Goal: Task Accomplishment & Management: Complete application form

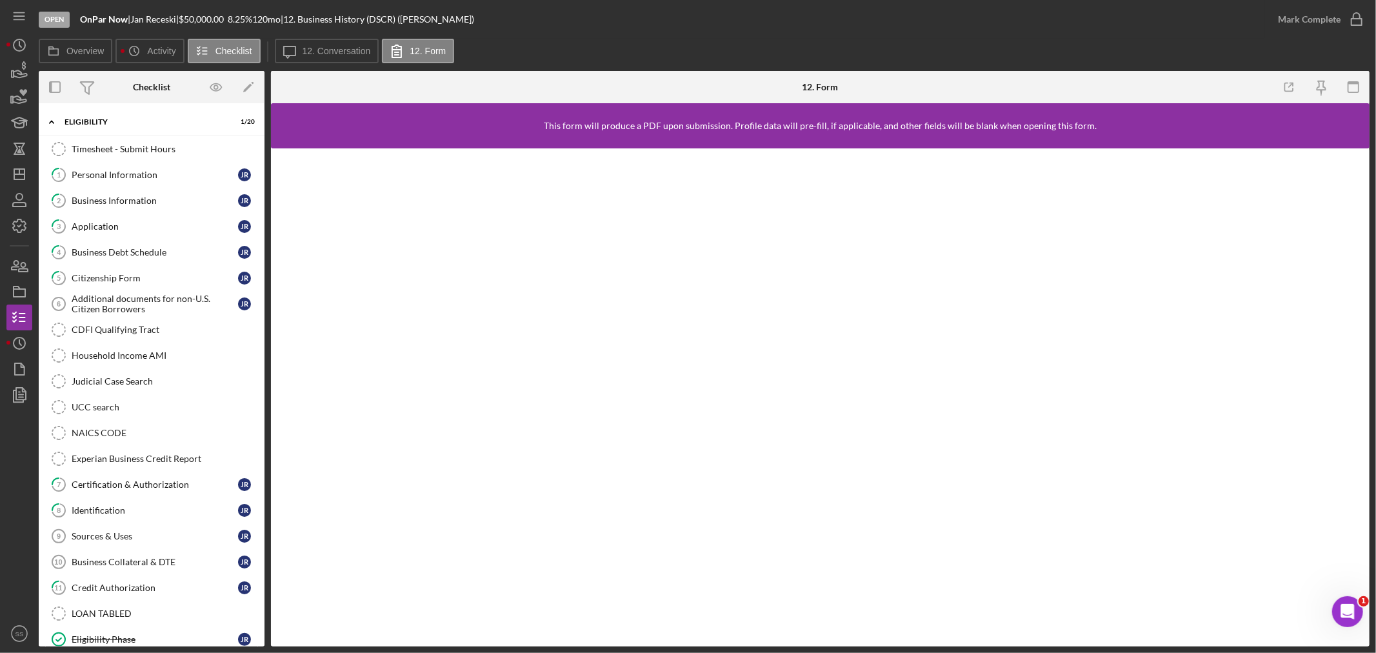
scroll to position [366, 0]
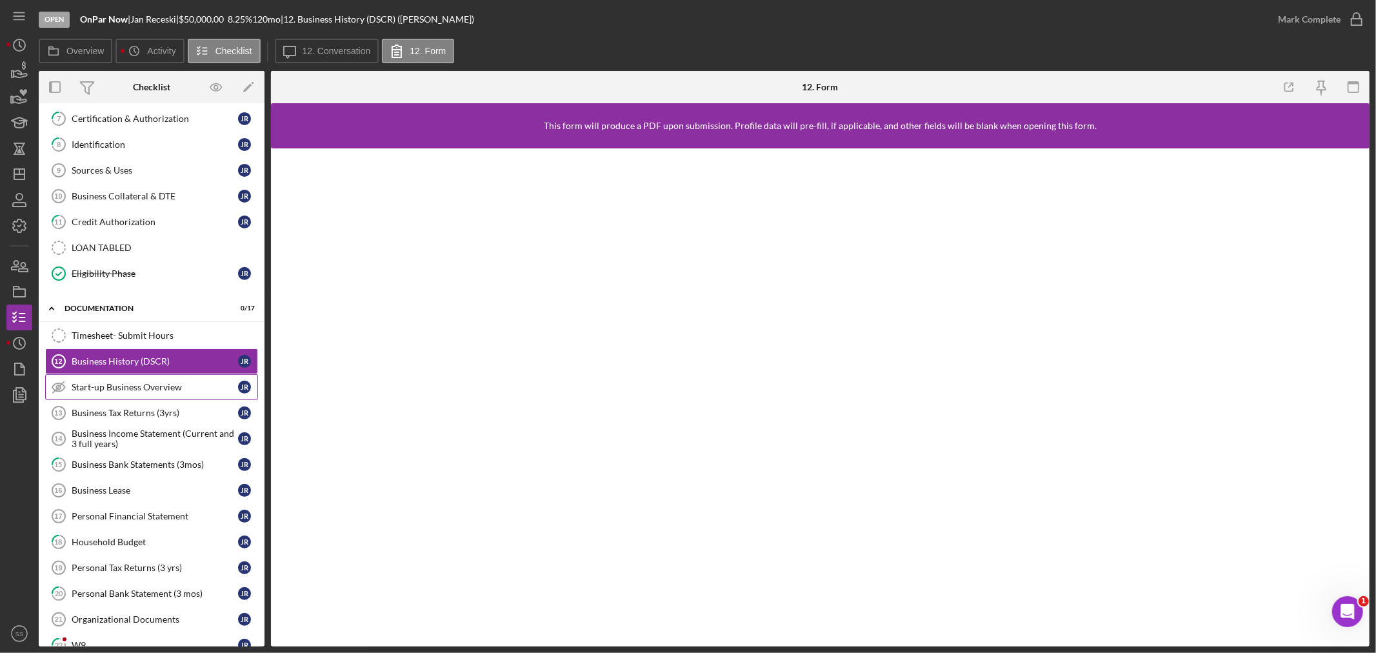
click at [143, 398] on link "Start-up Business Overview Start-up Business Overview J R" at bounding box center [151, 387] width 213 height 26
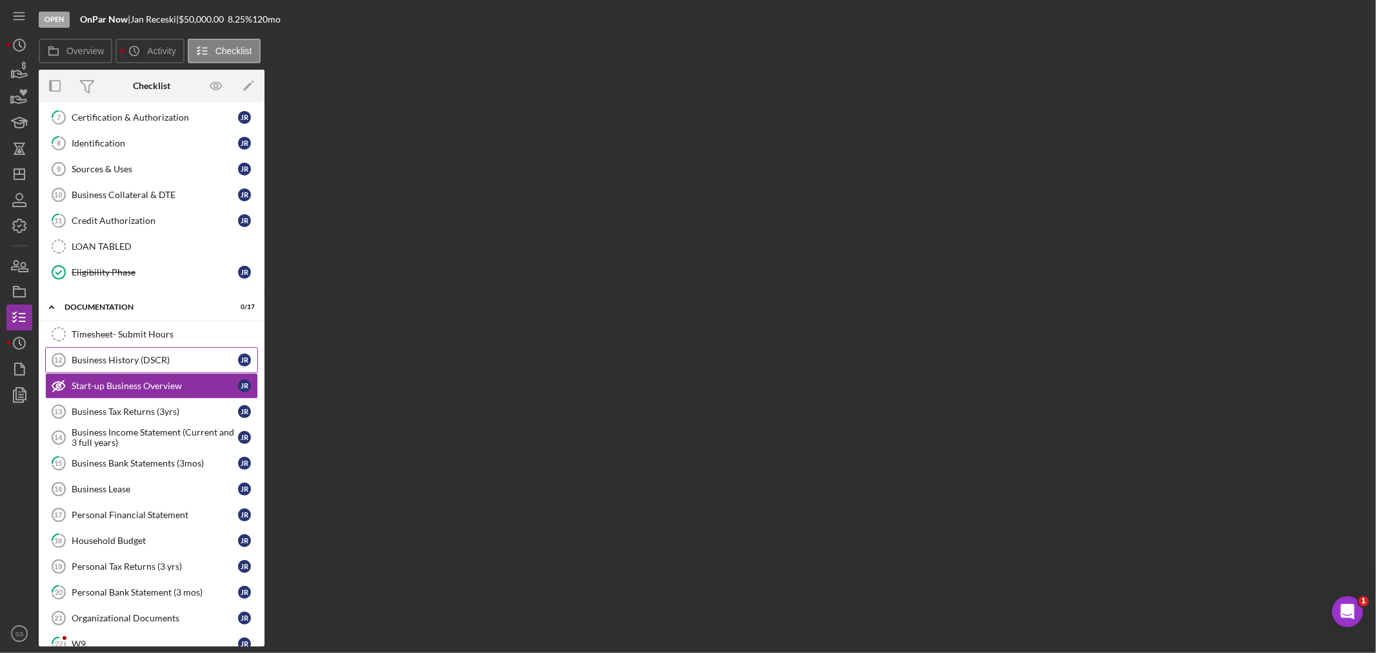
click at [151, 365] on div "Business History (DSCR)" at bounding box center [155, 360] width 166 height 10
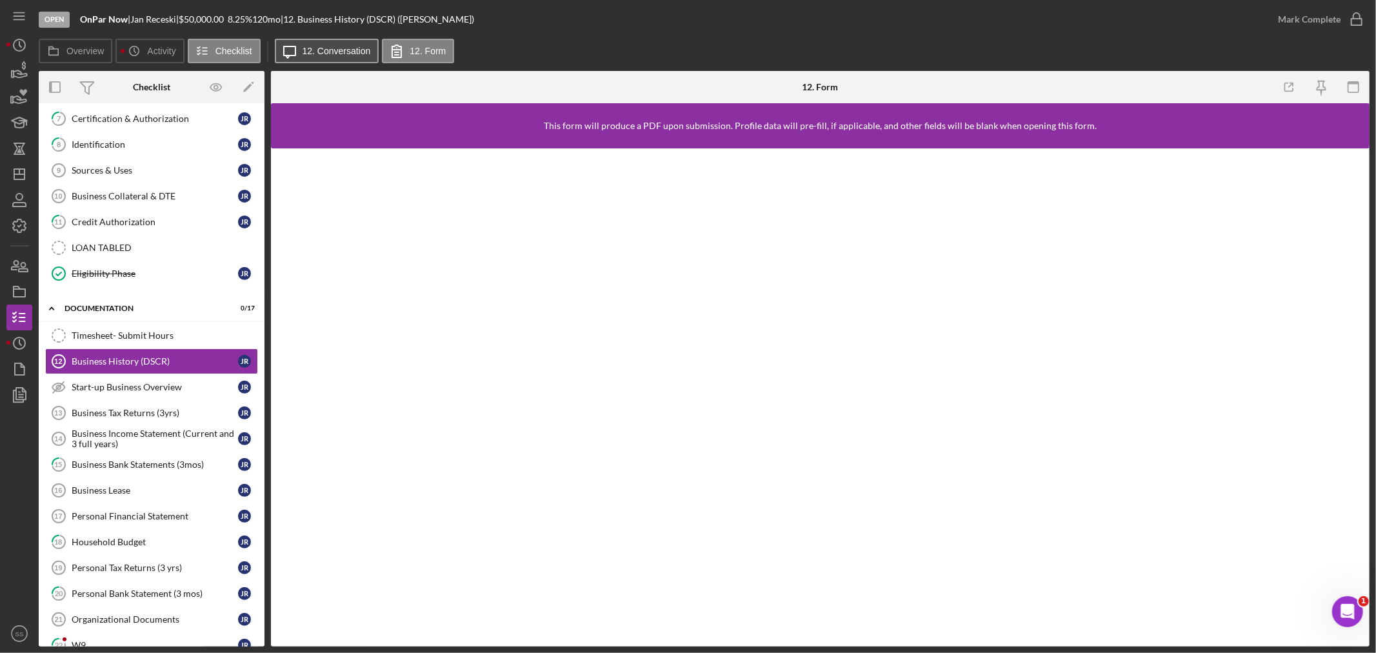
click at [323, 53] on label "12. Conversation" at bounding box center [337, 51] width 68 height 10
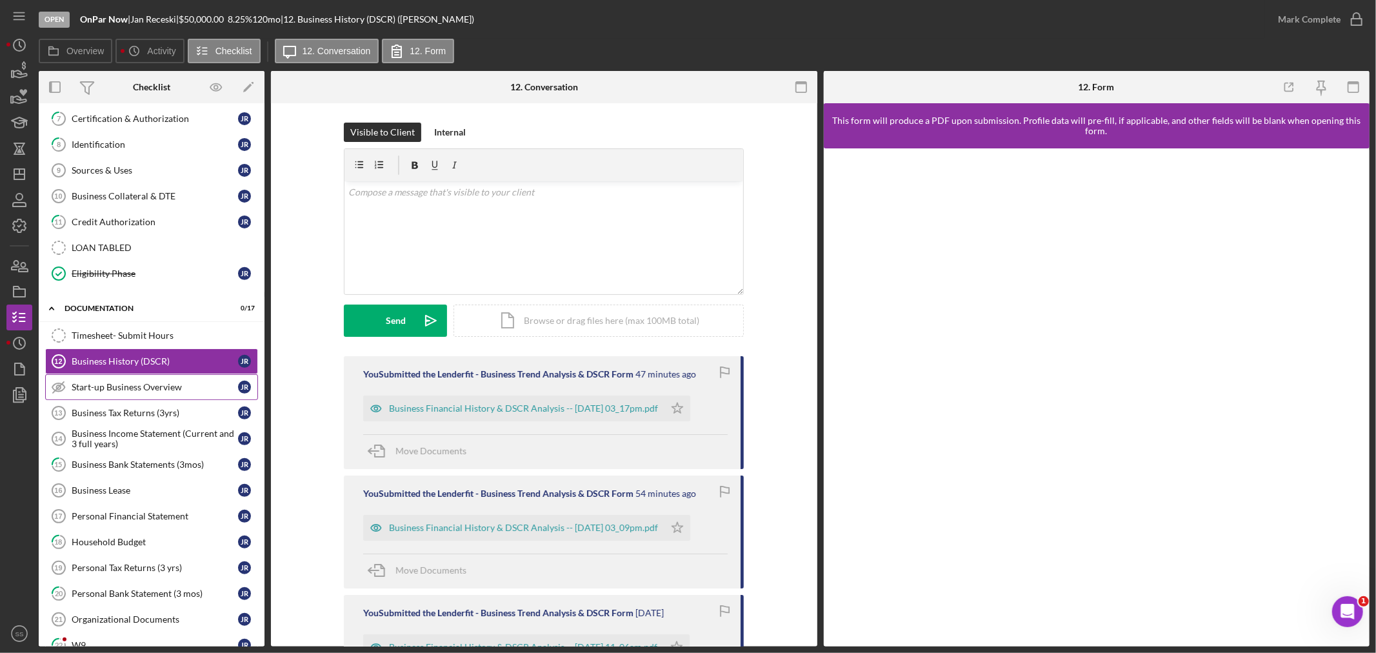
click at [154, 390] on div "Start-up Business Overview" at bounding box center [155, 387] width 166 height 10
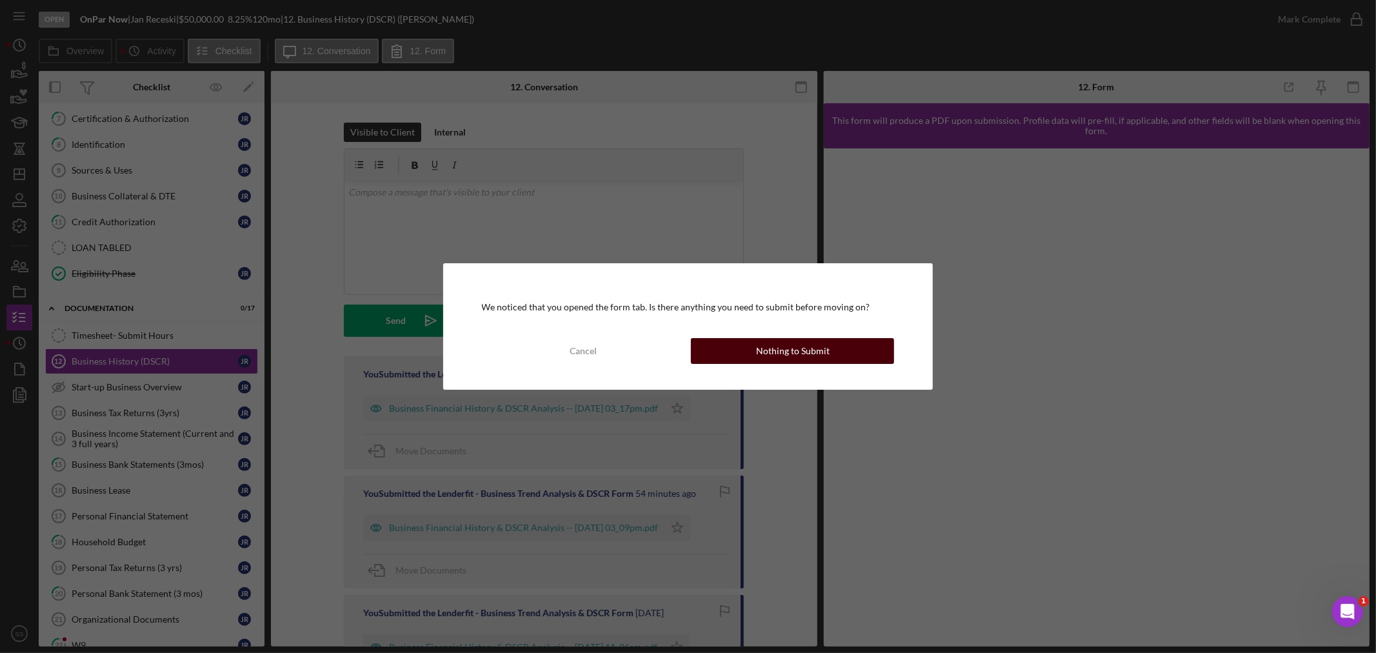
click at [776, 358] on div "Nothing to Submit" at bounding box center [793, 351] width 74 height 26
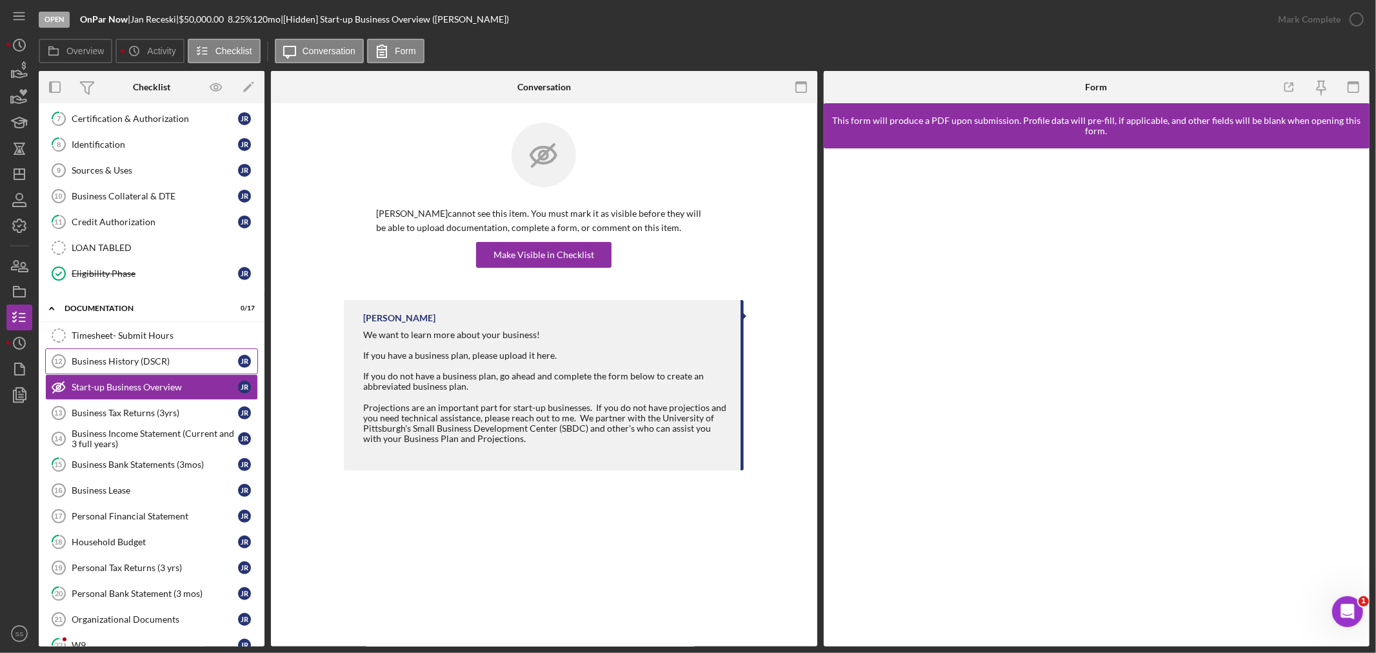
click at [177, 366] on div "Business History (DSCR)" at bounding box center [155, 361] width 166 height 10
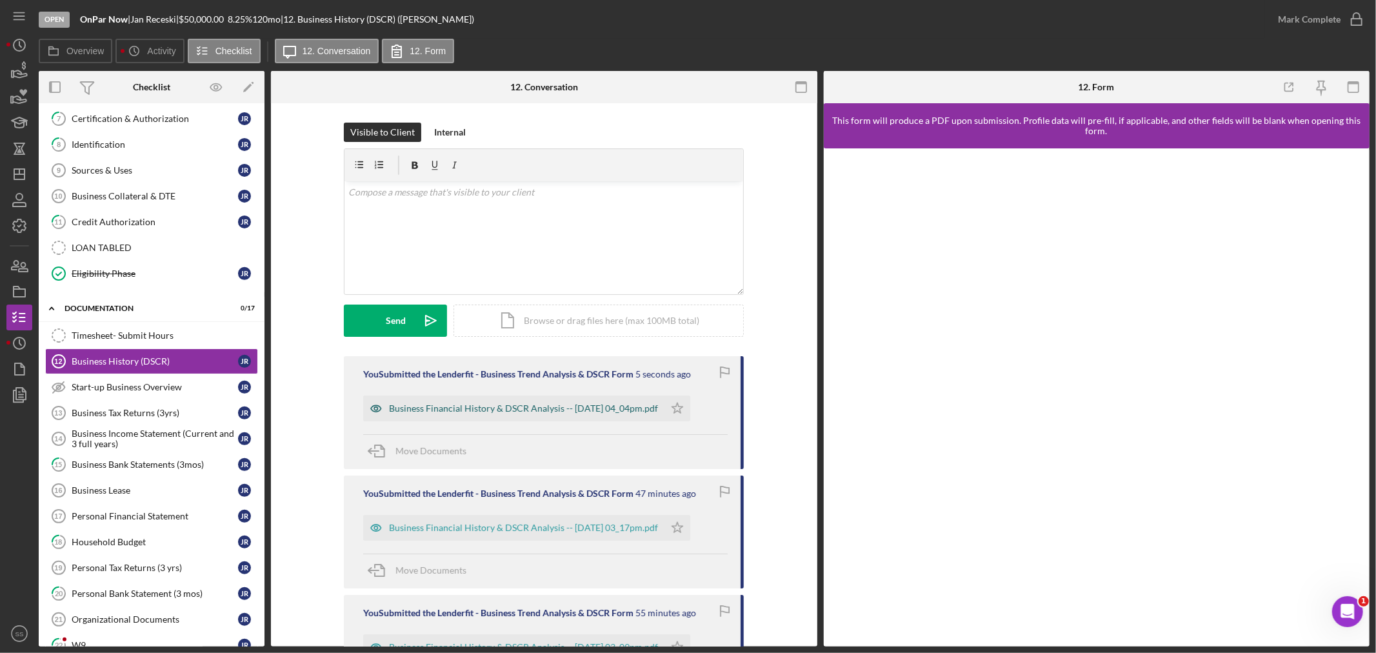
click at [550, 418] on div "Business Financial History & DSCR Analysis -- [DATE] 04_04pm.pdf" at bounding box center [513, 409] width 301 height 26
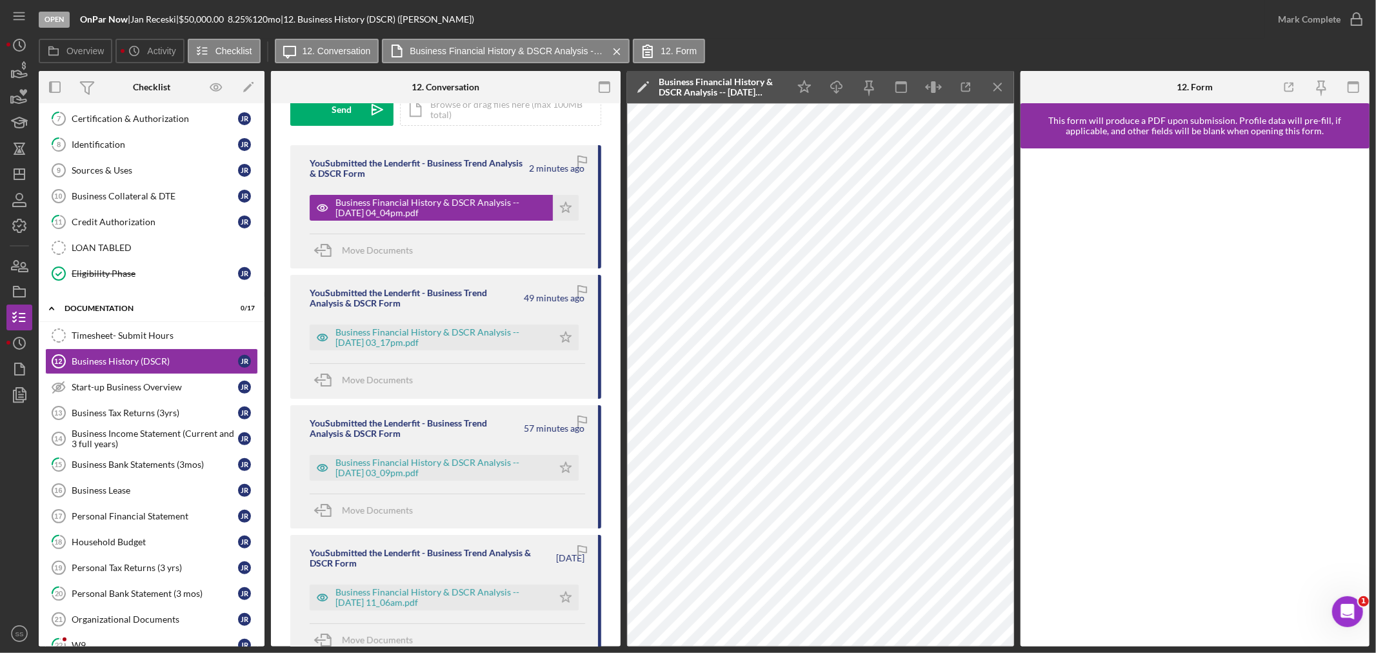
scroll to position [215, 0]
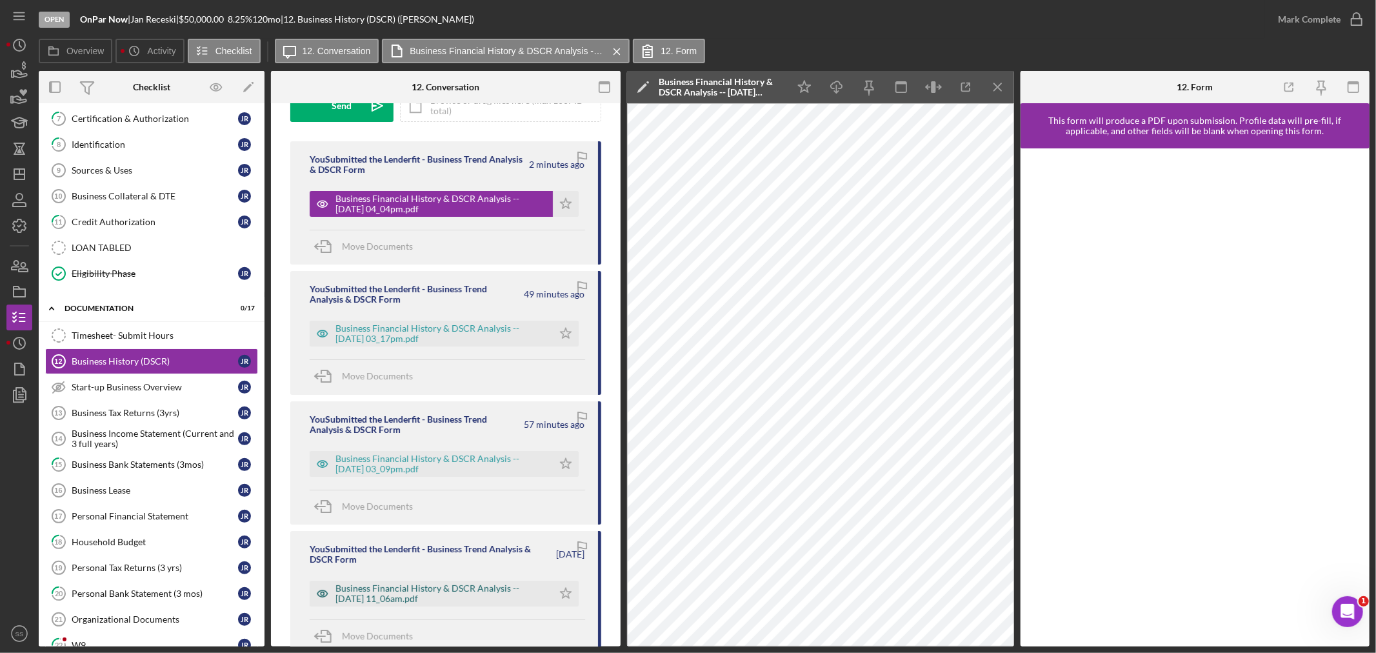
click at [446, 594] on div "Business Financial History & DSCR Analysis -- [DATE] 11_06am.pdf" at bounding box center [441, 593] width 211 height 21
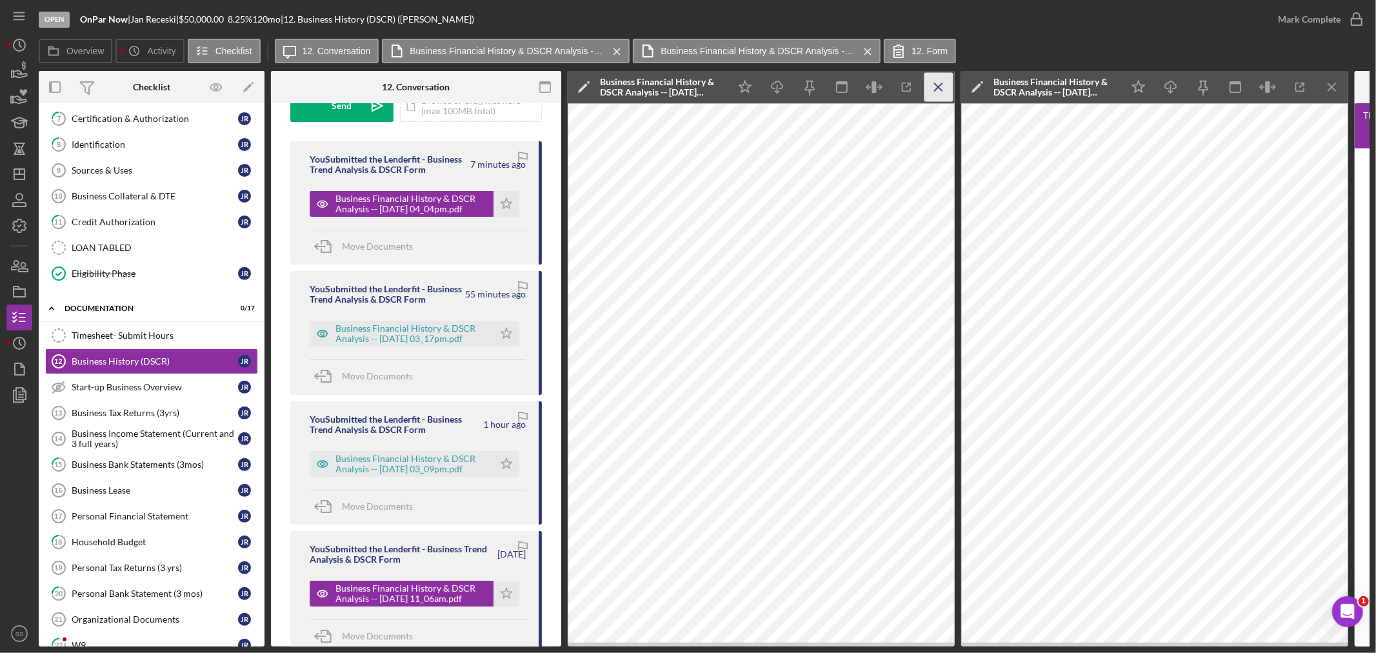
click at [943, 76] on icon "Icon/Menu Close" at bounding box center [939, 87] width 29 height 29
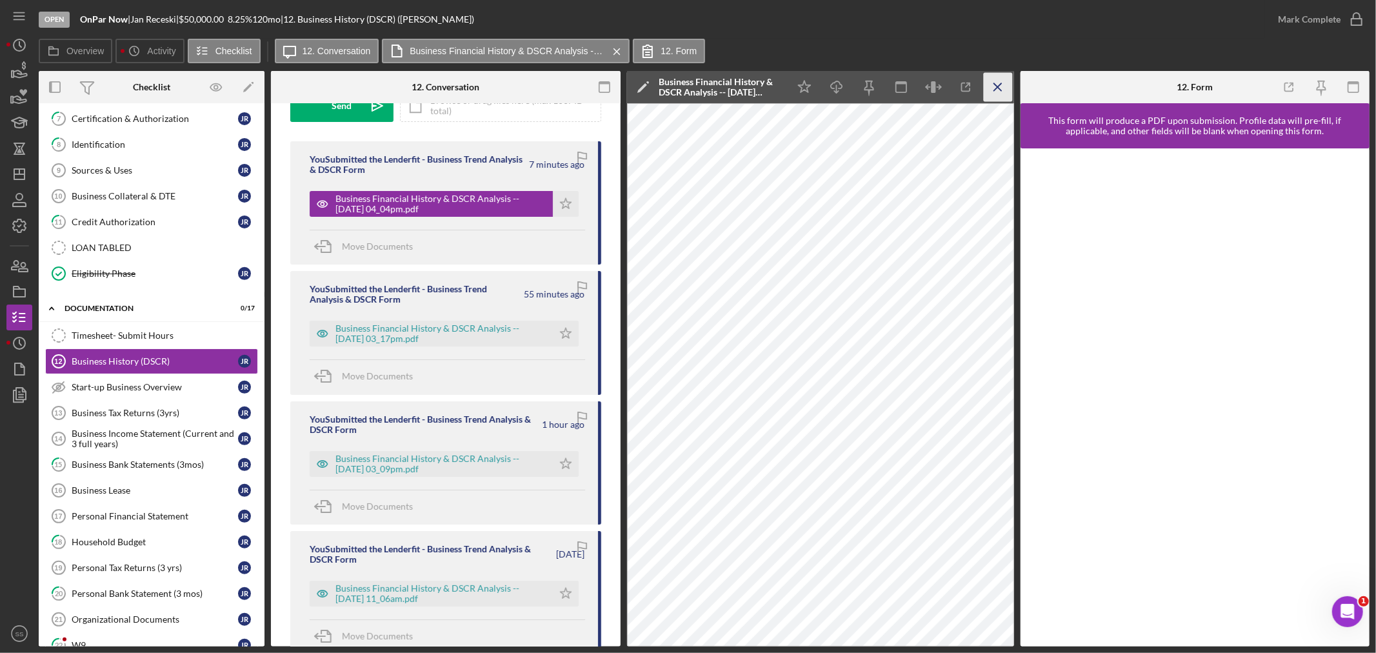
click at [997, 86] on line "button" at bounding box center [997, 86] width 7 height 7
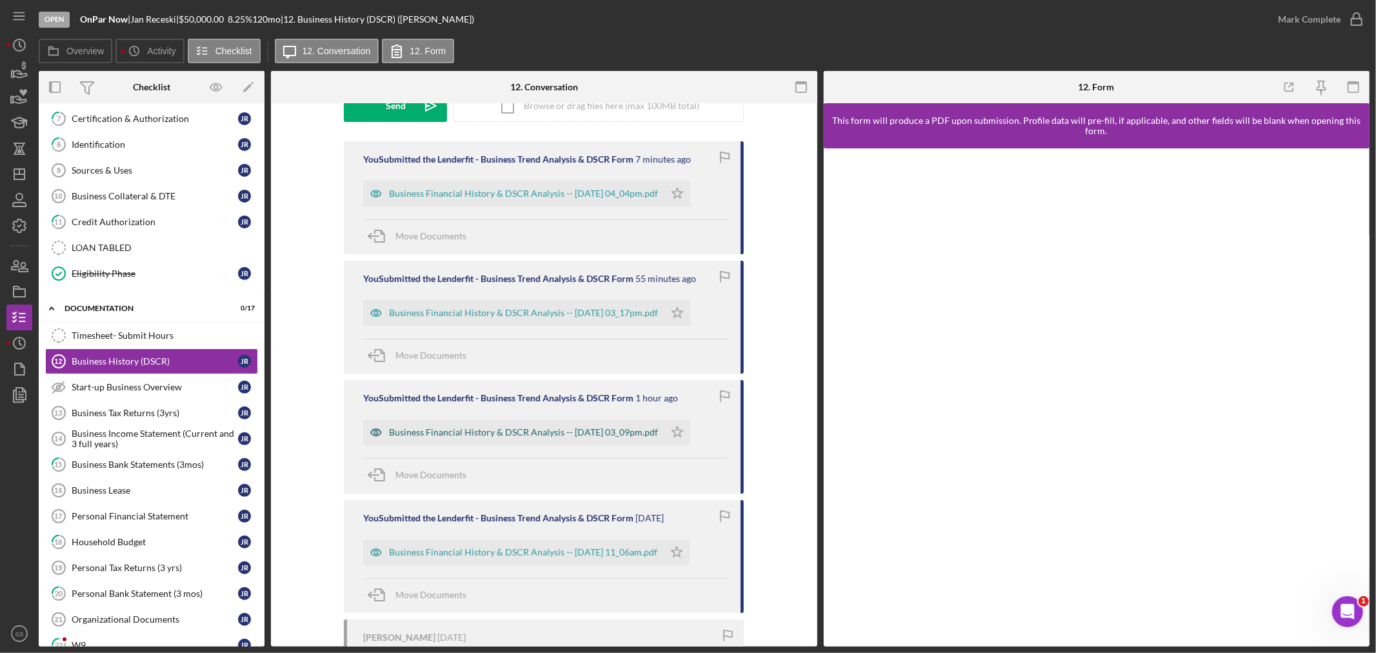
click at [467, 423] on div "Business Financial History & DSCR Analysis -- [DATE] 03_09pm.pdf" at bounding box center [513, 432] width 301 height 26
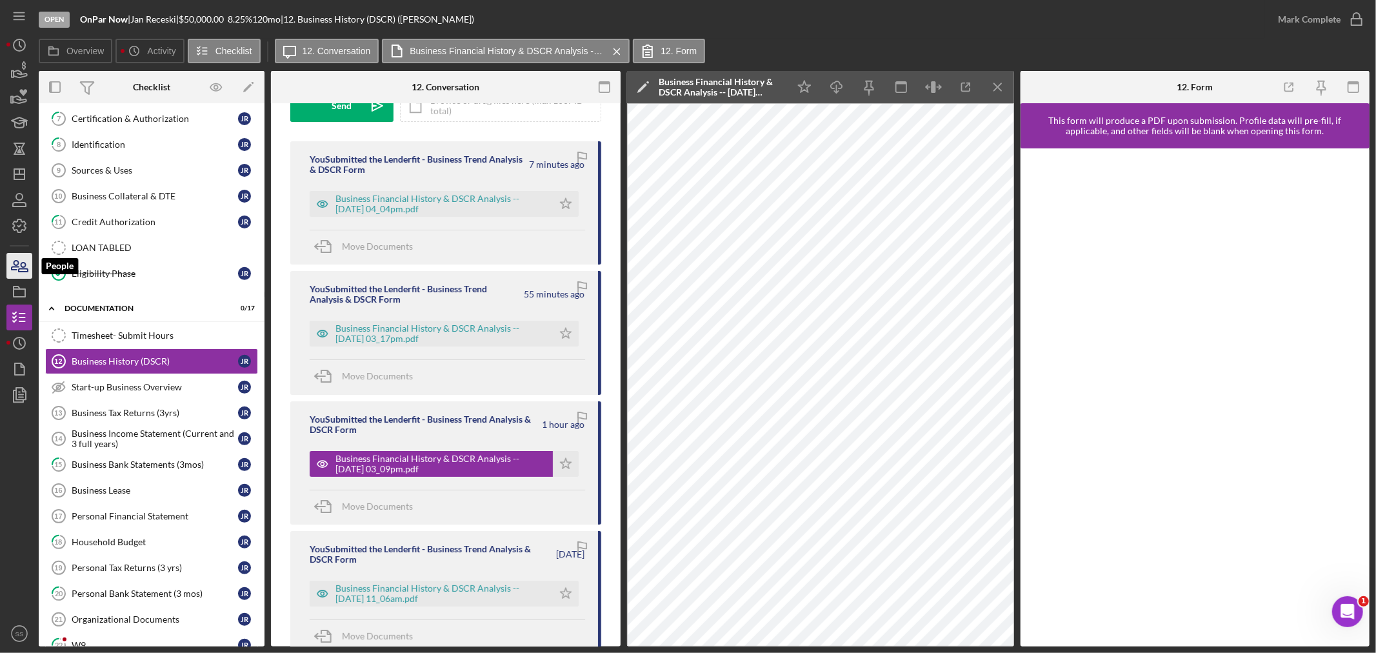
click at [17, 272] on icon "button" at bounding box center [19, 266] width 32 height 32
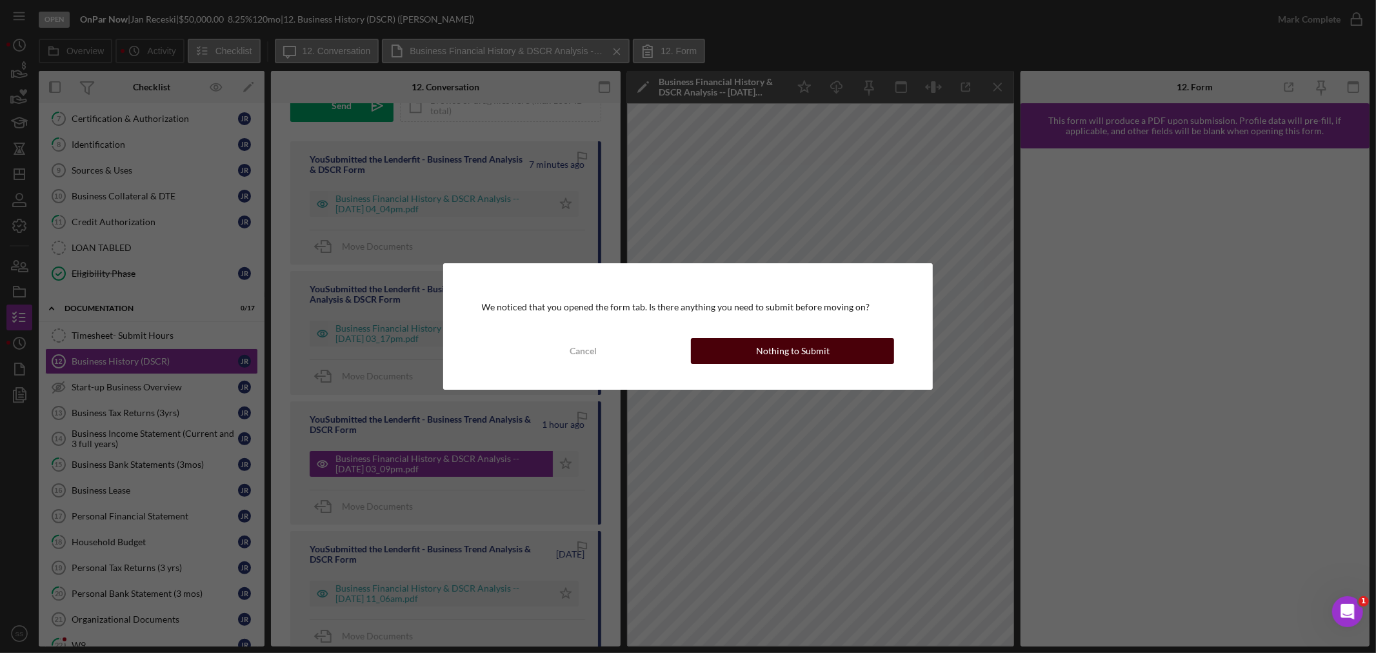
click at [732, 351] on button "Nothing to Submit" at bounding box center [792, 351] width 203 height 26
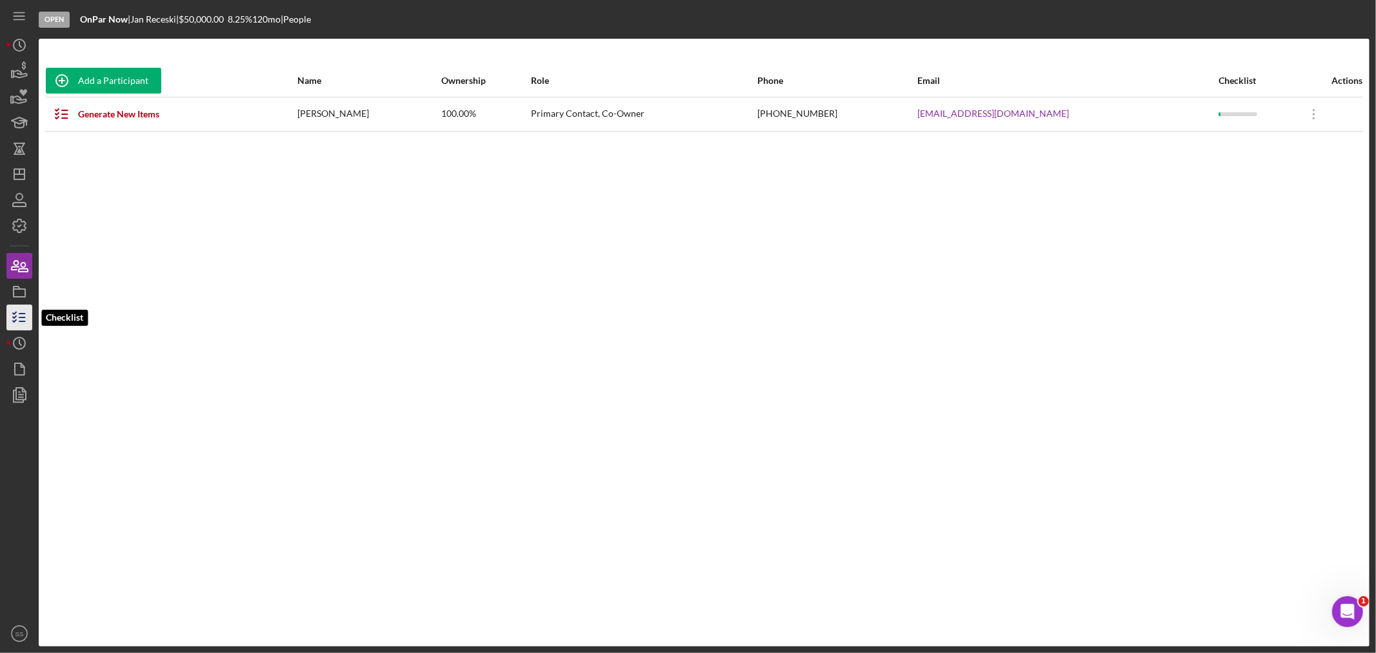
click at [23, 316] on icon "button" at bounding box center [19, 317] width 32 height 32
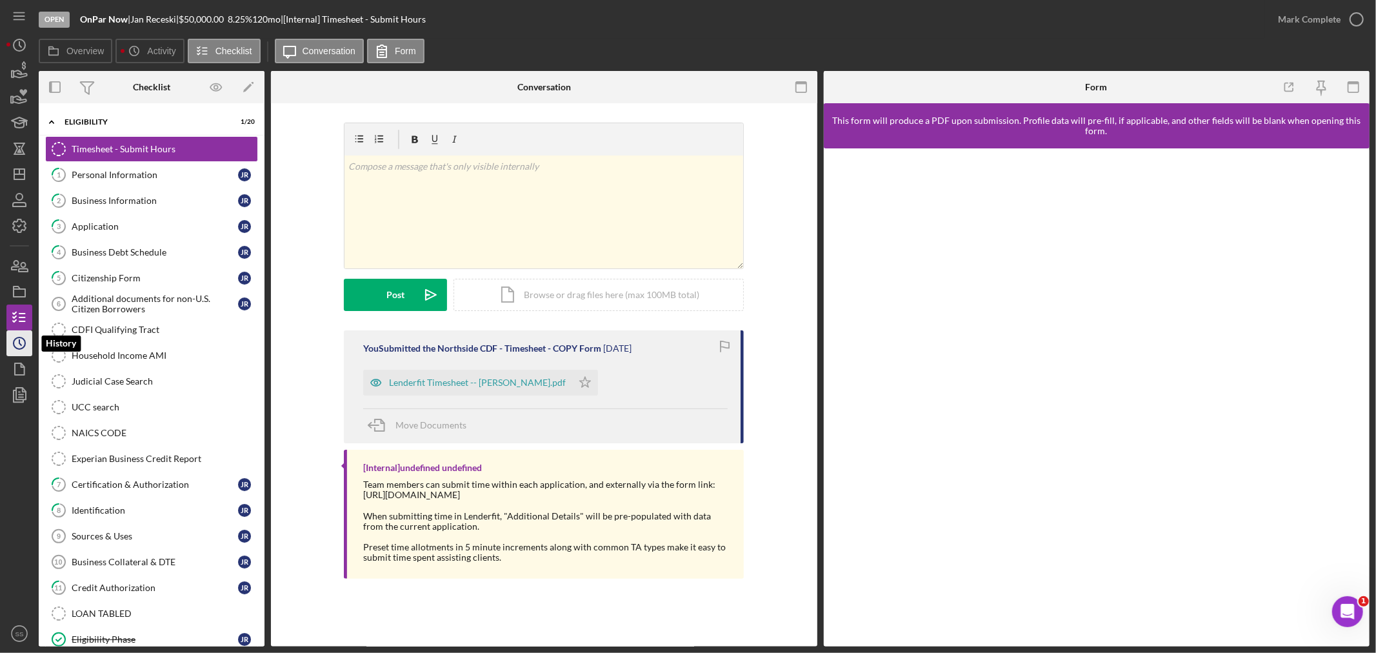
click at [17, 349] on circle "button" at bounding box center [20, 344] width 12 height 12
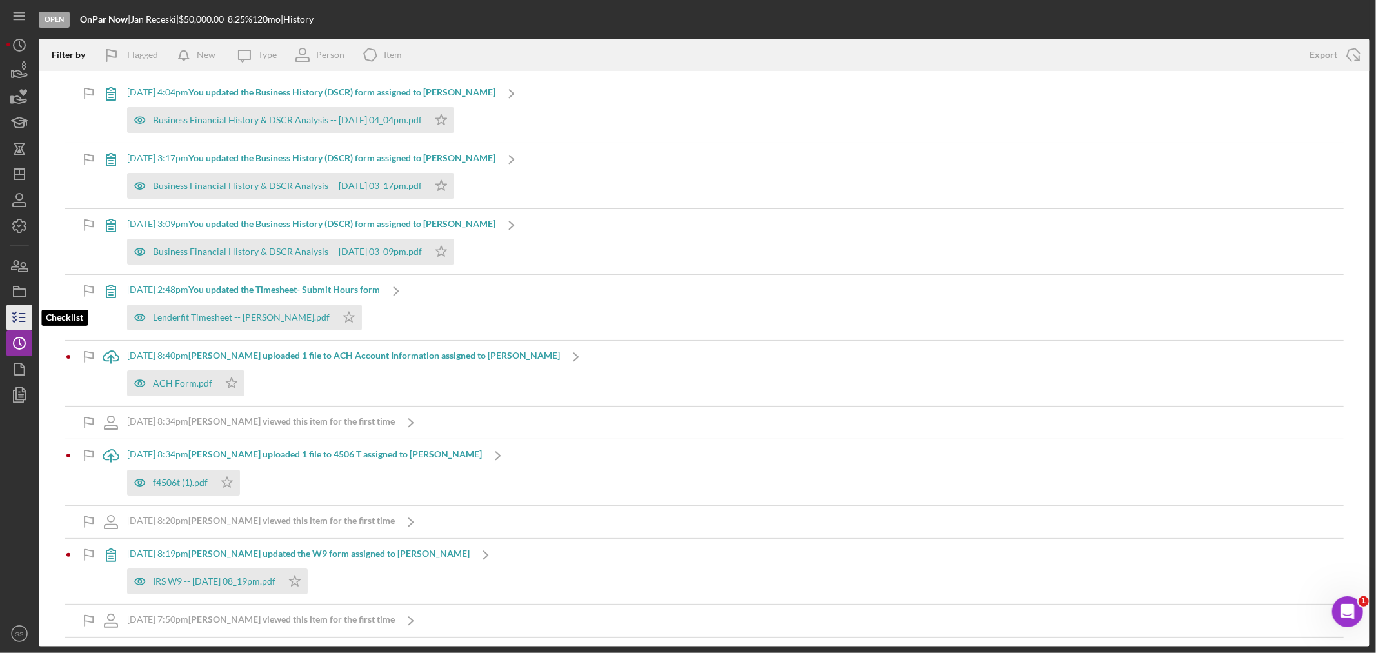
click at [17, 305] on icon "button" at bounding box center [19, 317] width 32 height 32
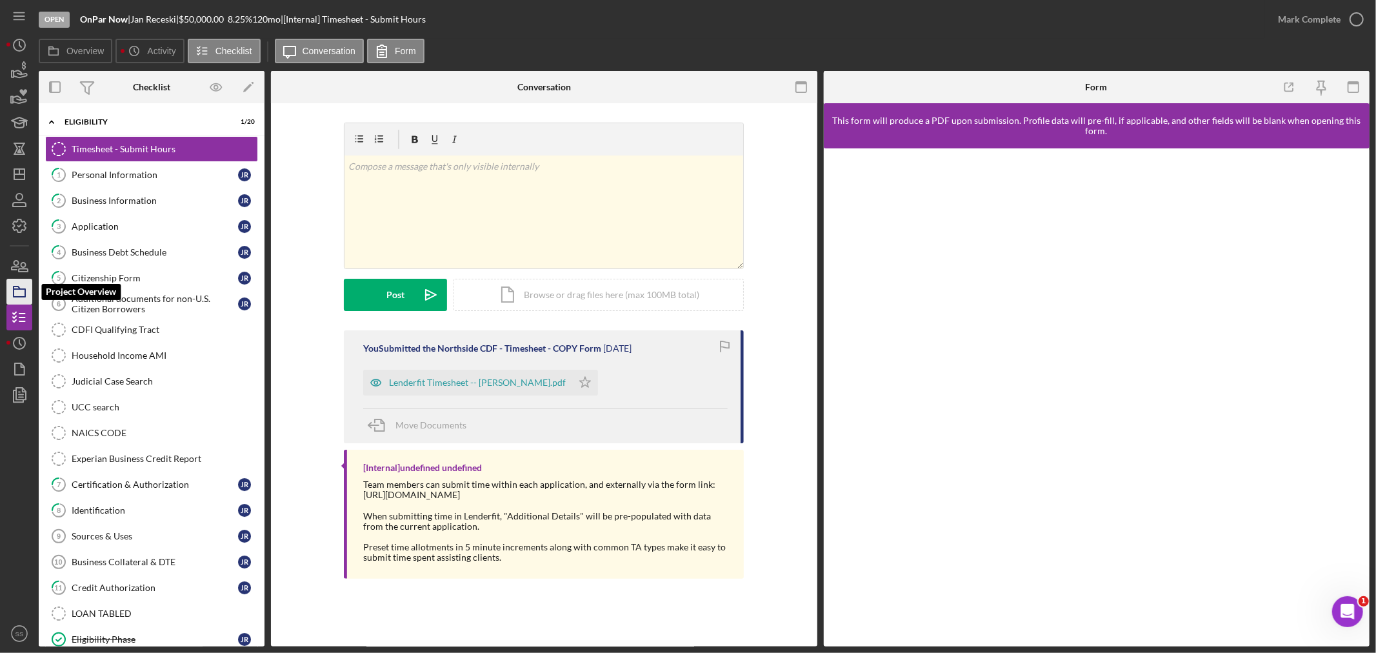
click at [16, 294] on icon "button" at bounding box center [19, 292] width 32 height 32
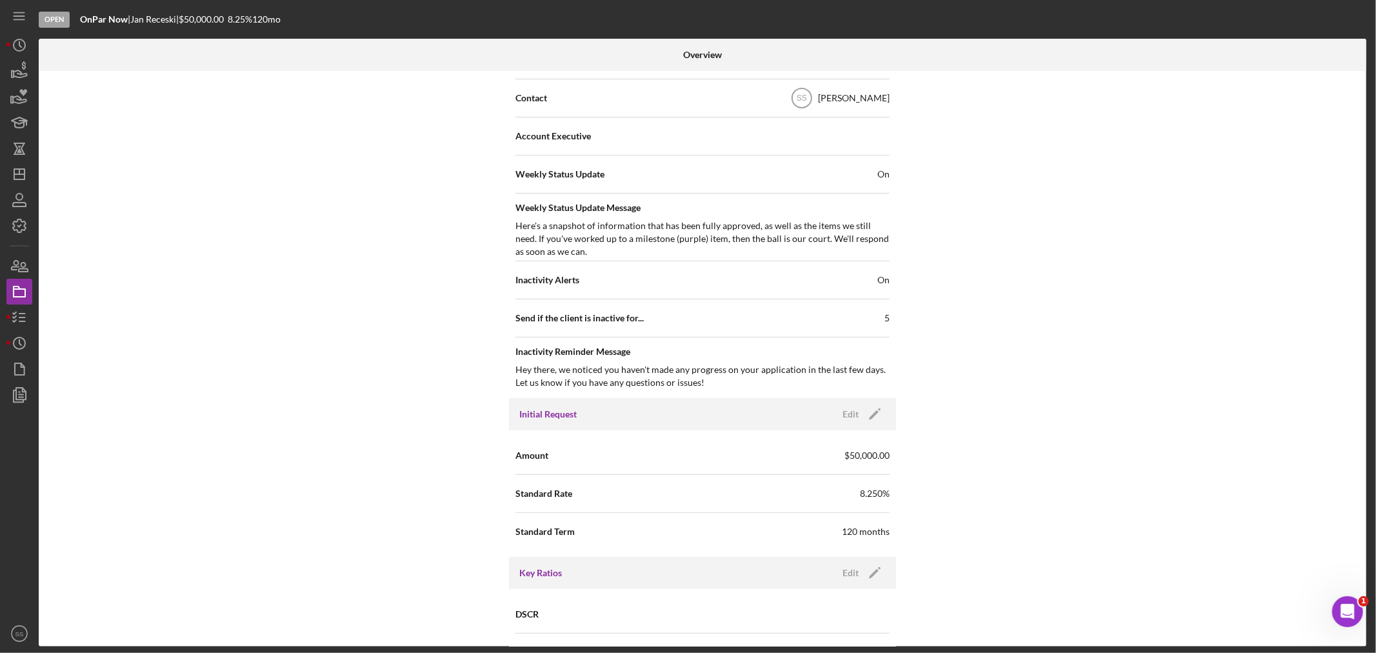
scroll to position [430, 0]
click at [875, 409] on icon "Icon/Edit" at bounding box center [875, 413] width 32 height 32
drag, startPoint x: 736, startPoint y: 526, endPoint x: 688, endPoint y: 525, distance: 48.4
click at [688, 530] on div "Standard Term 120" at bounding box center [703, 530] width 374 height 32
type input "84"
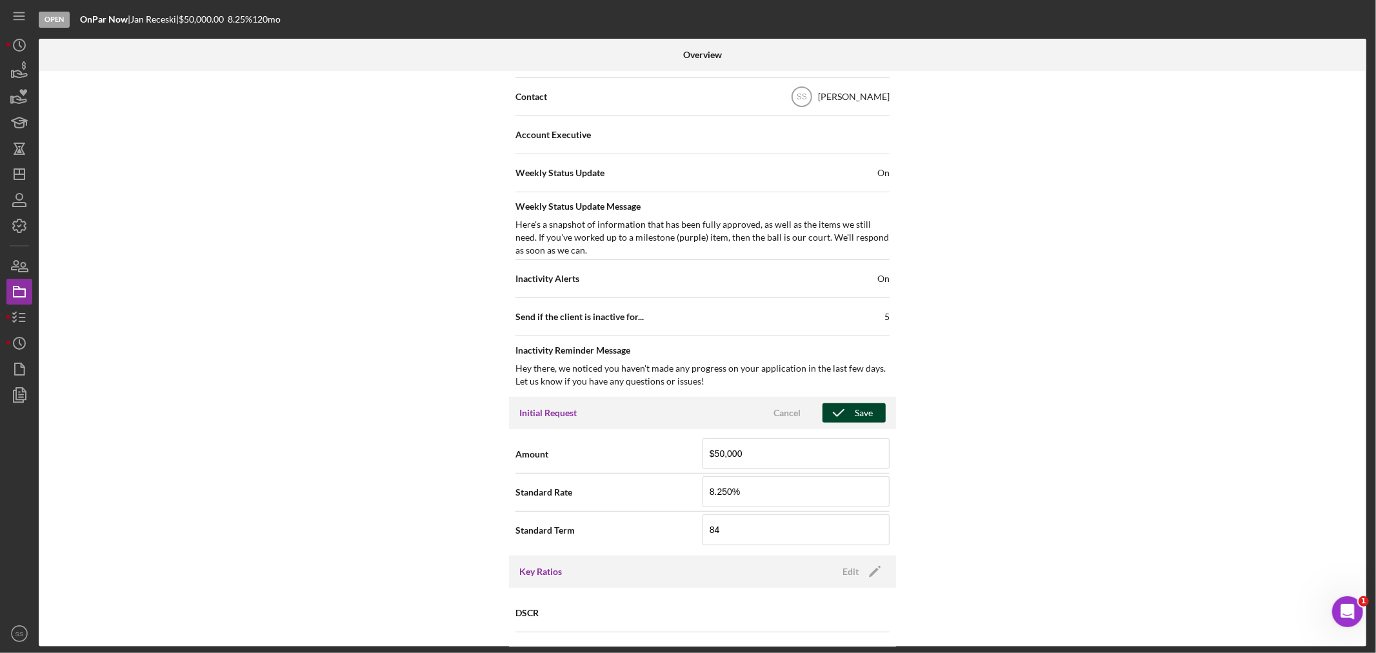
click at [850, 414] on icon "button" at bounding box center [839, 413] width 32 height 32
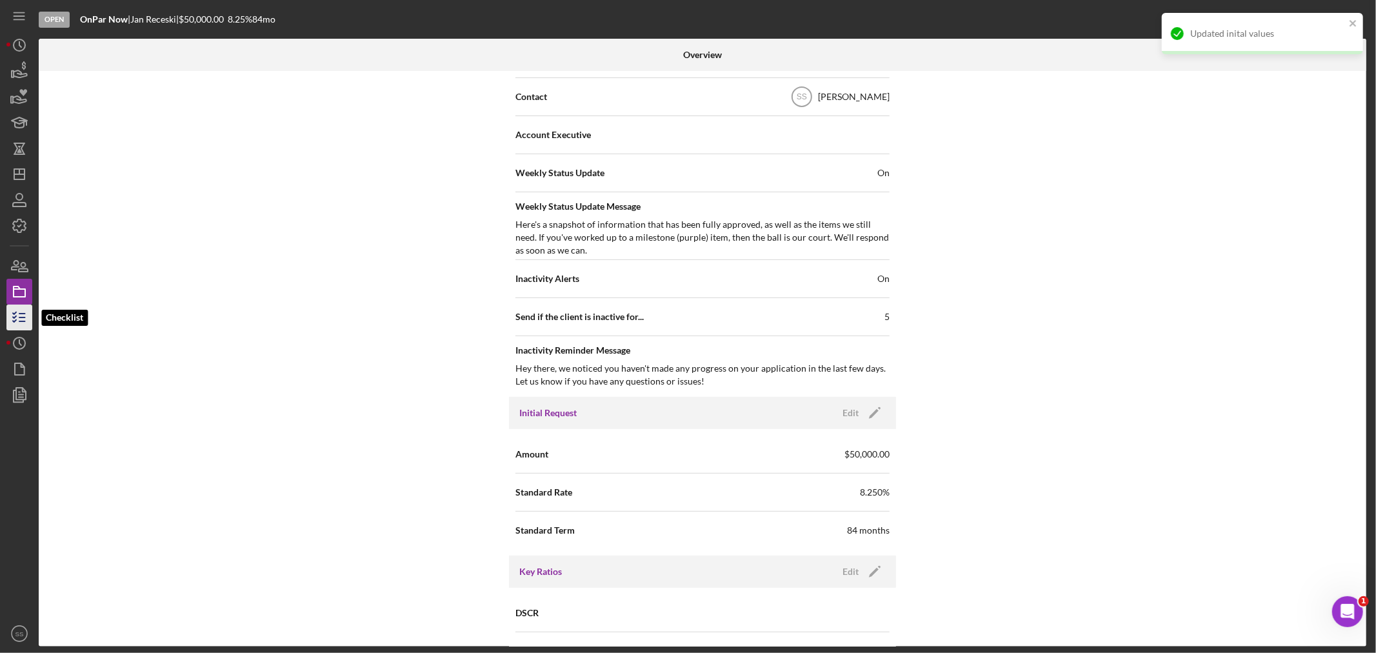
click at [10, 319] on icon "button" at bounding box center [19, 317] width 32 height 32
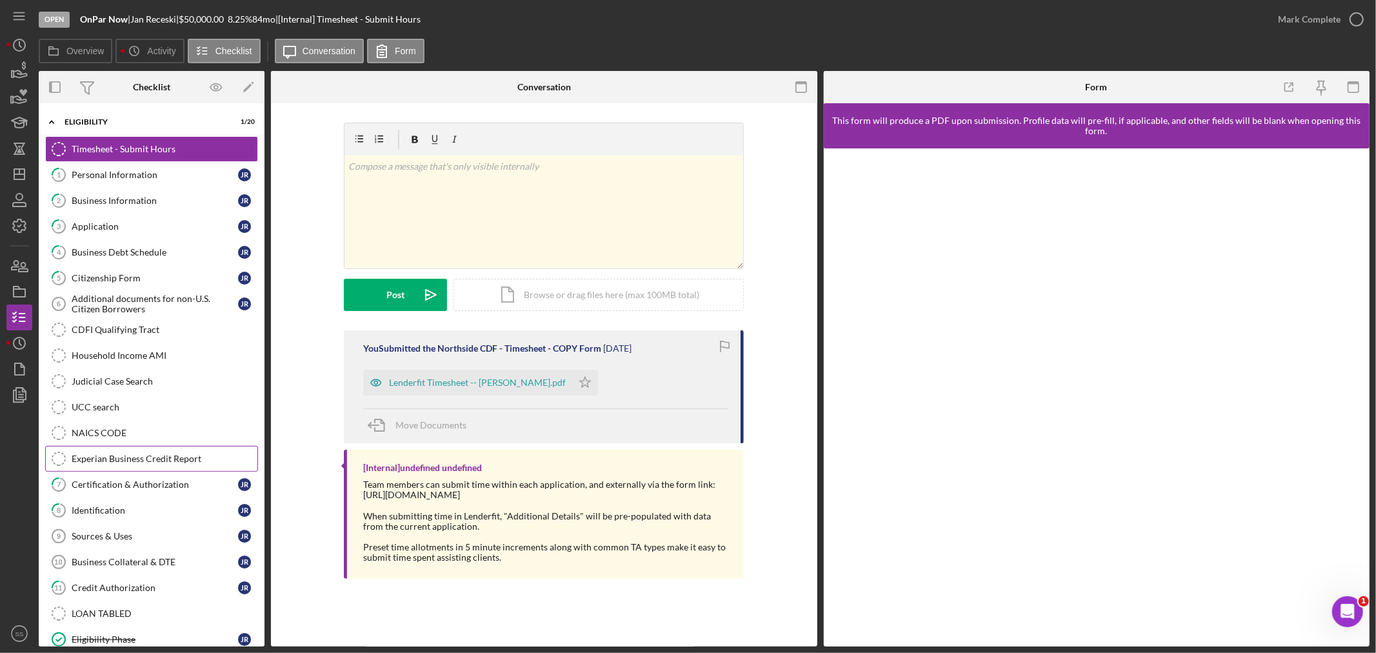
scroll to position [79, 0]
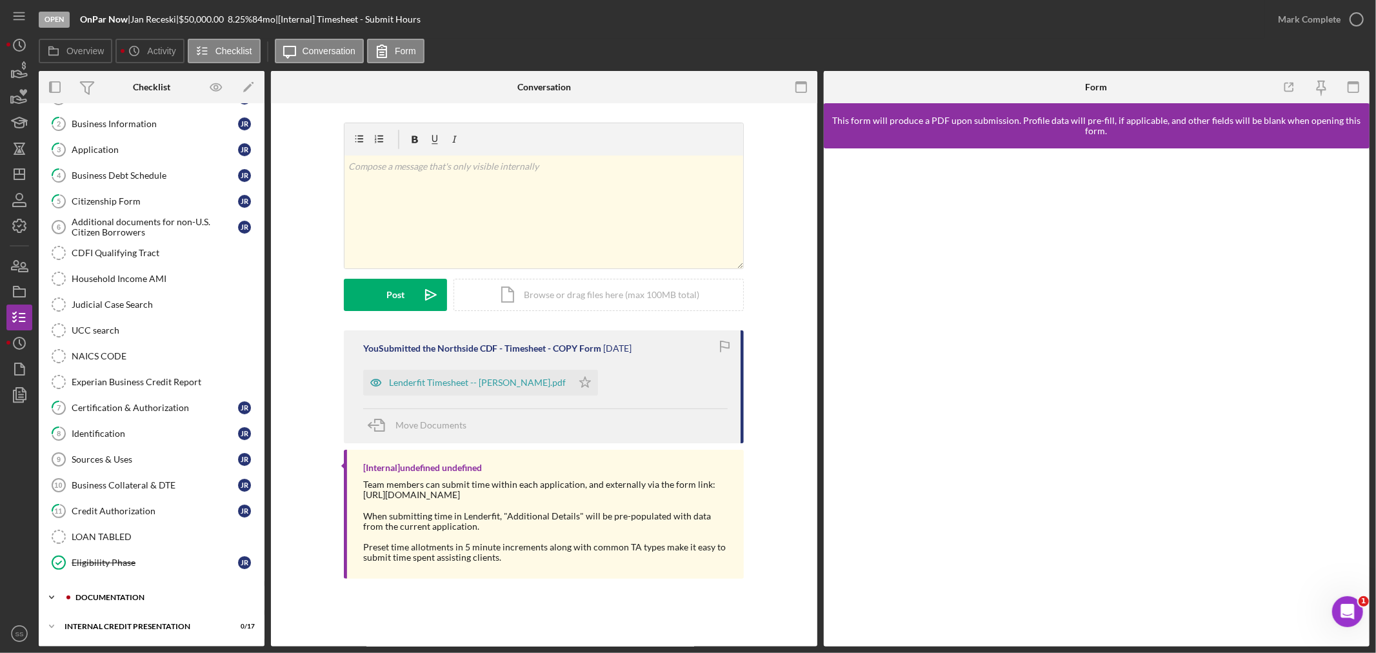
click at [127, 599] on div "documentation" at bounding box center [162, 598] width 173 height 8
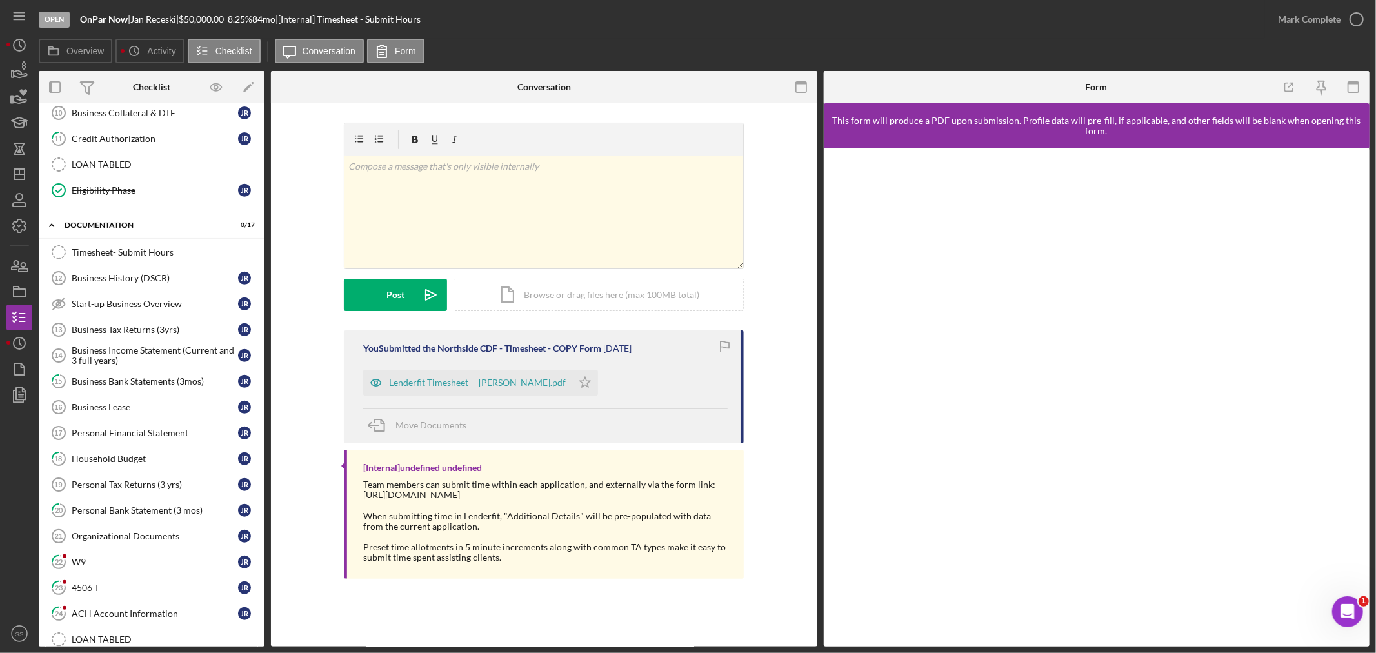
scroll to position [510, 0]
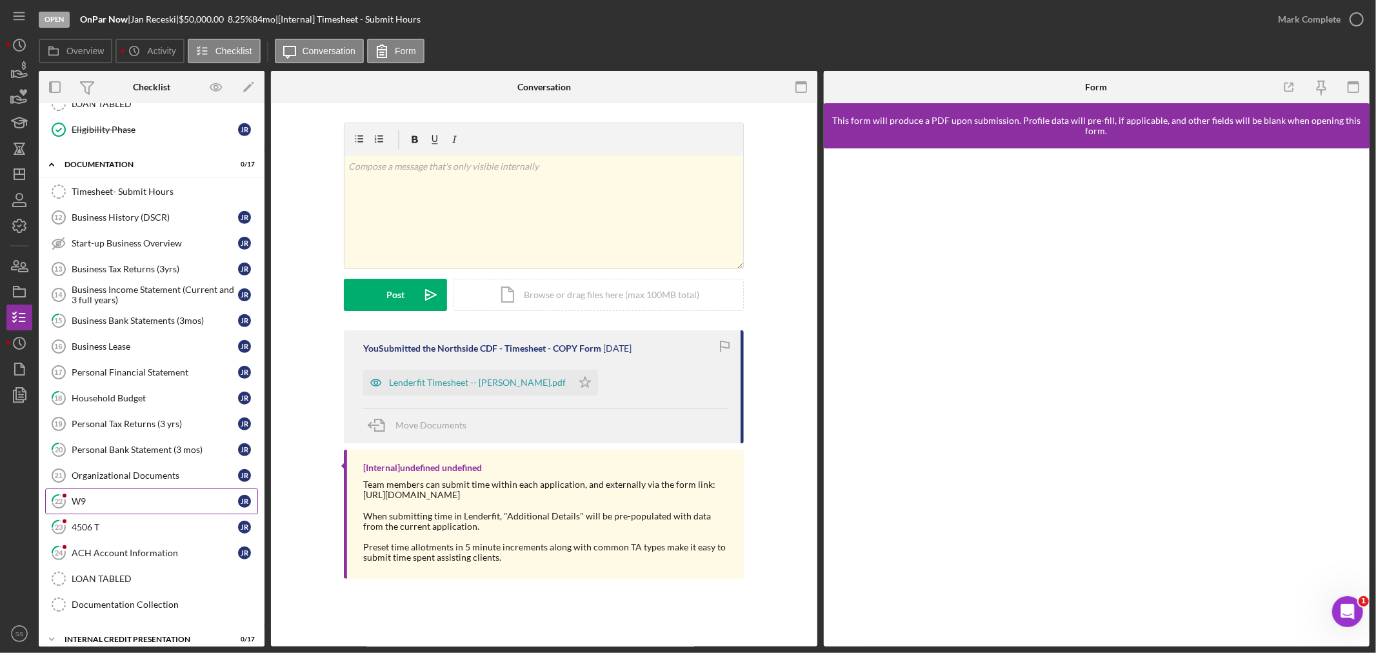
click at [106, 514] on link "22 W9 J R" at bounding box center [151, 502] width 213 height 26
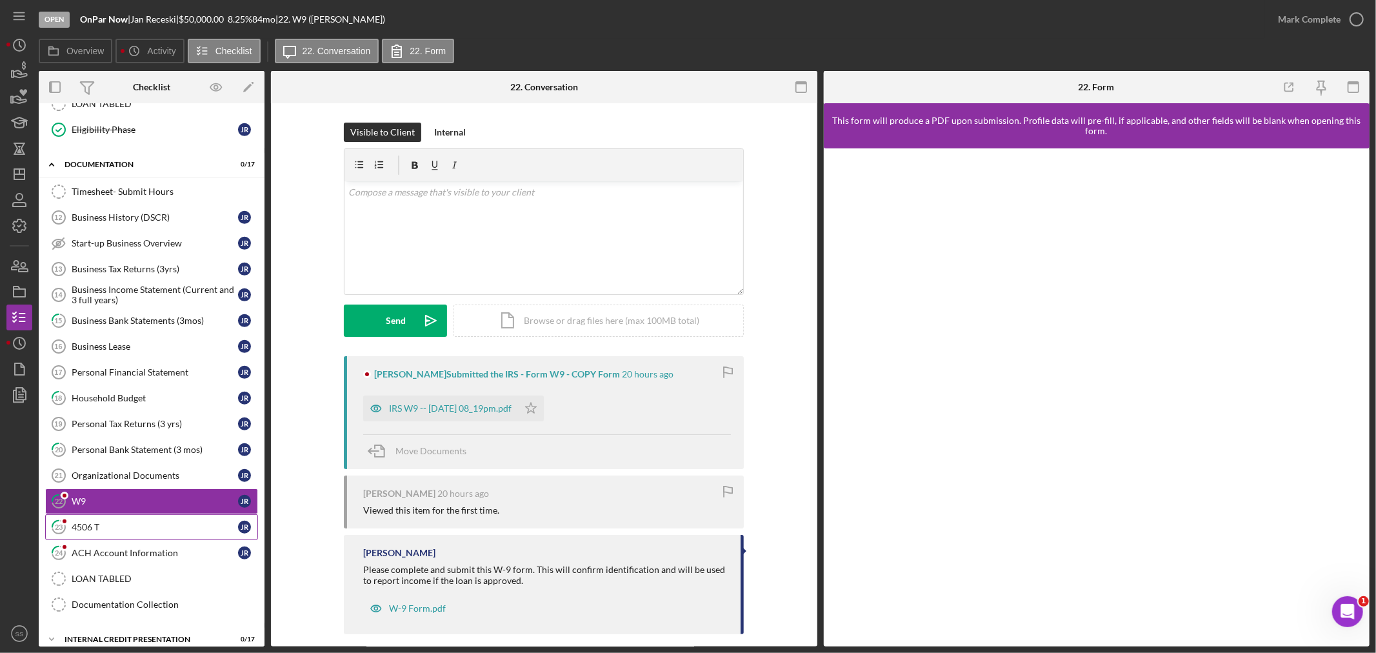
click at [105, 519] on link "23 4506 T J R" at bounding box center [151, 527] width 213 height 26
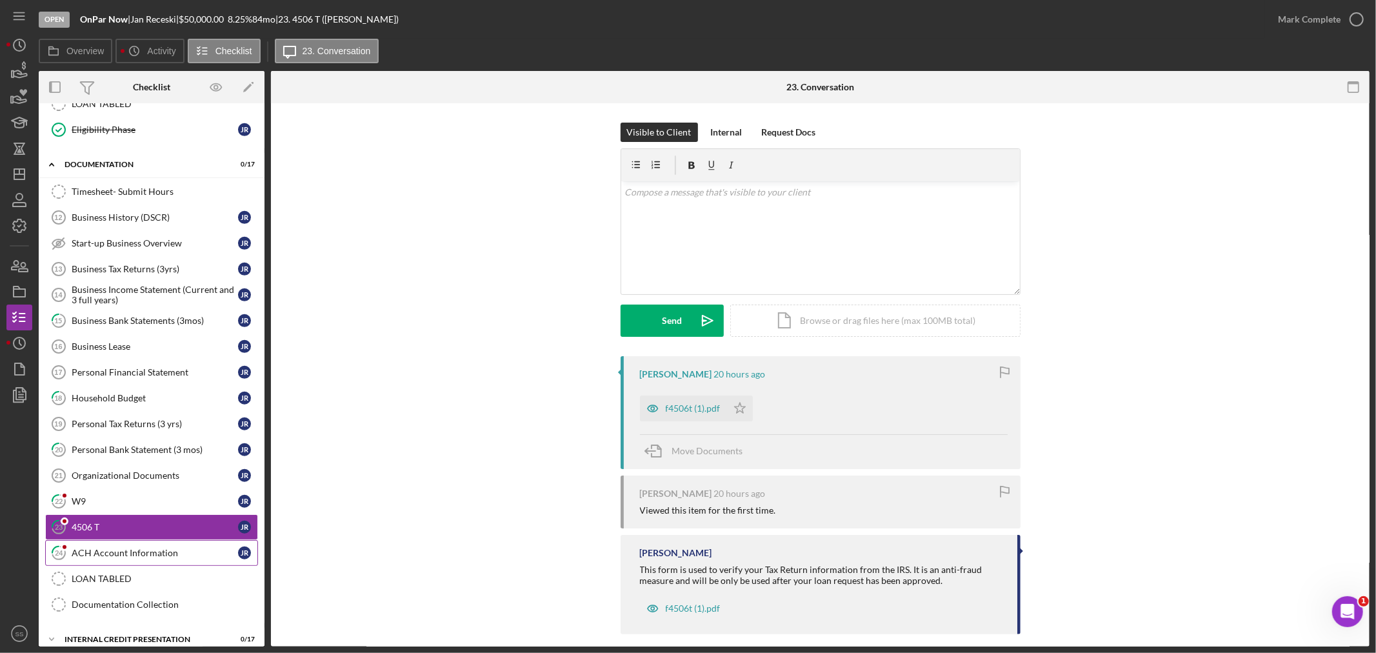
click at [99, 552] on div "ACH Account Information" at bounding box center [155, 553] width 166 height 10
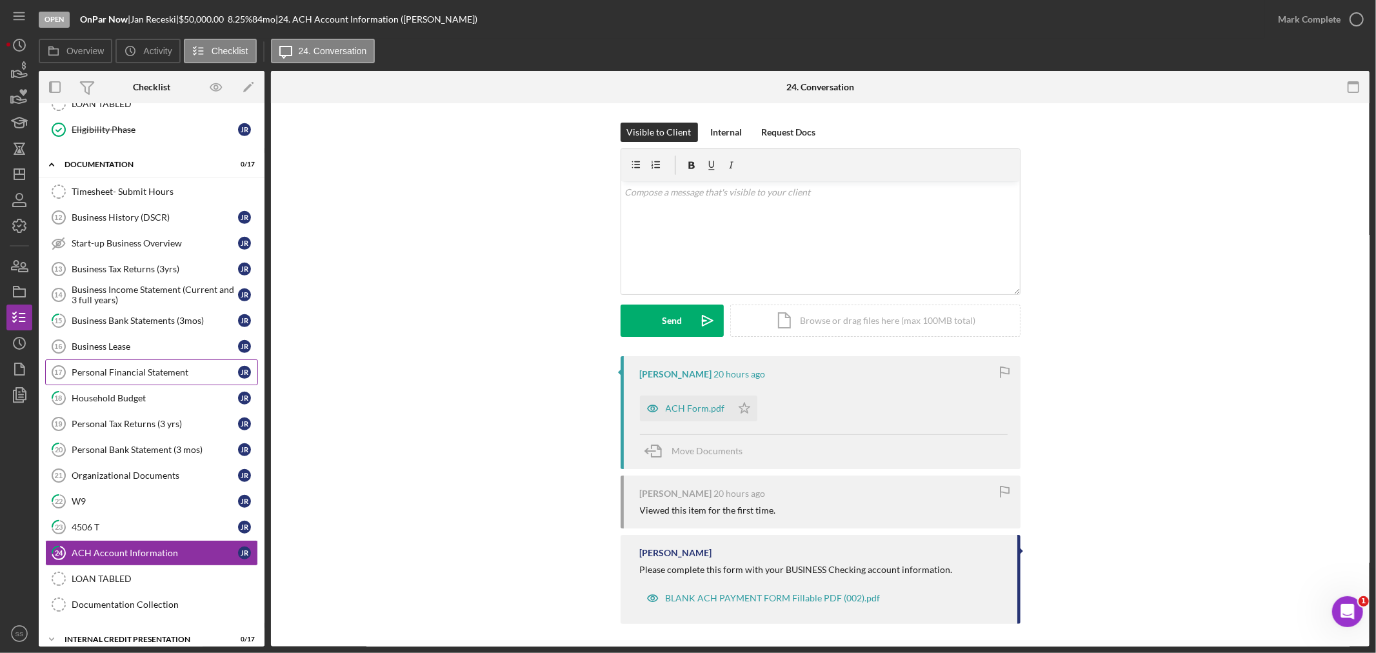
scroll to position [294, 0]
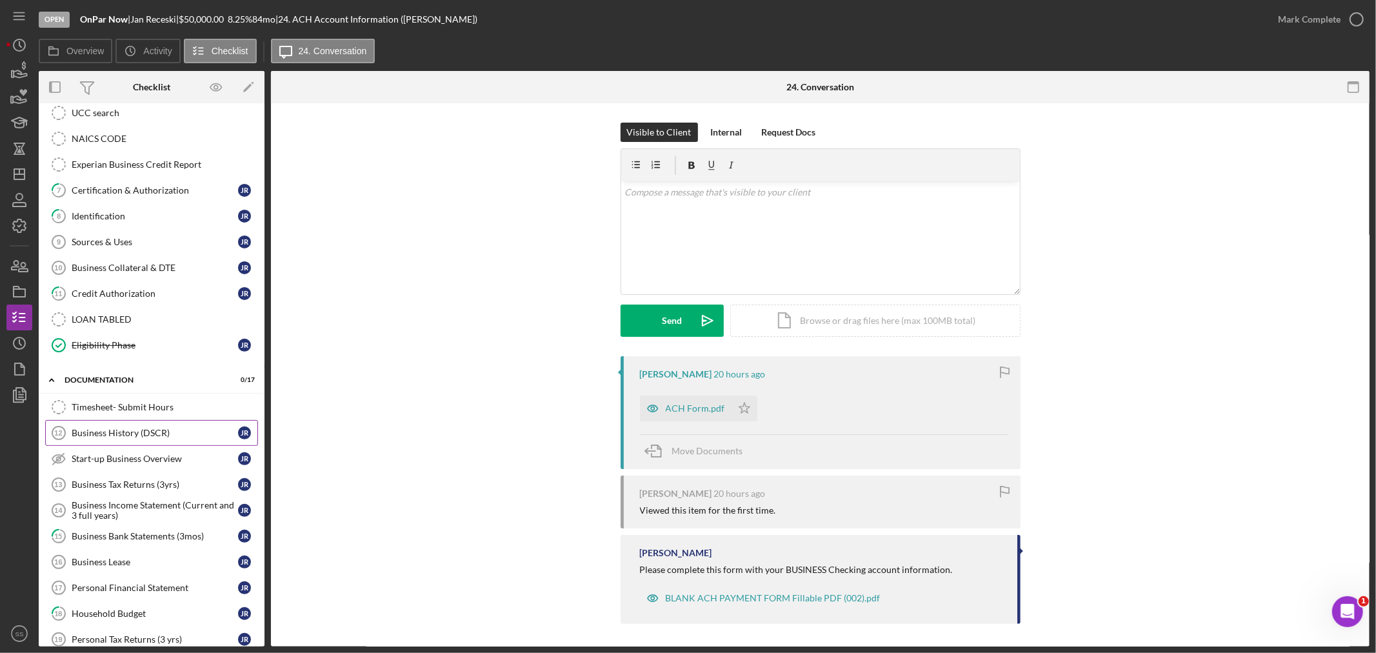
click at [166, 436] on div "Business History (DSCR)" at bounding box center [155, 433] width 166 height 10
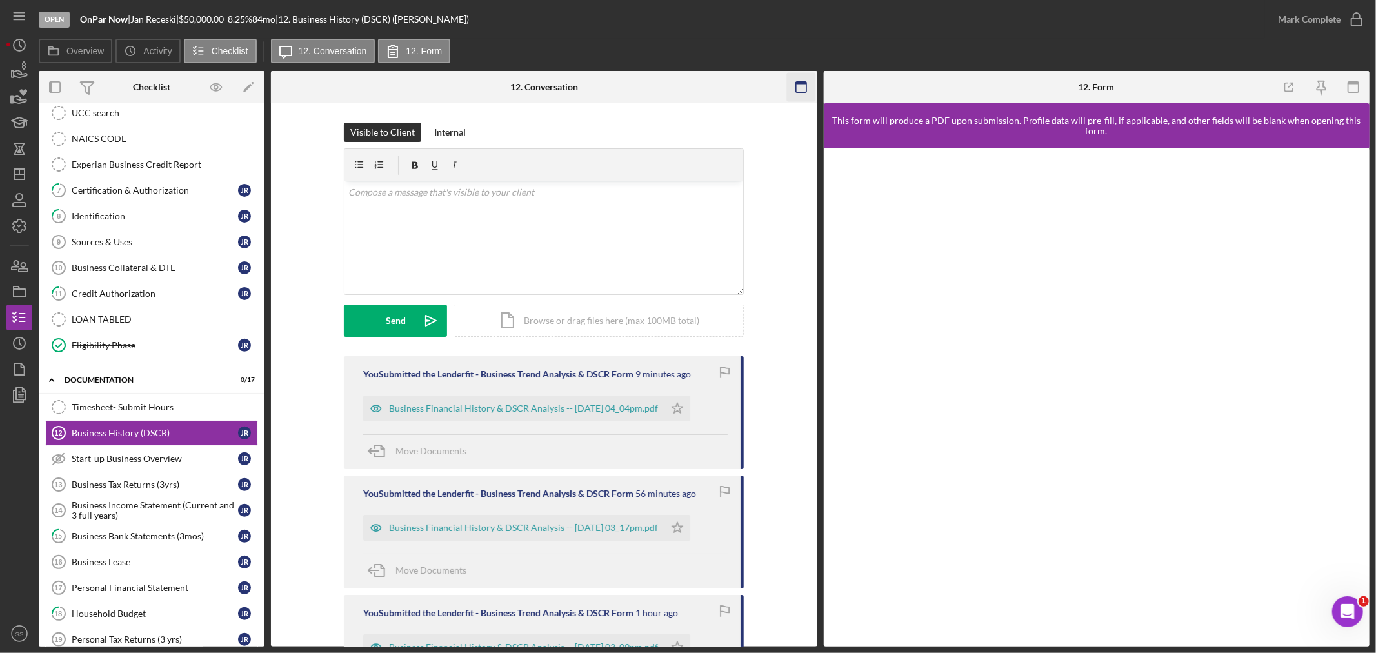
click at [799, 74] on icon "button" at bounding box center [801, 87] width 29 height 29
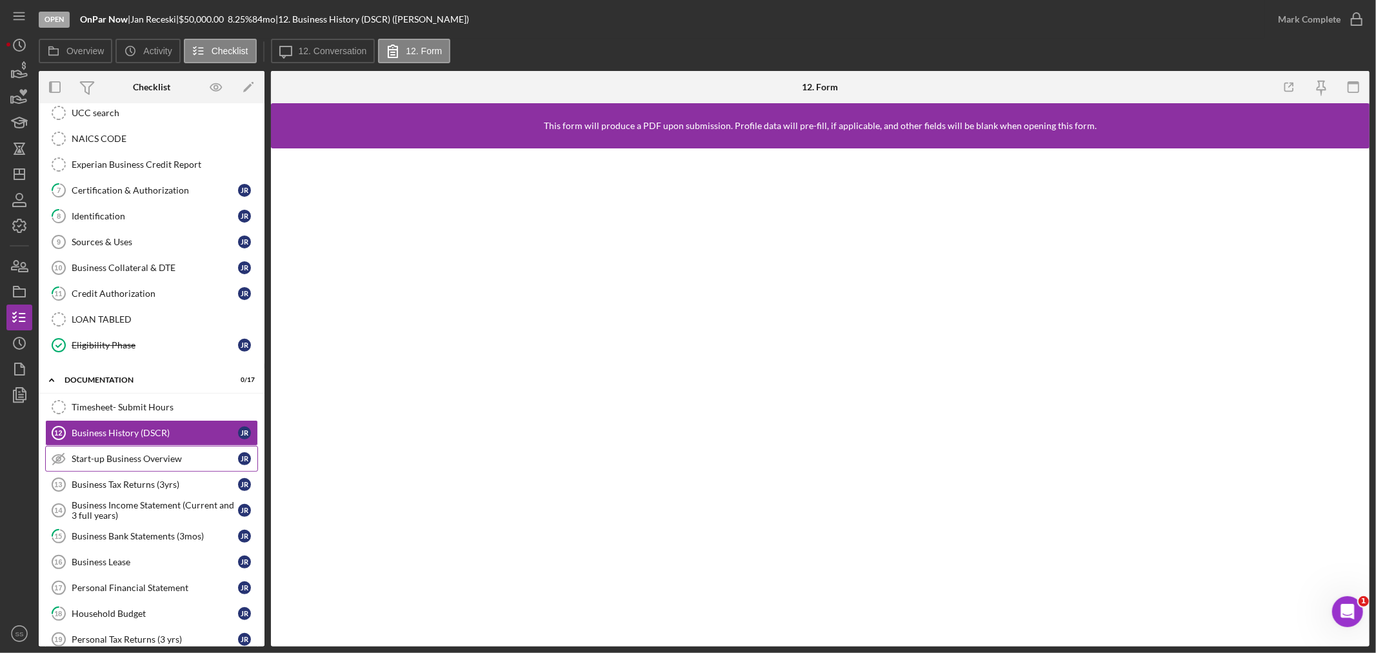
click at [134, 464] on div "Start-up Business Overview" at bounding box center [155, 459] width 166 height 10
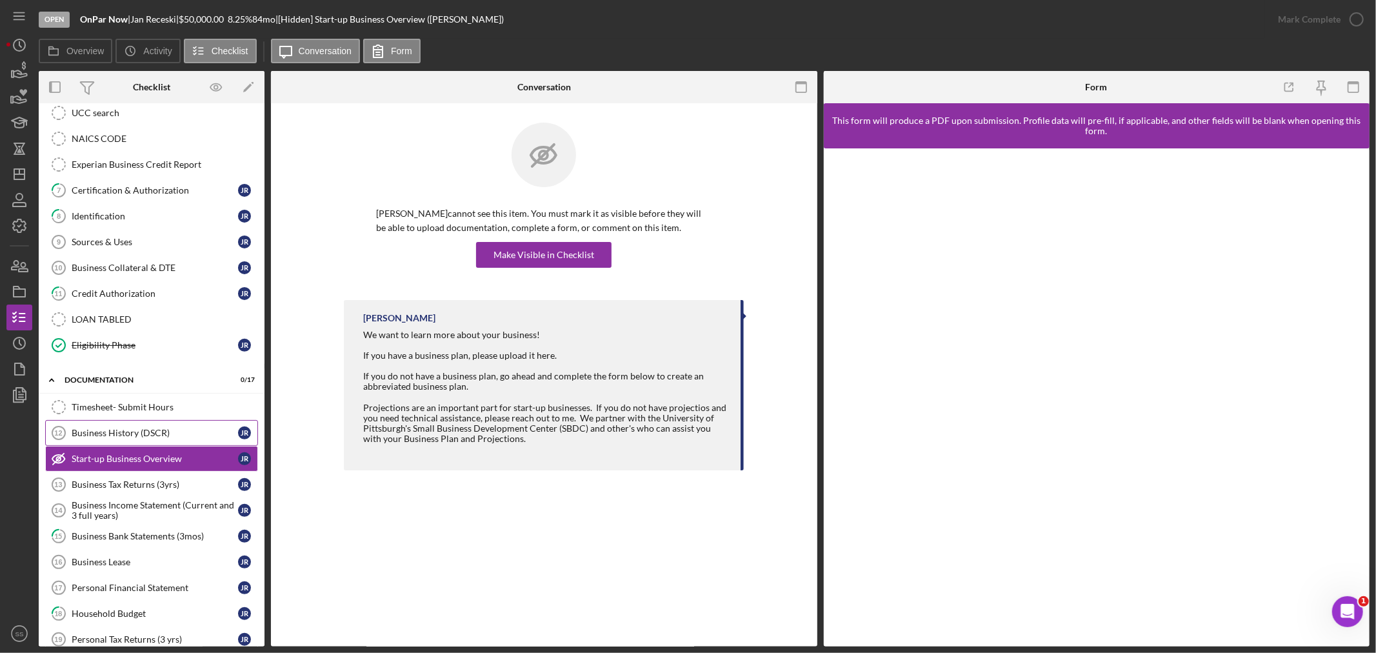
click at [133, 429] on link "Business History (DSCR) 12 Business History (DSCR) J R" at bounding box center [151, 433] width 213 height 26
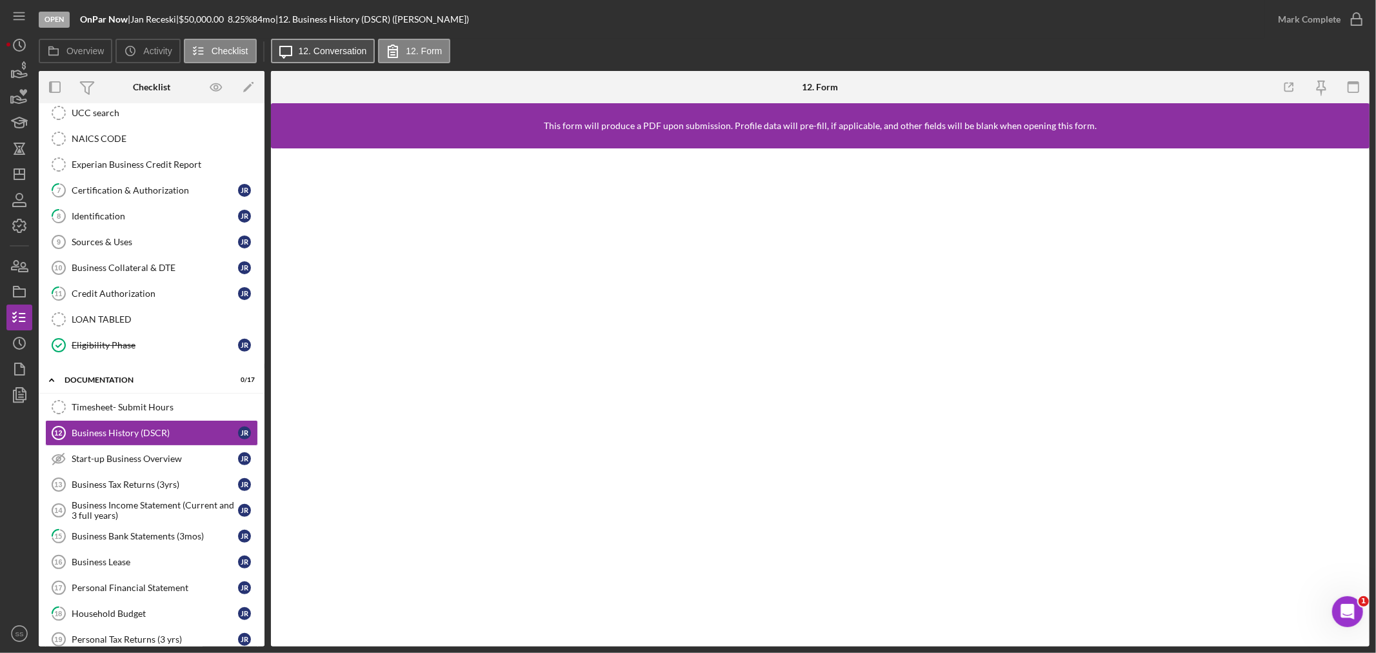
click at [304, 48] on label "12. Conversation" at bounding box center [333, 51] width 68 height 10
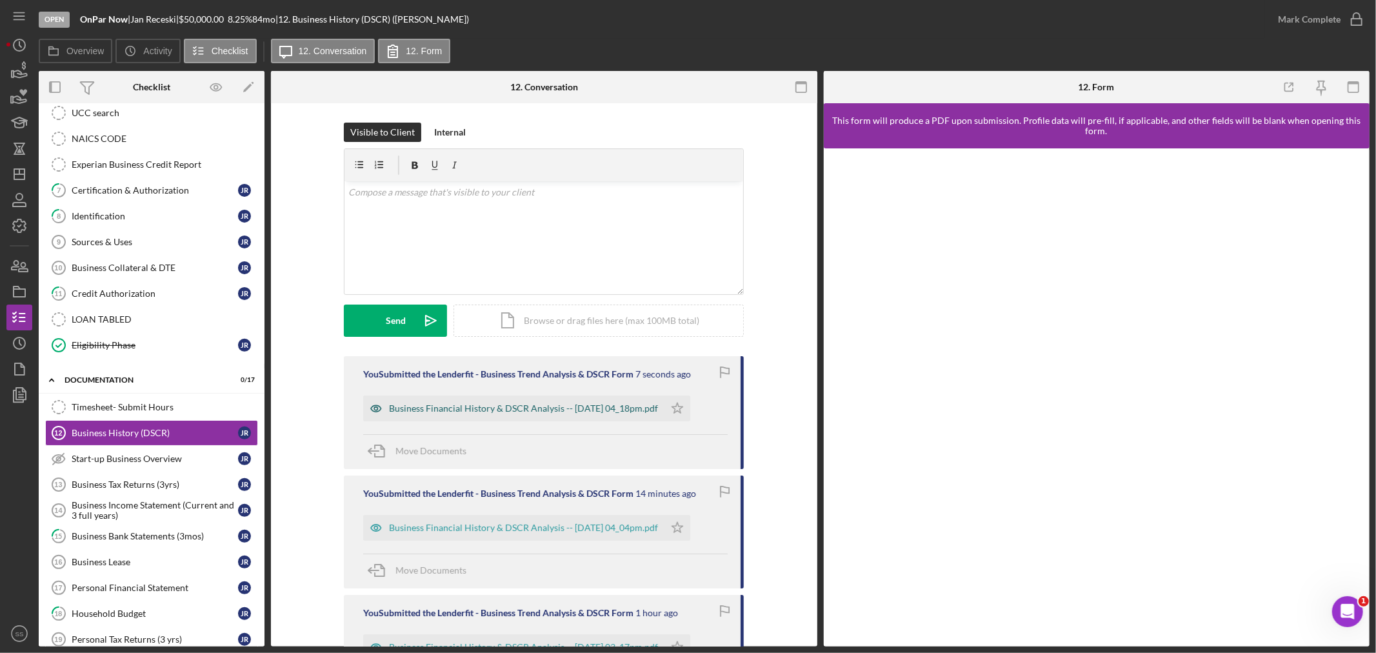
click at [582, 405] on div "Business Financial History & DSCR Analysis -- [DATE] 04_18pm.pdf" at bounding box center [523, 408] width 269 height 10
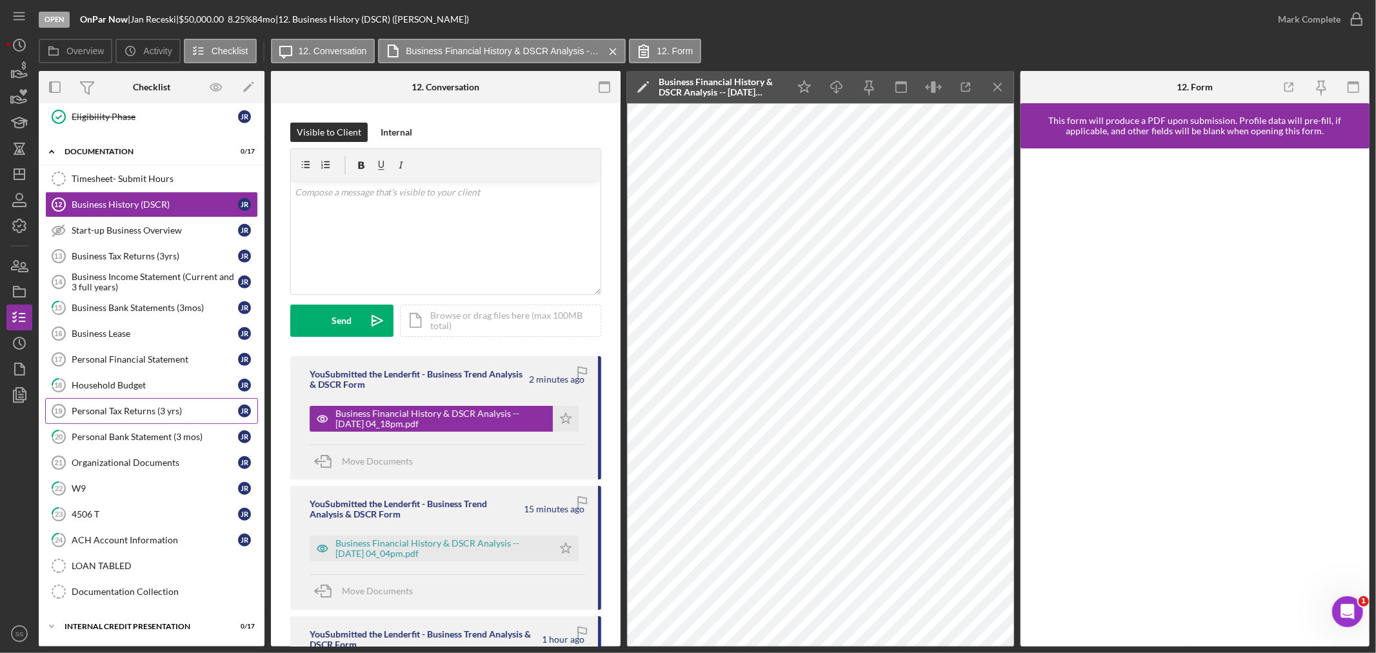
scroll to position [527, 0]
click at [124, 621] on div "Icon/Expander Internal Credit Presentation 0 / 17" at bounding box center [152, 627] width 226 height 26
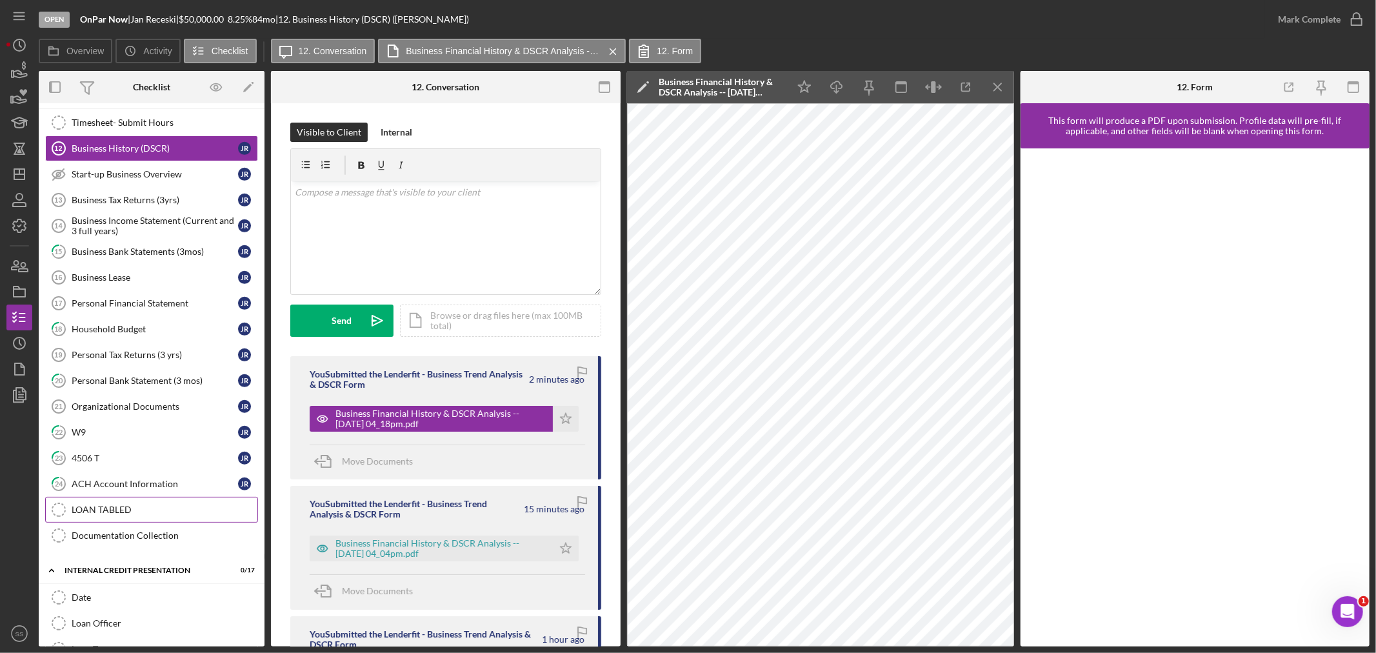
scroll to position [958, 0]
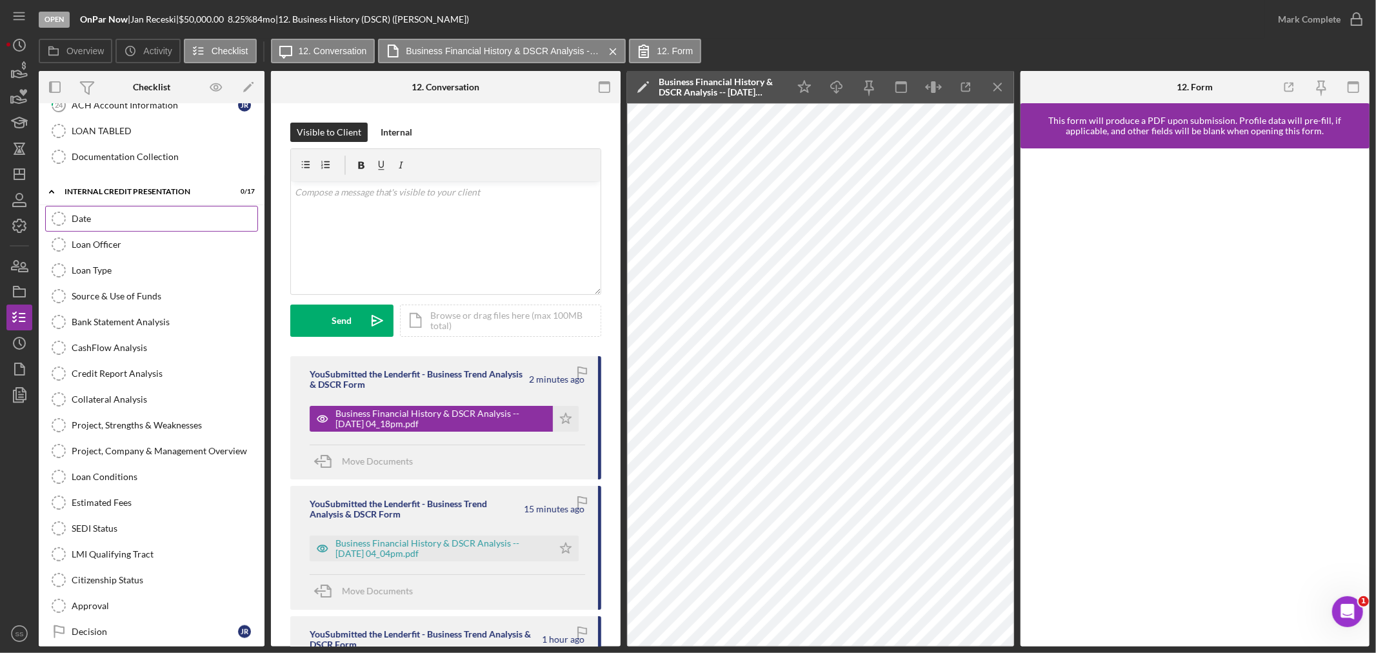
click at [125, 230] on link "Date Date" at bounding box center [151, 219] width 213 height 26
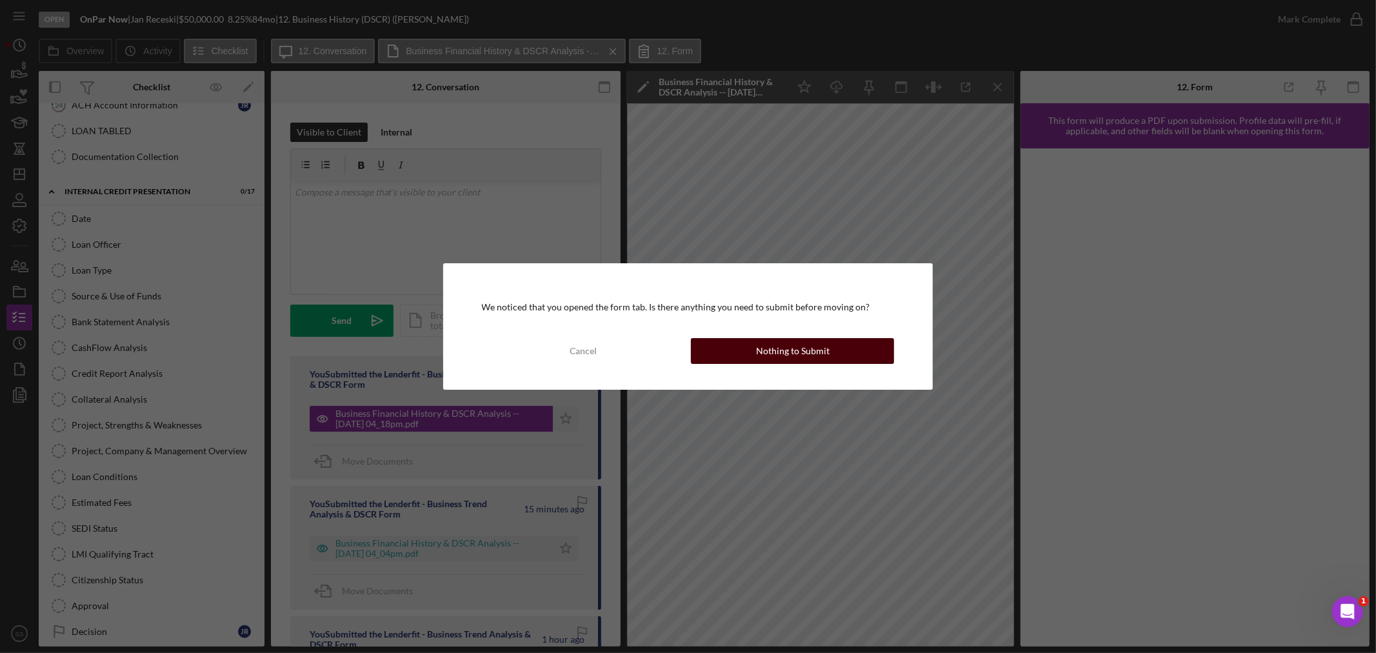
click at [781, 355] on div "Nothing to Submit" at bounding box center [793, 351] width 74 height 26
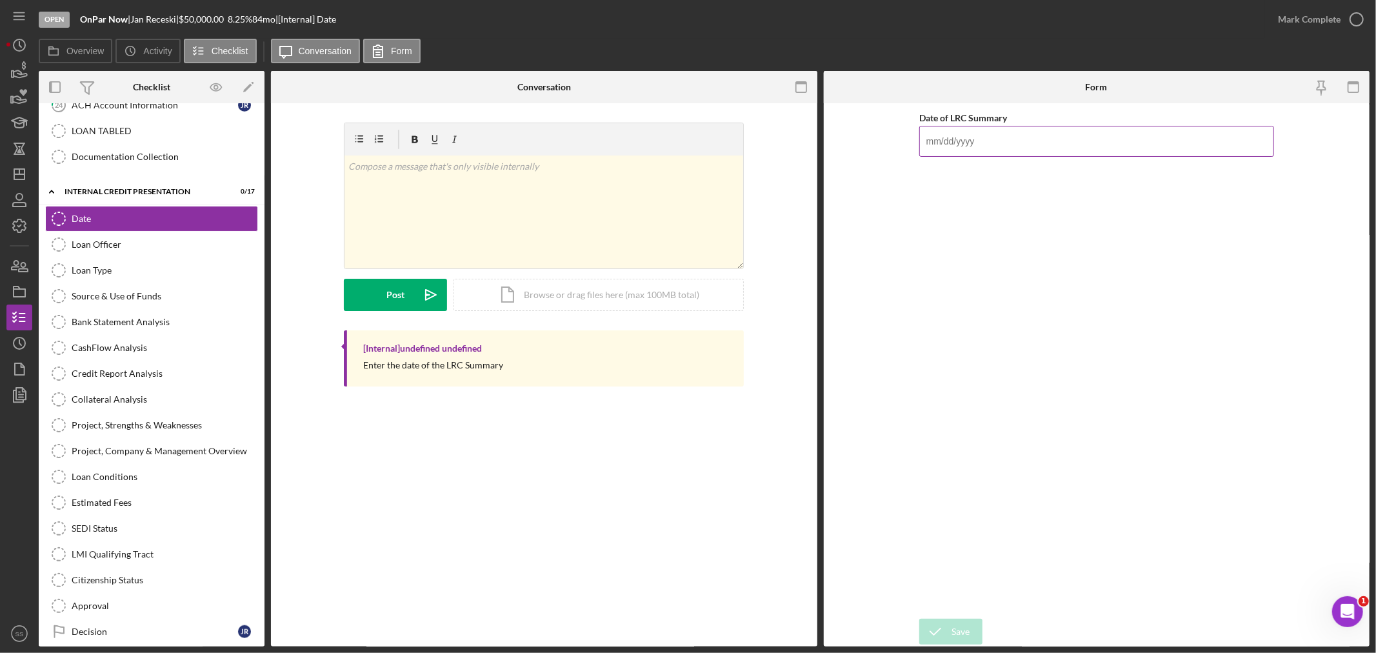
click at [944, 139] on input "Date of LRC Summary" at bounding box center [1097, 141] width 355 height 31
type input "[DATE]"
click at [959, 630] on div "Save" at bounding box center [961, 632] width 18 height 26
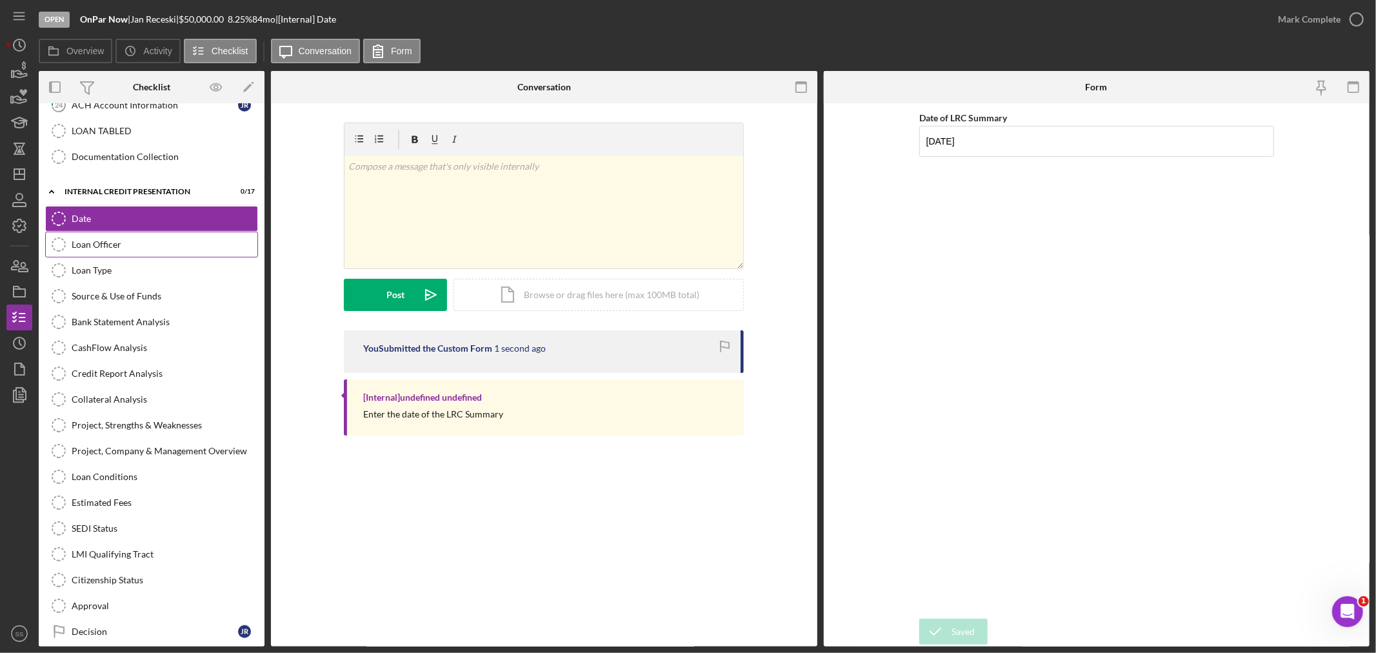
click at [85, 245] on div "Loan Officer" at bounding box center [165, 244] width 186 height 10
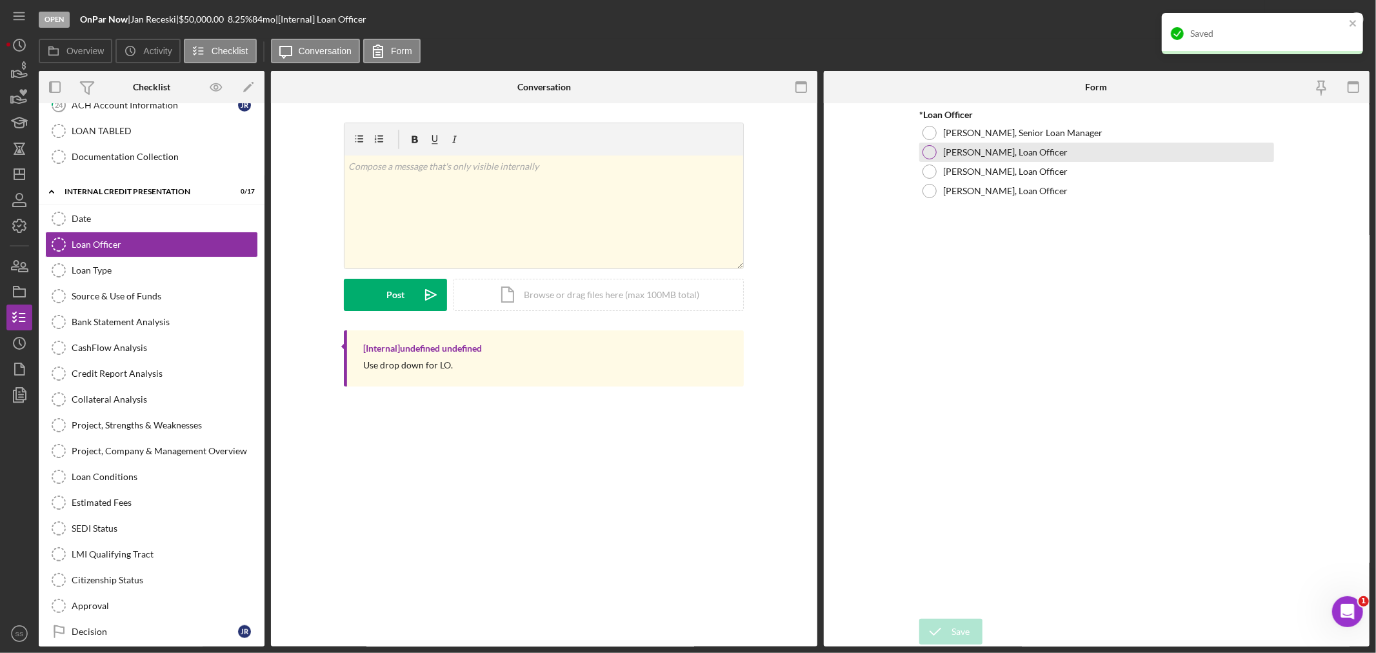
click at [928, 150] on div at bounding box center [930, 152] width 14 height 14
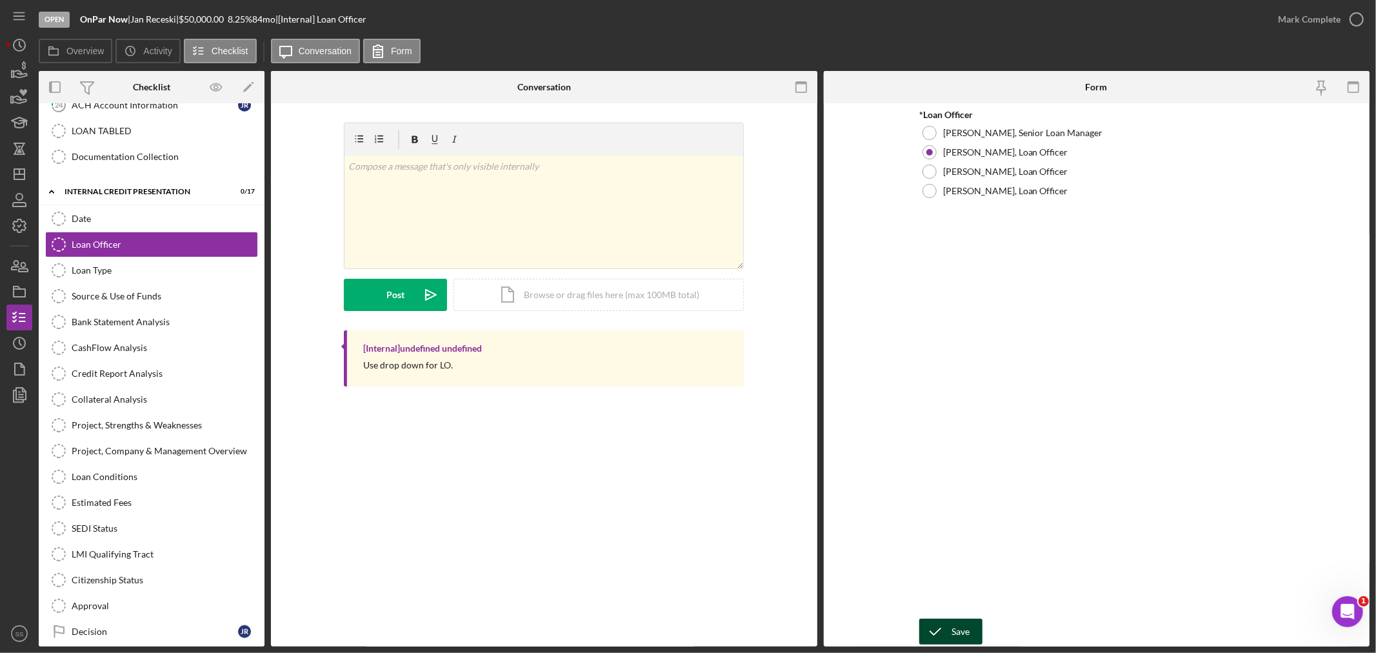
click at [951, 633] on icon "submit" at bounding box center [936, 632] width 32 height 32
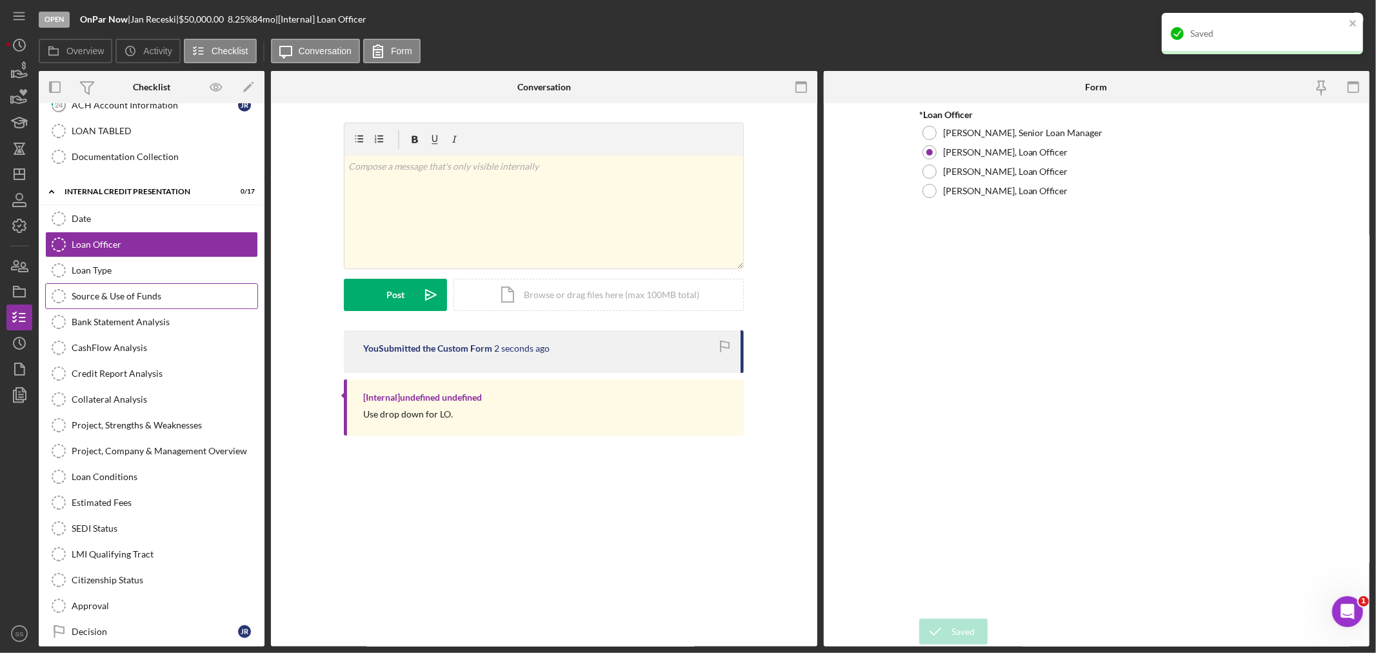
click at [102, 301] on div "Source & Use of Funds" at bounding box center [165, 296] width 186 height 10
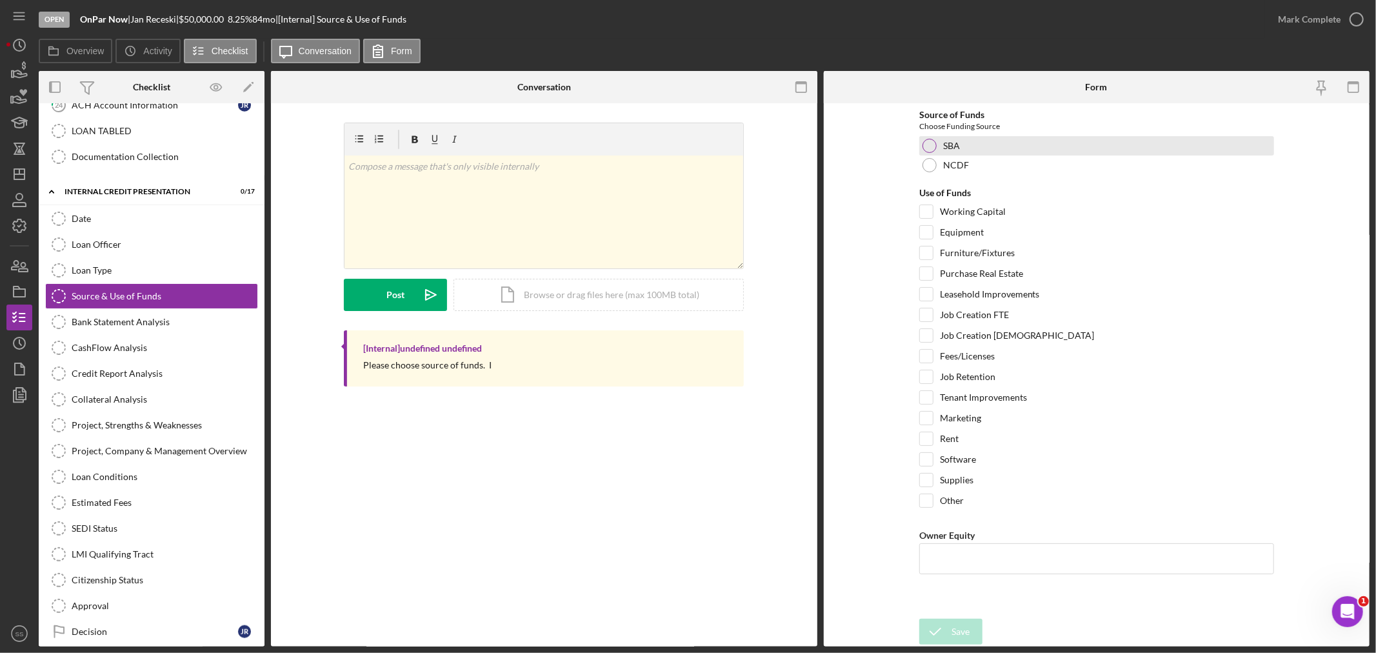
click at [936, 143] on div at bounding box center [930, 146] width 14 height 14
click at [926, 208] on input "Working Capital" at bounding box center [926, 211] width 13 height 13
checkbox input "true"
click at [933, 228] on div at bounding box center [927, 232] width 14 height 14
click at [930, 230] on input "Equipment" at bounding box center [926, 232] width 13 height 13
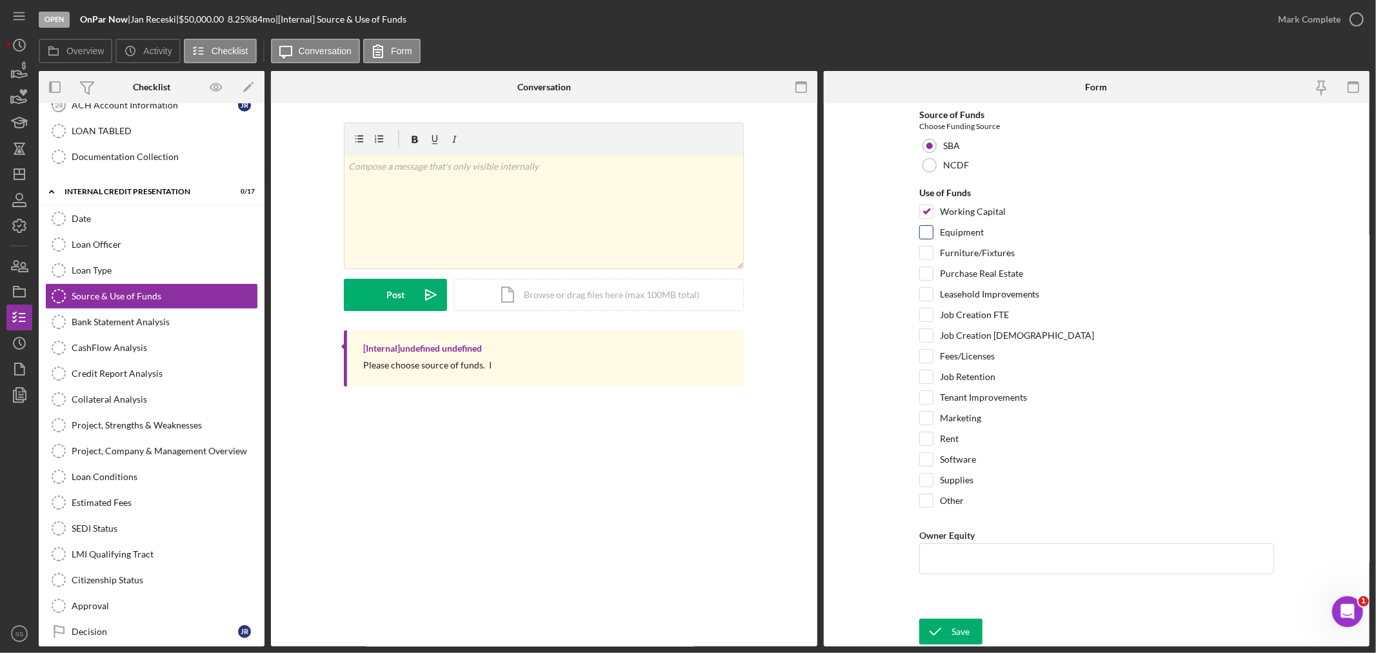
checkbox input "true"
click at [933, 254] on input "Furniture/Fixtures" at bounding box center [926, 253] width 13 height 13
checkbox input "true"
click at [925, 418] on input "Marketing" at bounding box center [926, 418] width 13 height 13
checkbox input "true"
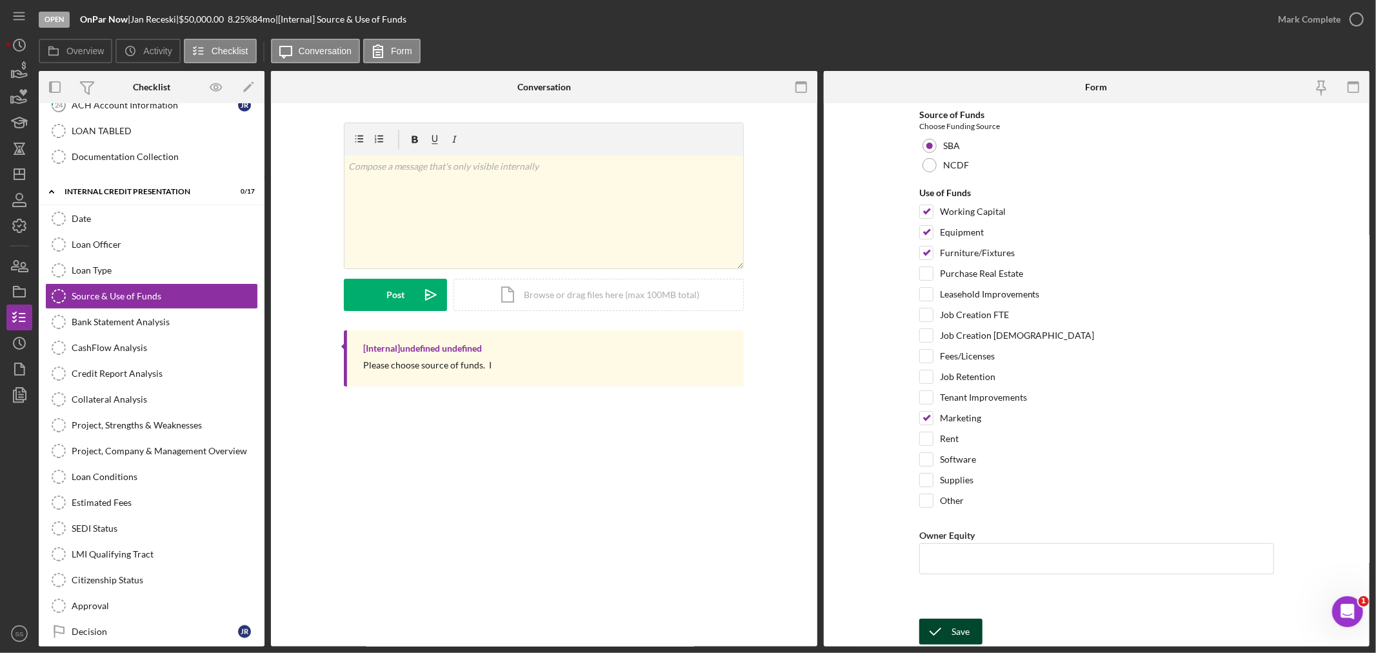
click at [955, 627] on div "Save" at bounding box center [961, 632] width 18 height 26
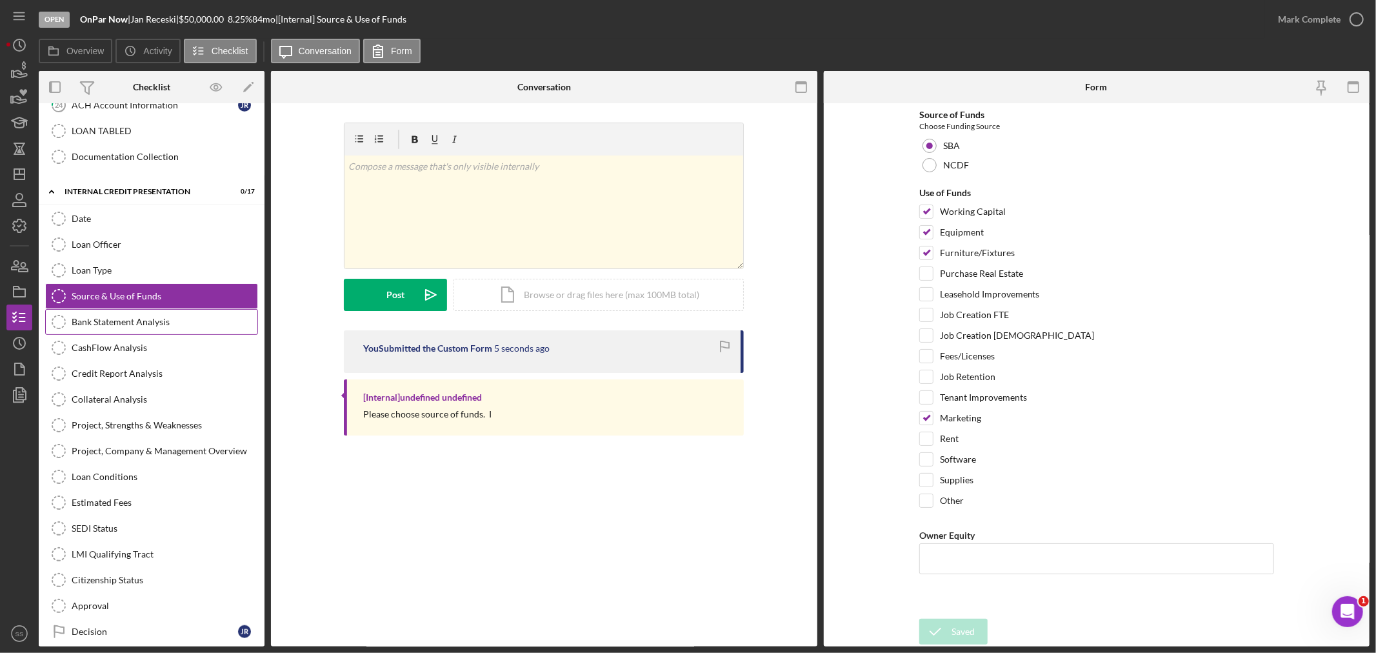
click at [99, 319] on link "Bank Statement Analysis Bank Statement Analysis" at bounding box center [151, 322] width 213 height 26
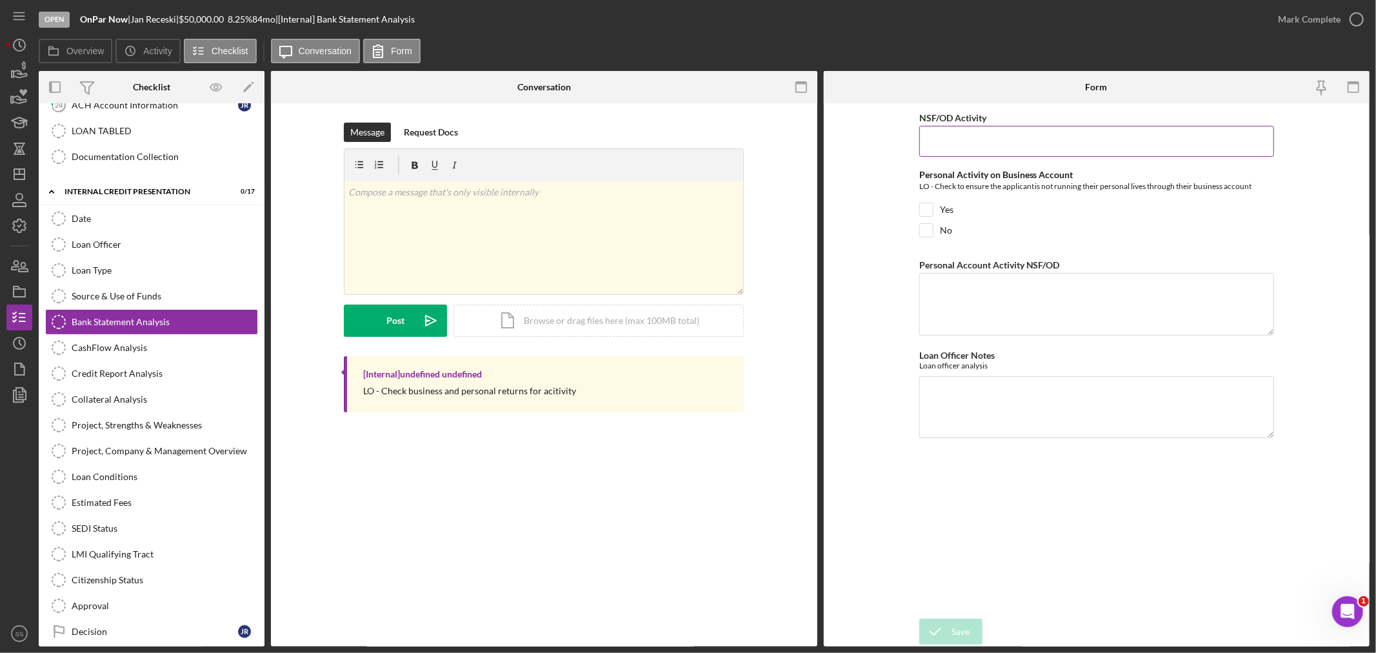
click at [998, 137] on input "NSF/OD Activity" at bounding box center [1097, 141] width 355 height 31
type input "0"
click at [922, 230] on input "No" at bounding box center [926, 230] width 13 height 13
checkbox input "true"
click at [947, 292] on textarea "Personal Account Activity NSF/OD" at bounding box center [1097, 304] width 355 height 62
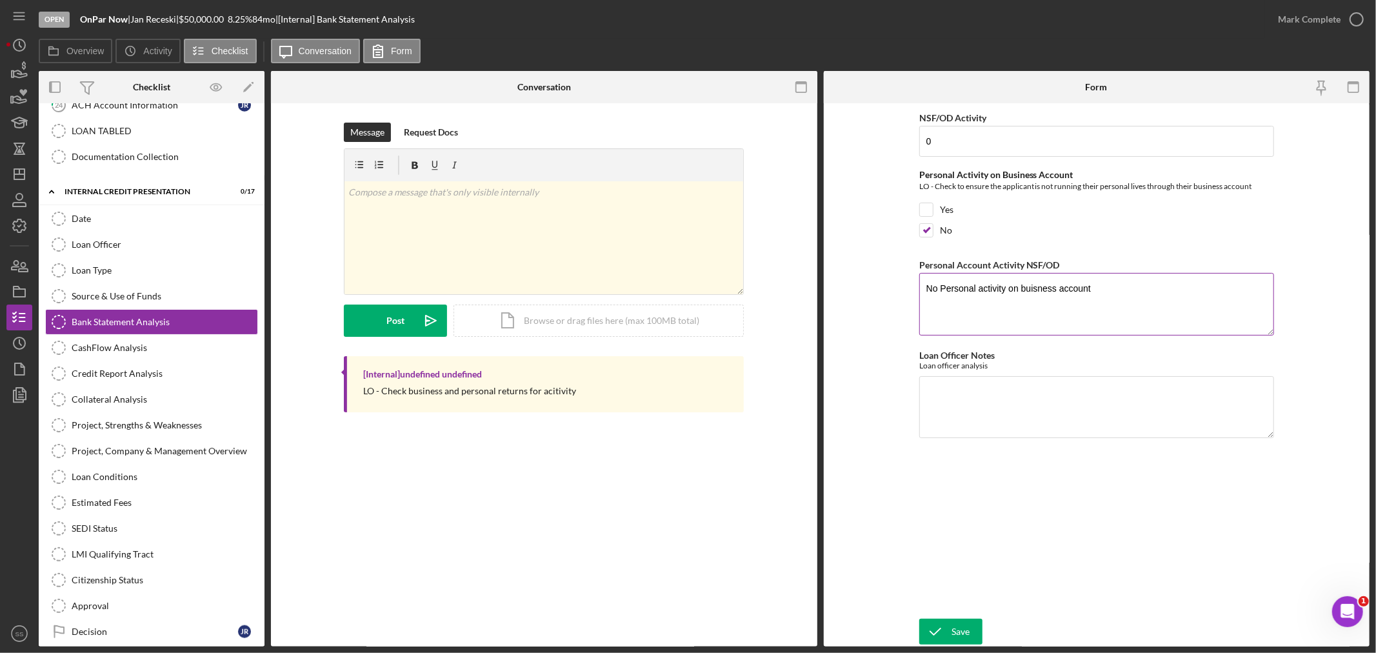
click at [1040, 285] on textarea "No Personal activity on buisness account" at bounding box center [1097, 304] width 355 height 62
click at [1040, 293] on textarea "No Personal activity on buisness account" at bounding box center [1097, 304] width 355 height 62
drag, startPoint x: 1149, startPoint y: 289, endPoint x: 894, endPoint y: 296, distance: 254.3
click at [900, 294] on form "NSF/OD Activity 0 Personal Activity on Business Account LO - Check to ensure th…" at bounding box center [1097, 374] width 547 height 543
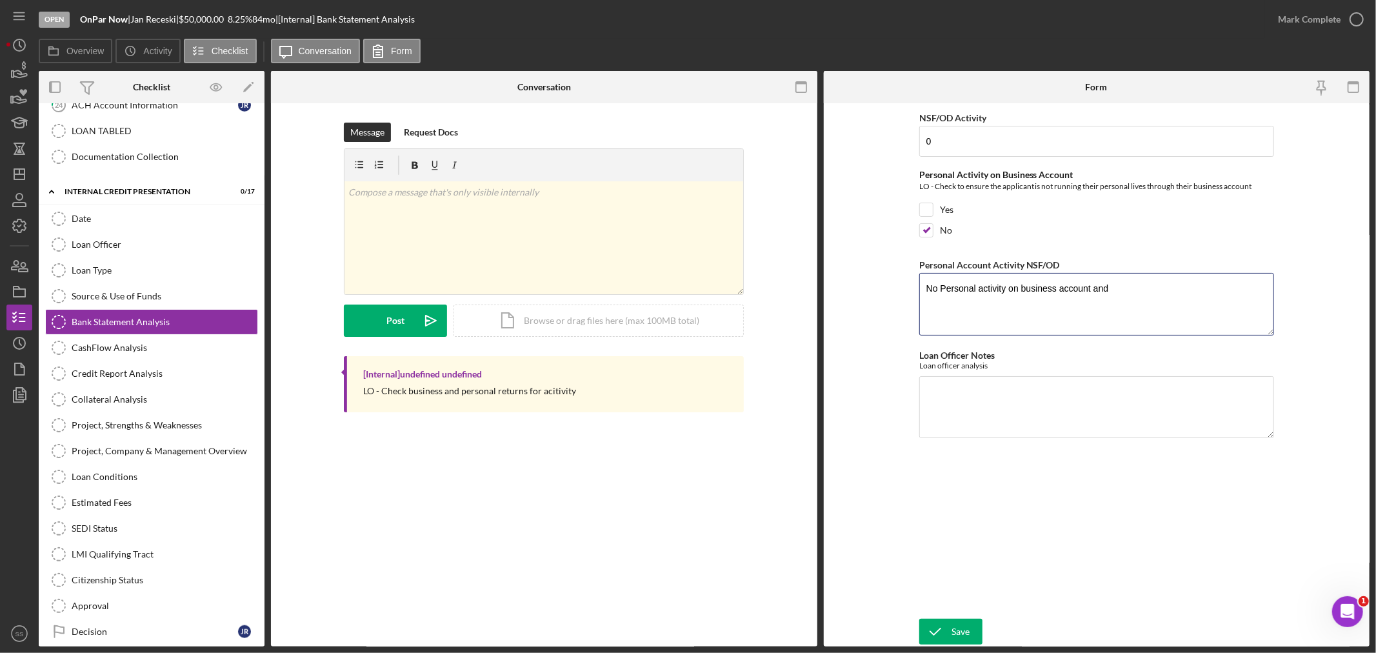
paste textarea "The borrower’s business checking shows no personal transactions and maintains a…"
click at [970, 311] on textarea "The borrower’s business checking shows no personal transactions and maintains a…" at bounding box center [1097, 304] width 355 height 62
type textarea "The borrower’s business checking shows no personal transactions and maintains a…"
click at [1011, 413] on textarea "Loan Officer Notes" at bounding box center [1097, 407] width 355 height 62
click at [973, 387] on textarea "Loan Officer Notes" at bounding box center [1097, 407] width 355 height 62
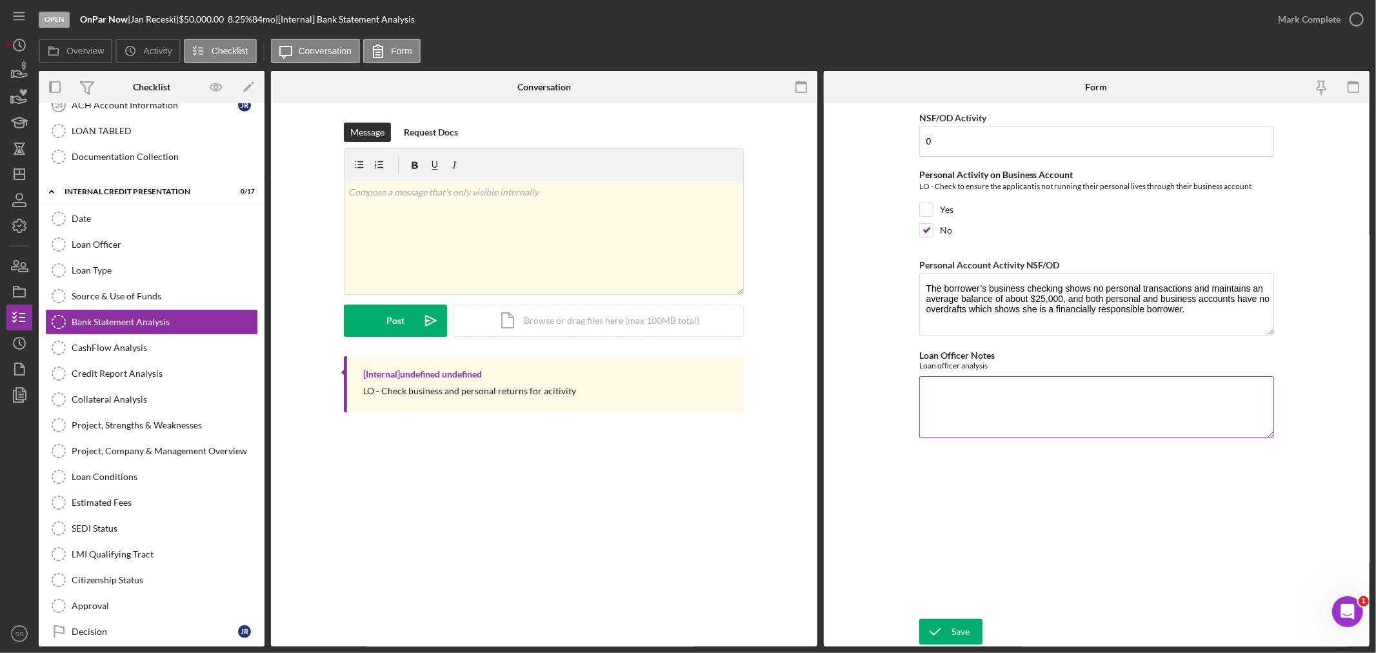
paste textarea "[PERSON_NAME] maintains excellent account management both personally and profes…"
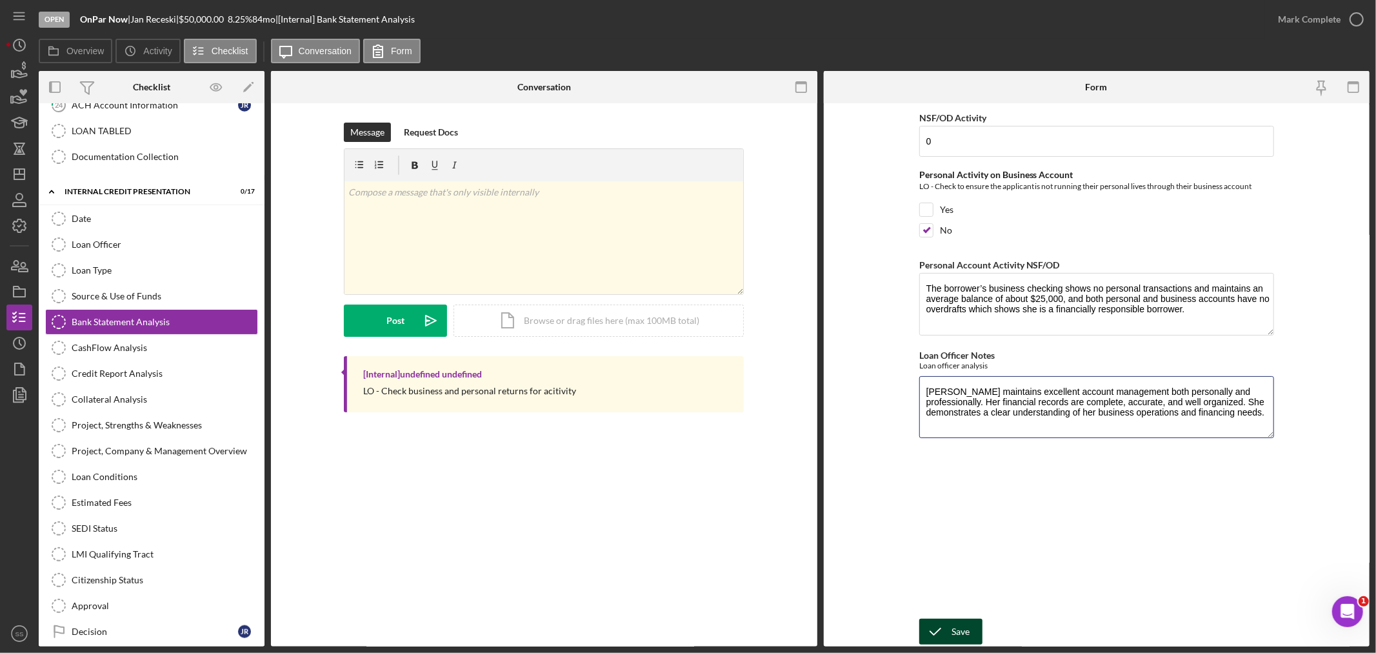
type textarea "[PERSON_NAME] maintains excellent account management both personally and profes…"
click at [945, 629] on icon "submit" at bounding box center [936, 632] width 32 height 32
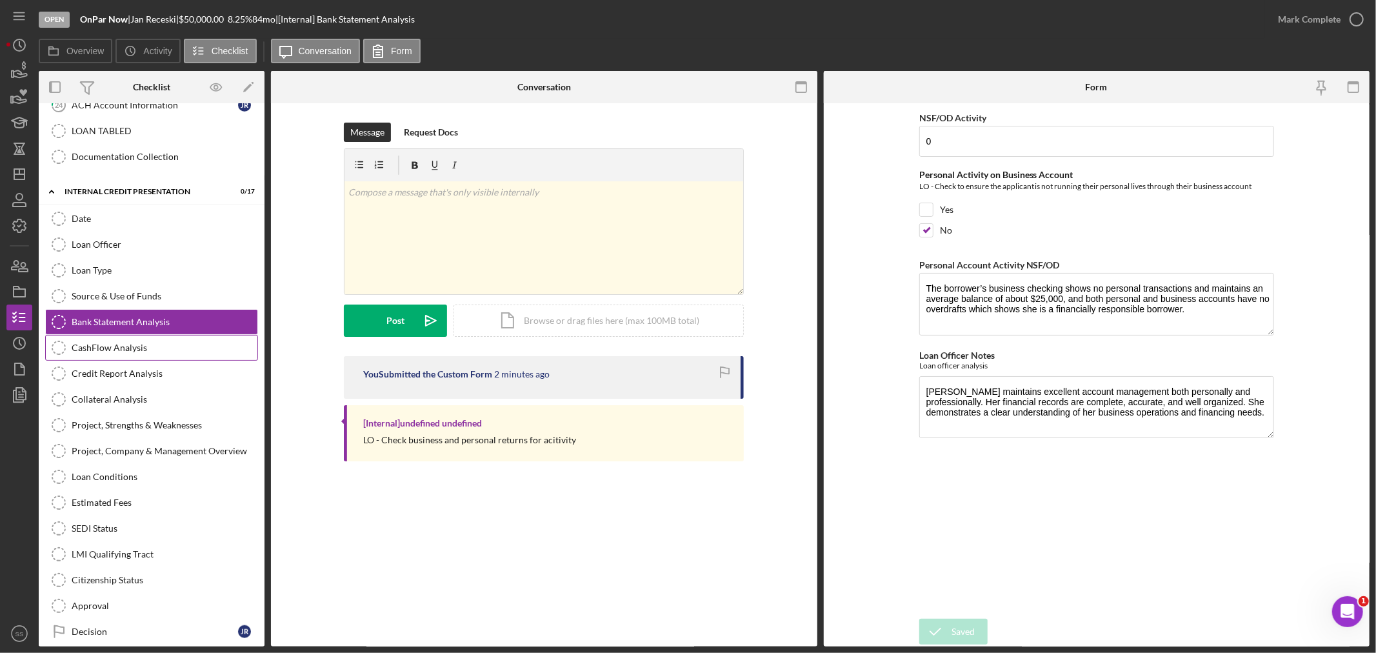
click at [86, 353] on div "CashFlow Analysis" at bounding box center [165, 348] width 186 height 10
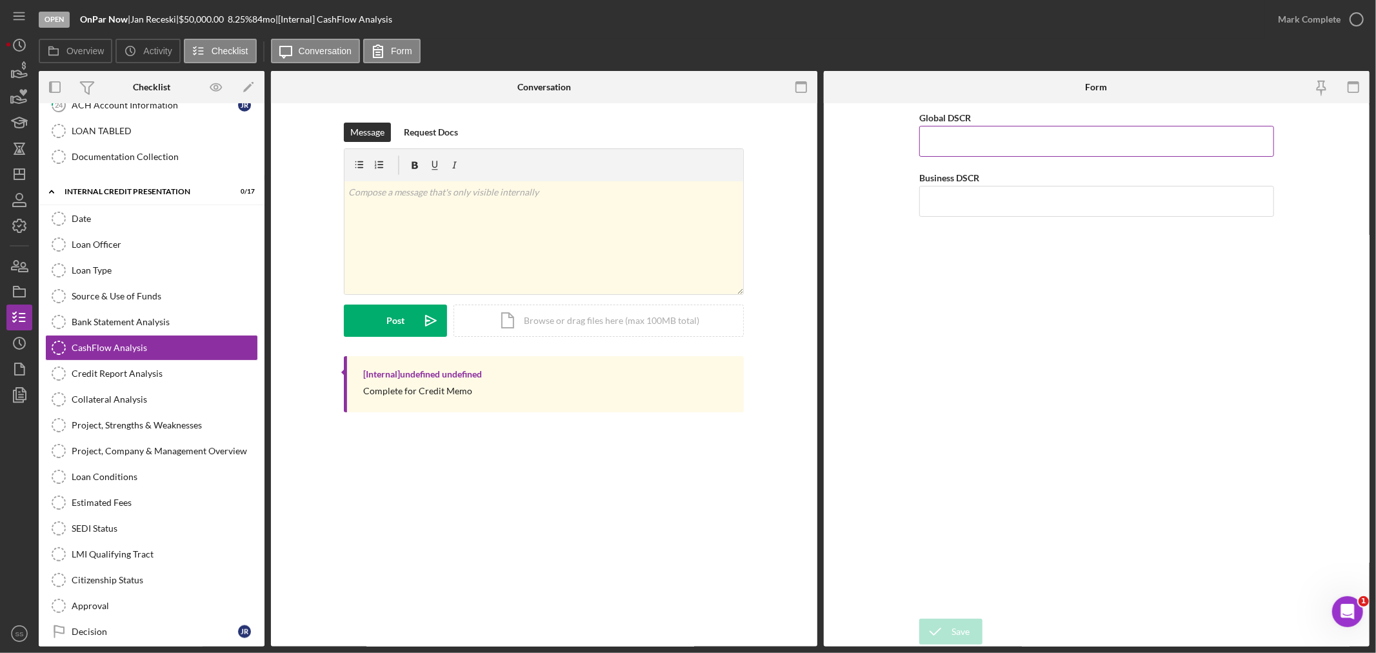
click at [968, 137] on input "Global DSCR" at bounding box center [1097, 141] width 355 height 31
type input "1.28"
click at [947, 221] on div "Global DSCR 1.28 Business DSCR" at bounding box center [1097, 361] width 355 height 503
click at [940, 199] on input "Business DSCR" at bounding box center [1097, 201] width 355 height 31
type input "1.13"
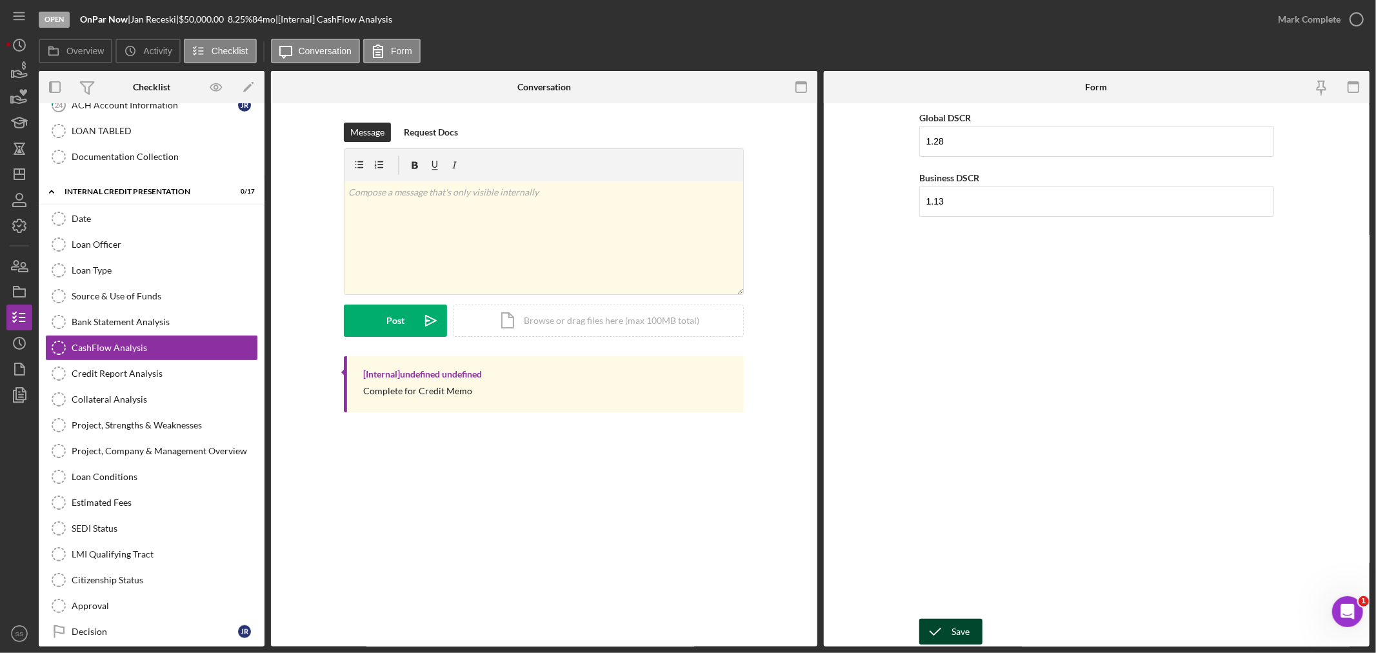
drag, startPoint x: 942, startPoint y: 630, endPoint x: 918, endPoint y: 634, distance: 24.8
click at [942, 630] on icon "submit" at bounding box center [936, 632] width 32 height 32
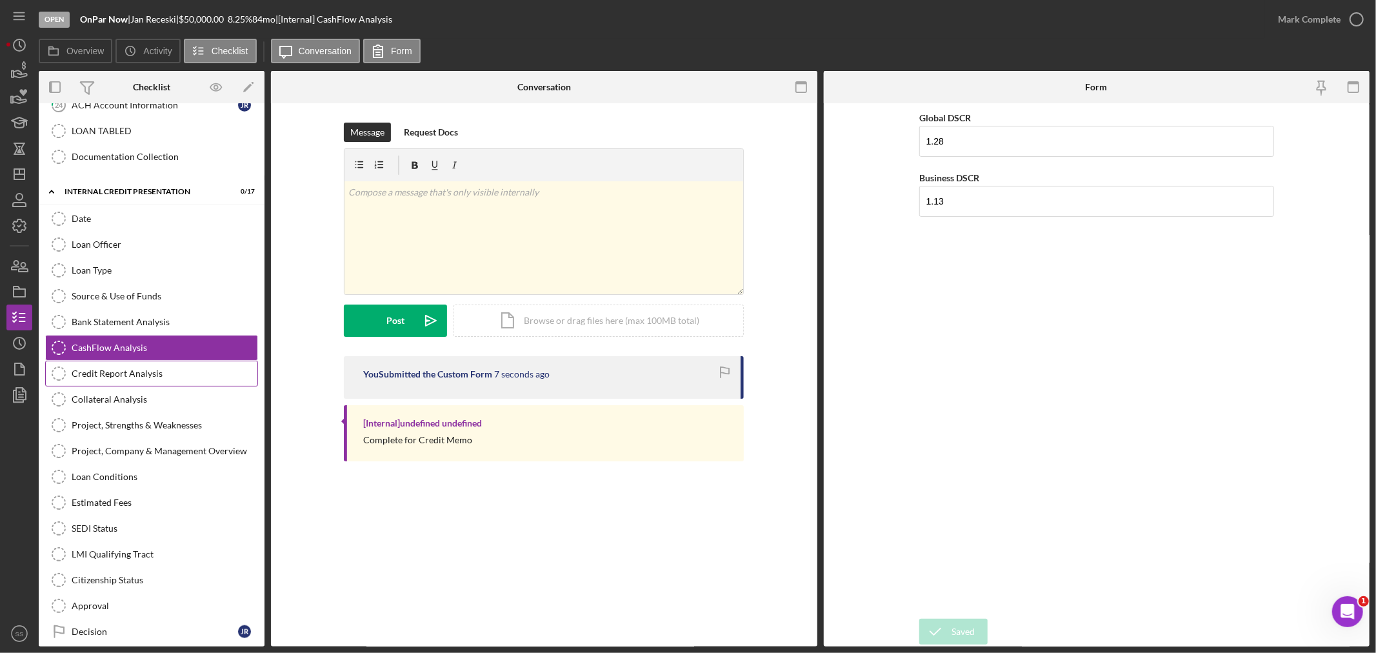
click at [127, 385] on link "Credit Report Analysis Credit Report Analysis" at bounding box center [151, 374] width 213 height 26
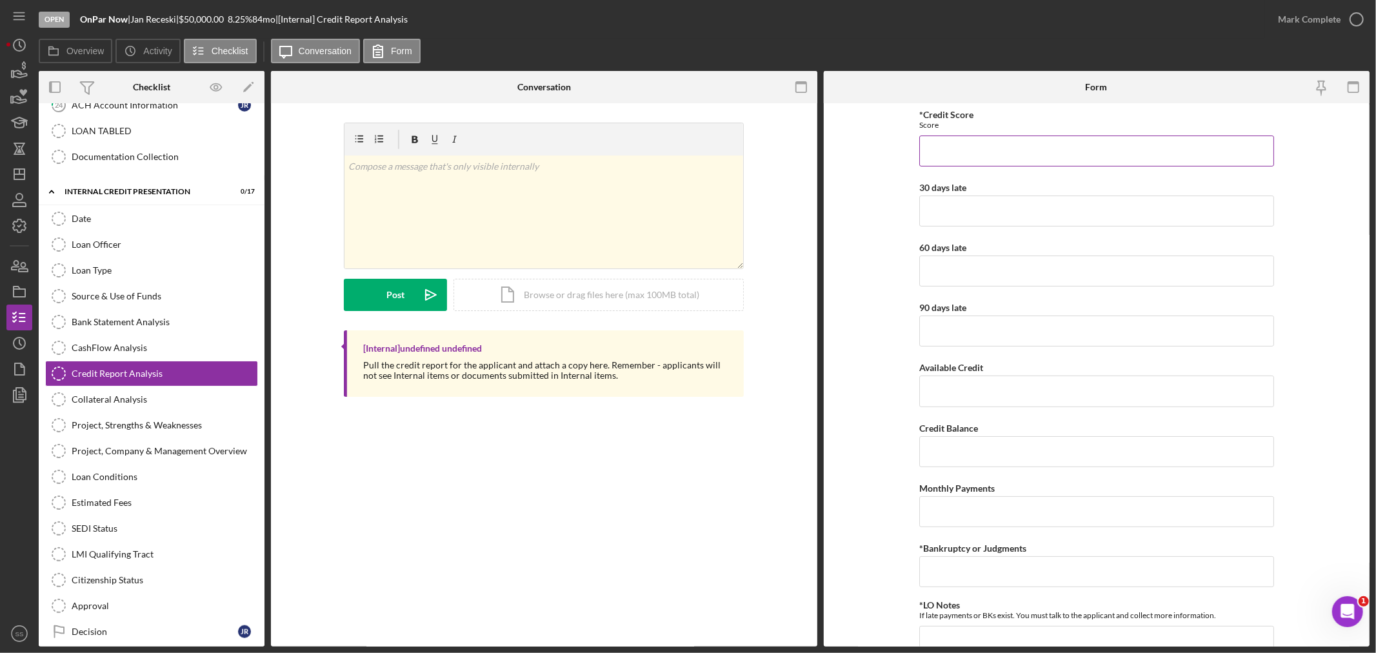
click at [936, 153] on input "*Credit Score" at bounding box center [1097, 151] width 355 height 31
click at [941, 157] on input "*Credit Score" at bounding box center [1097, 151] width 355 height 31
type input "826"
click at [964, 214] on input "30 days late" at bounding box center [1097, 211] width 355 height 31
type input "0"
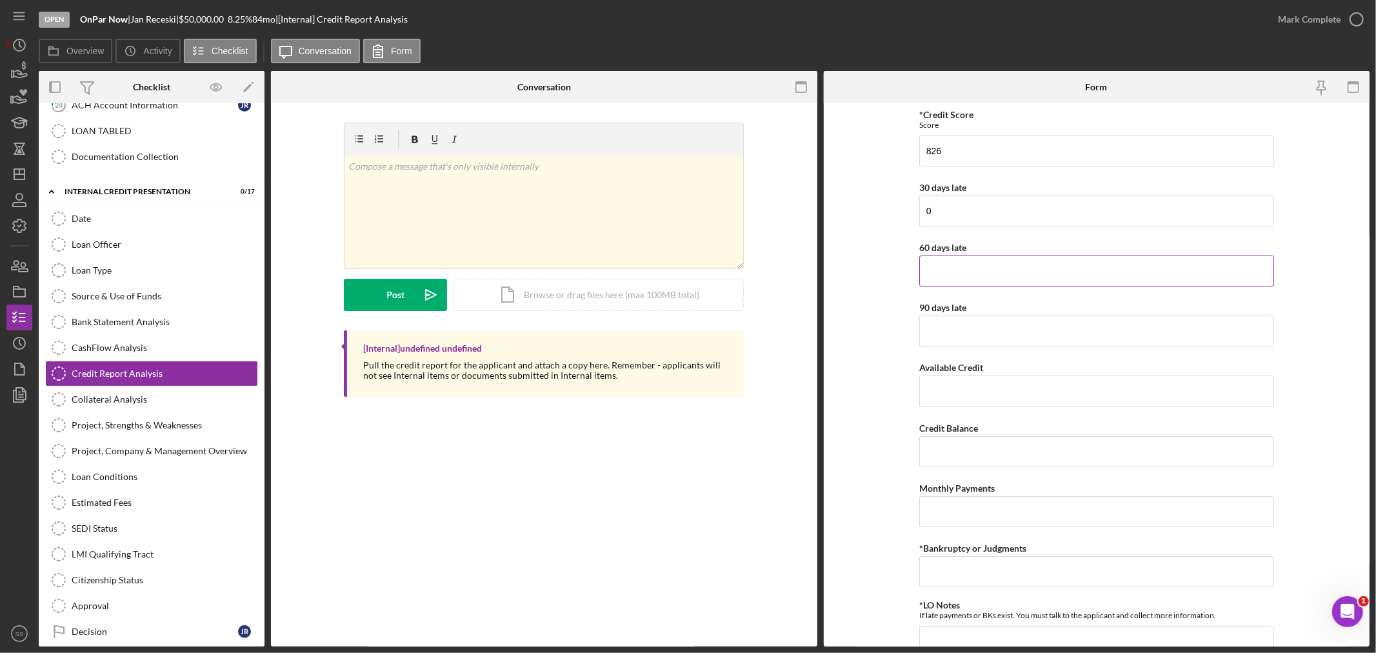
click at [943, 268] on input "60 days late" at bounding box center [1097, 271] width 355 height 31
type input "0"
click at [940, 316] on input "90 days late" at bounding box center [1097, 331] width 355 height 31
type input "0"
click at [938, 394] on input "Available Credit" at bounding box center [1097, 391] width 355 height 31
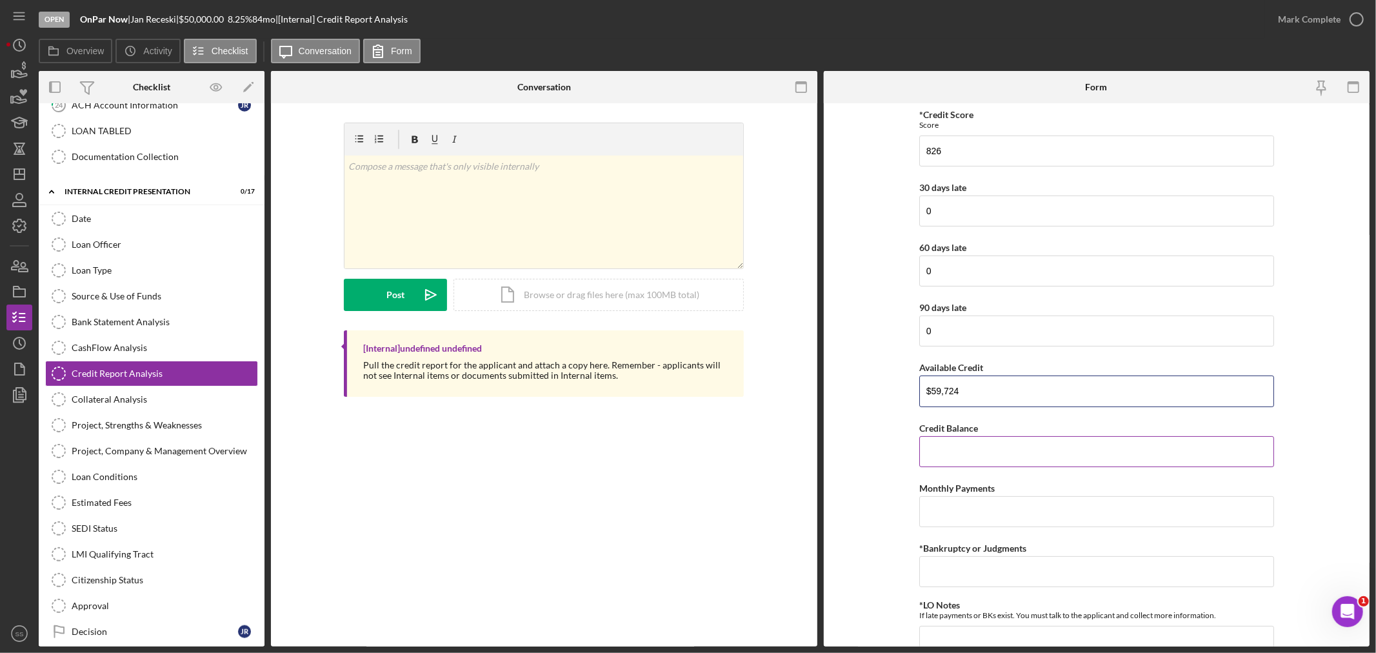
type input "$59,724"
click at [1005, 458] on input "Credit Balance" at bounding box center [1097, 451] width 355 height 31
type input "$7,856"
click at [963, 514] on input "Monthly Payments" at bounding box center [1097, 511] width 355 height 31
type input "$429"
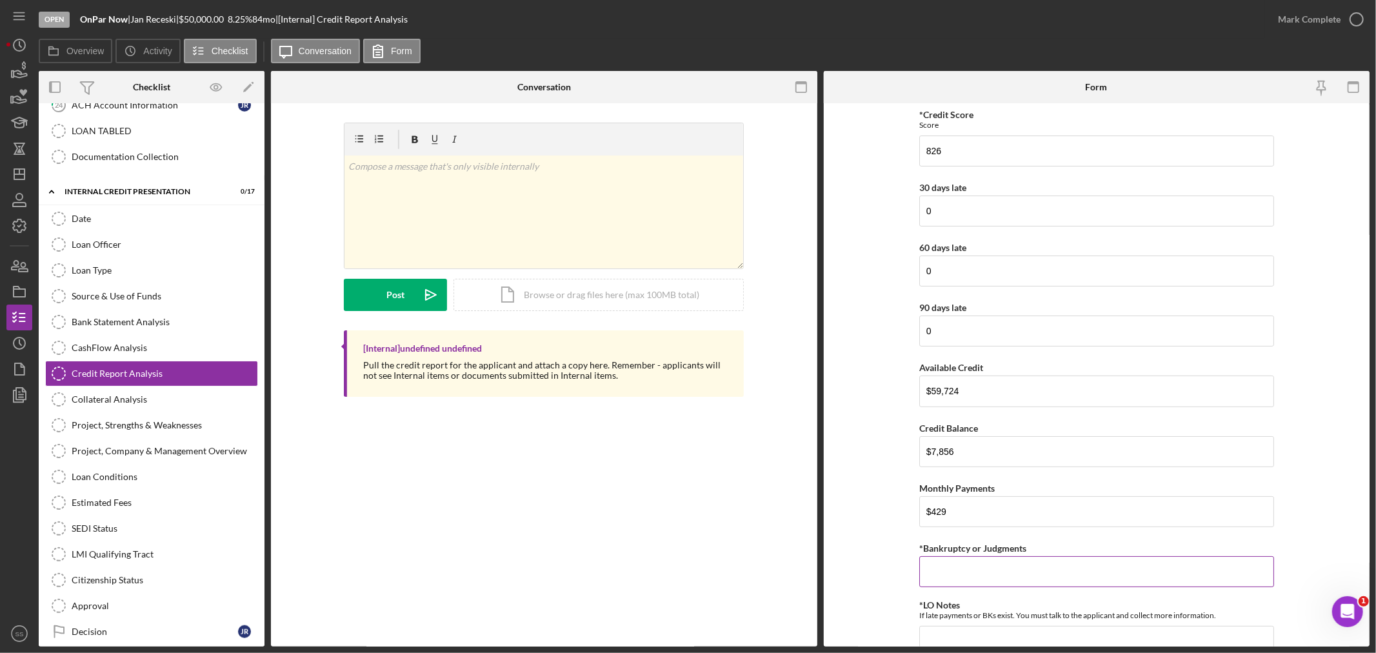
click at [946, 570] on input "*Bankruptcy or Judgments" at bounding box center [1097, 571] width 355 height 31
type input "0"
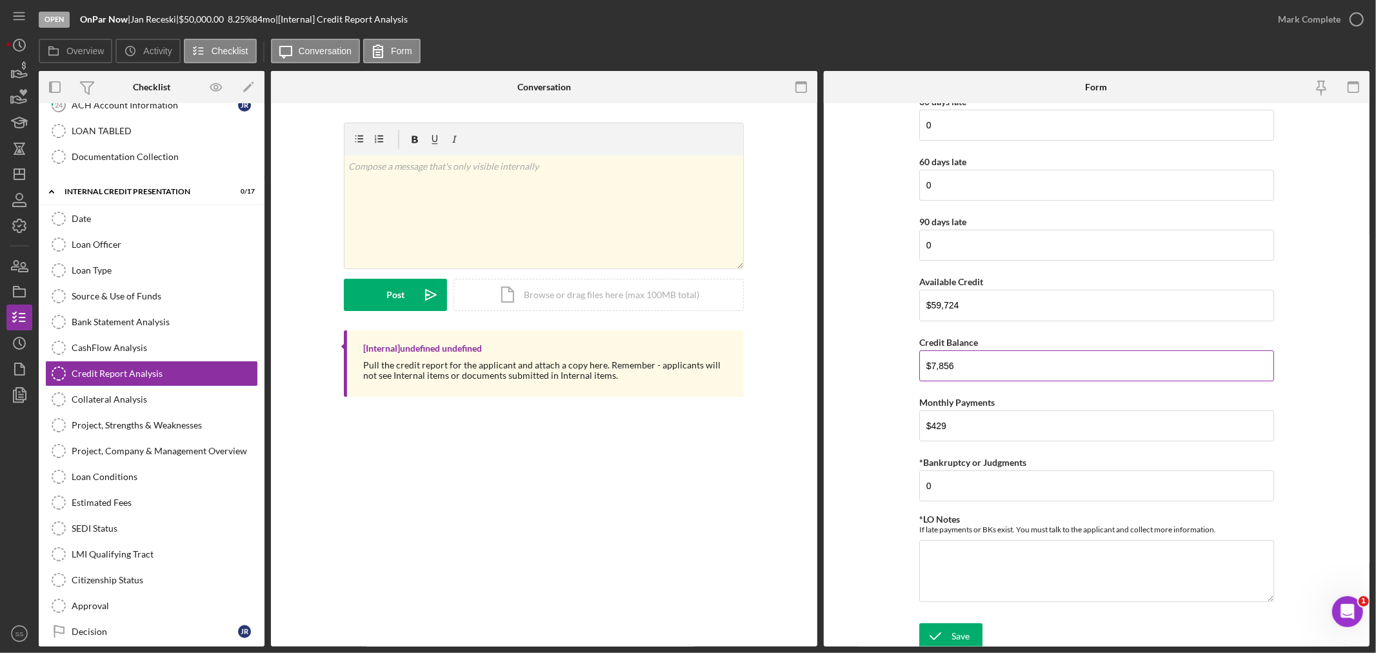
scroll to position [92, 0]
click at [931, 543] on textarea "*LO Notes" at bounding box center [1097, 566] width 355 height 62
click at [940, 543] on textarea "*LO Notes" at bounding box center [1097, 565] width 355 height 62
paste textarea "Excellent credit score with no late payments demonstrates consistent, responsib…"
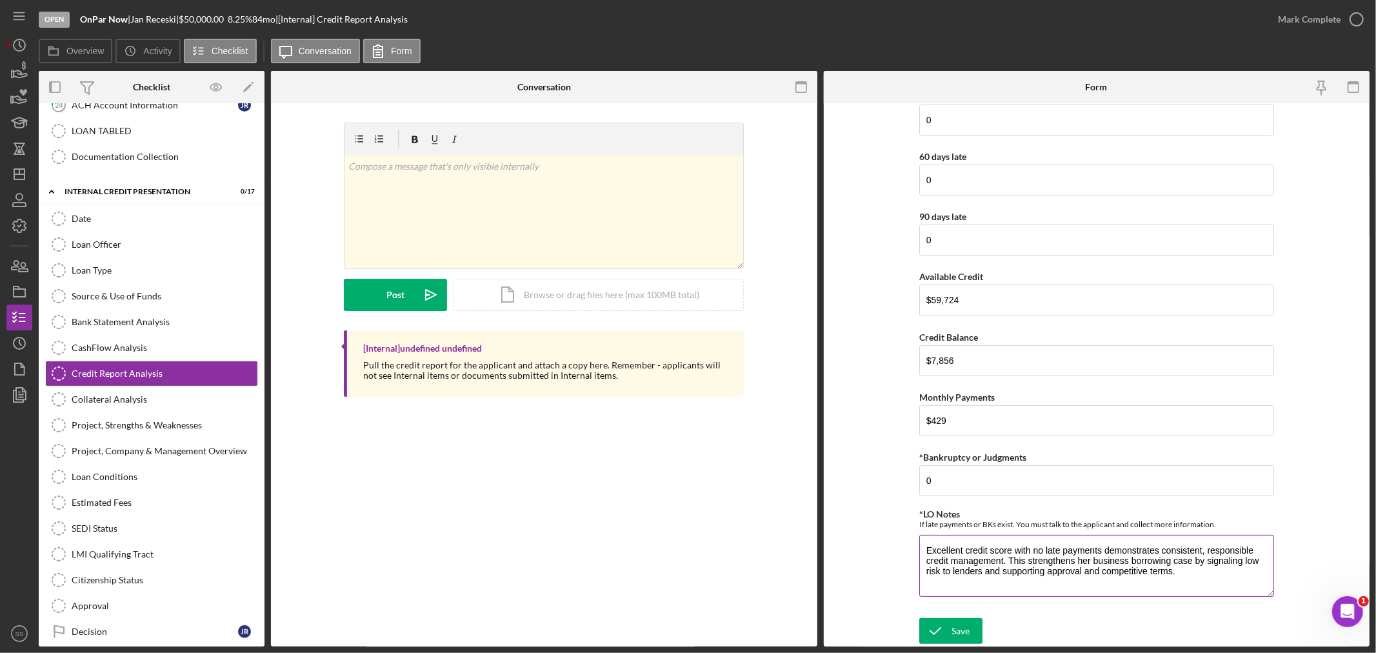
drag, startPoint x: 1009, startPoint y: 558, endPoint x: 1184, endPoint y: 581, distance: 176.4
click at [1184, 581] on textarea "Excellent credit score with no late payments demonstrates consistent, responsib…" at bounding box center [1097, 566] width 355 height 62
click at [1202, 555] on textarea "Excellent credit score with no late payments demonstrates consistent, responsib…" at bounding box center [1097, 566] width 355 height 62
type textarea "Excellent credit score with no late payments demonstrates consistent, responsib…"
click at [966, 631] on div "Save" at bounding box center [961, 631] width 18 height 26
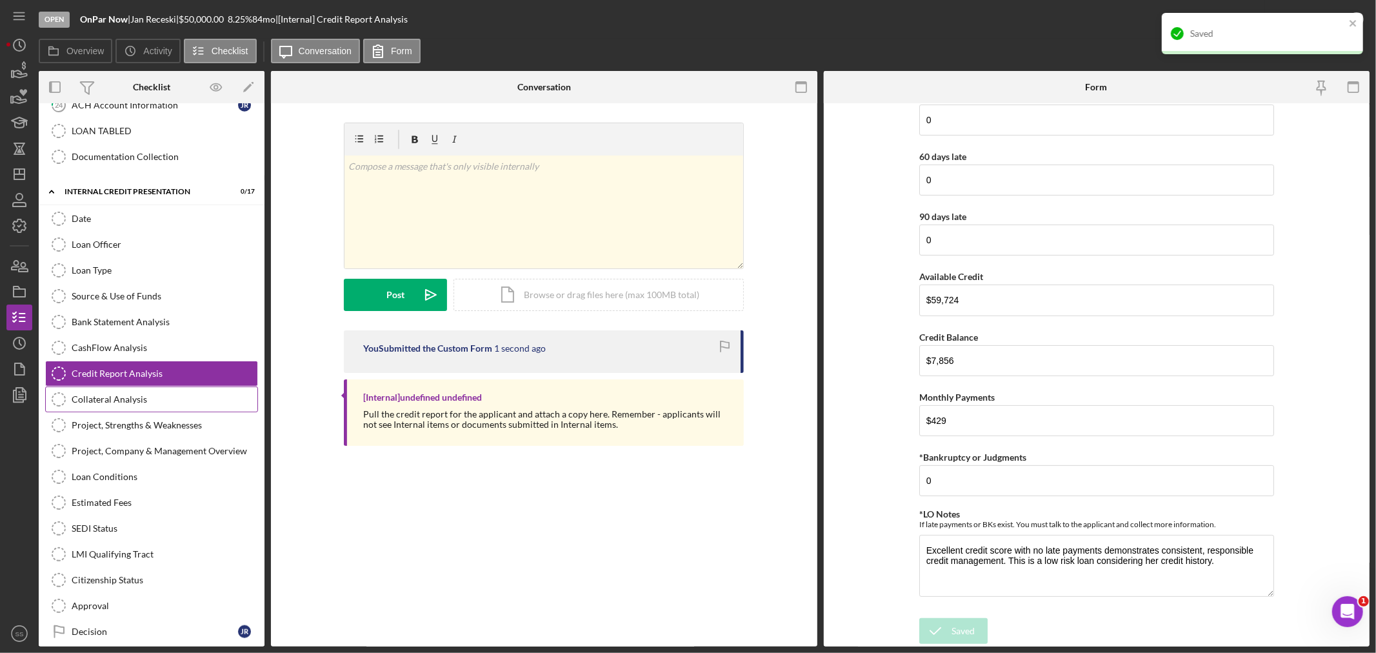
click at [130, 404] on div "Collateral Analysis" at bounding box center [165, 399] width 186 height 10
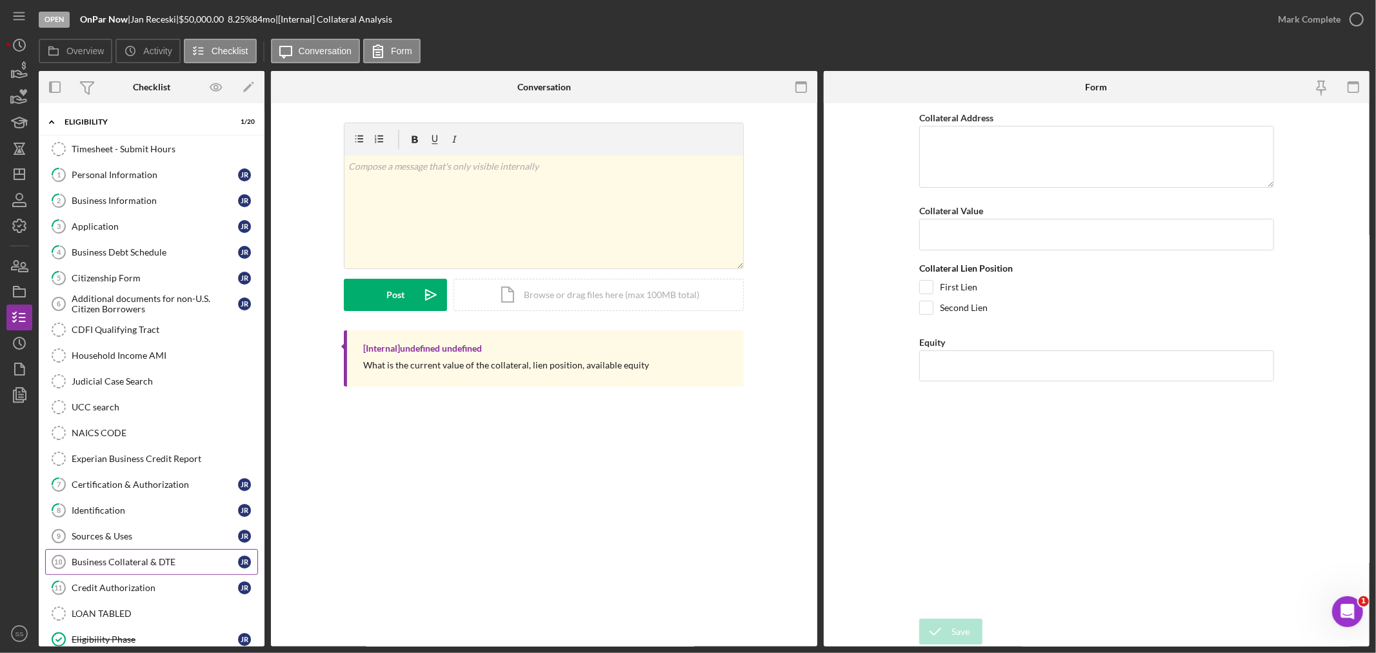
click at [114, 557] on link "Business Collateral & DTE 10 Business Collateral & DTE J R" at bounding box center [151, 562] width 213 height 26
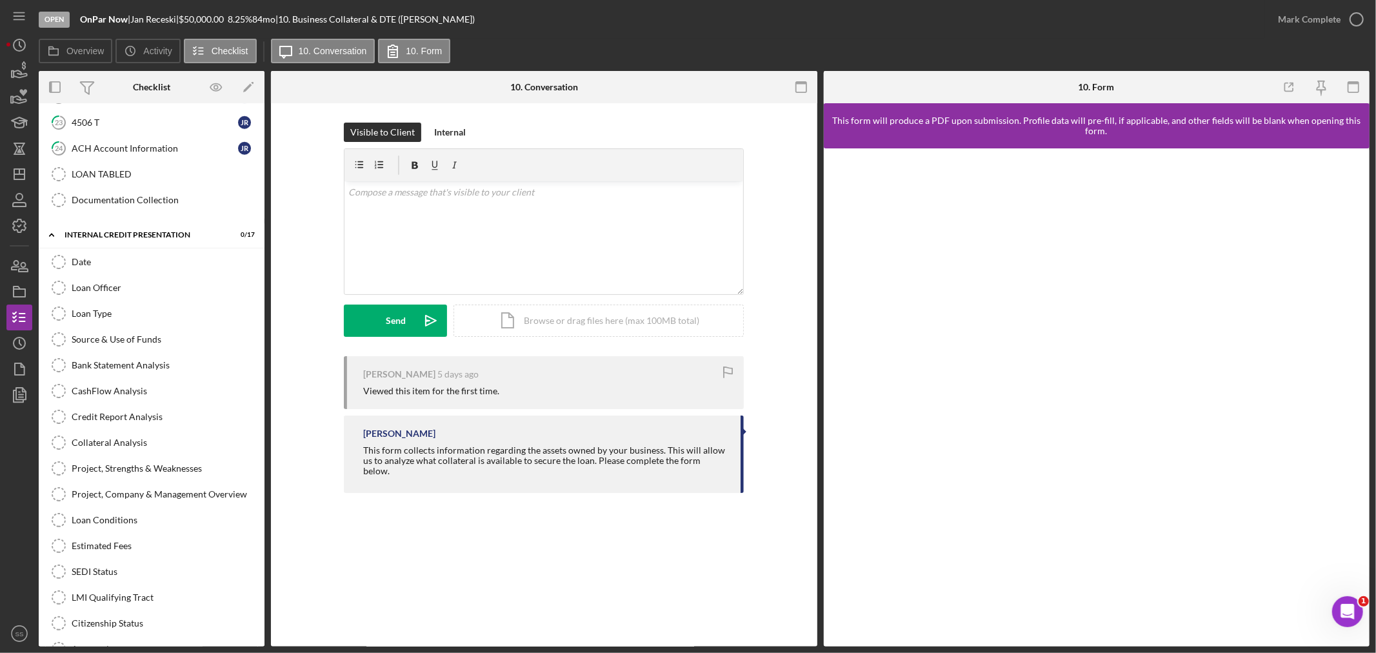
scroll to position [932, 0]
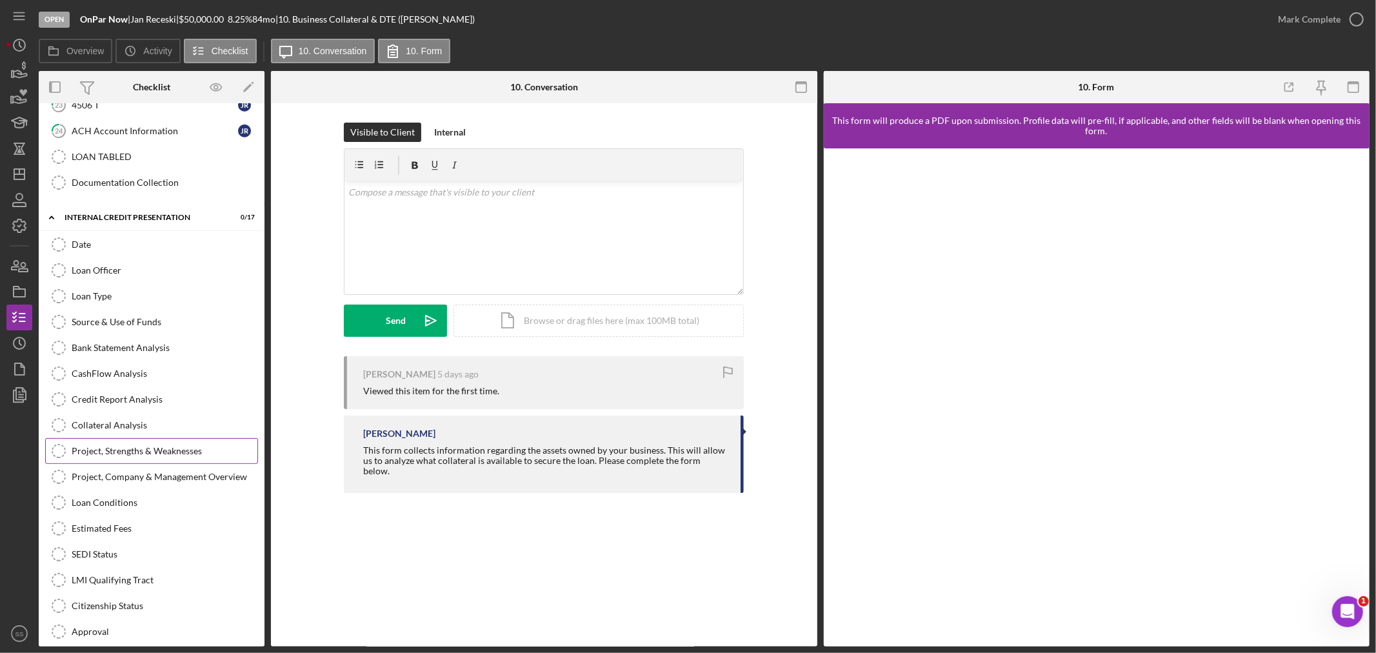
click at [130, 456] on div "Project, Strengths & Weaknesses" at bounding box center [165, 451] width 186 height 10
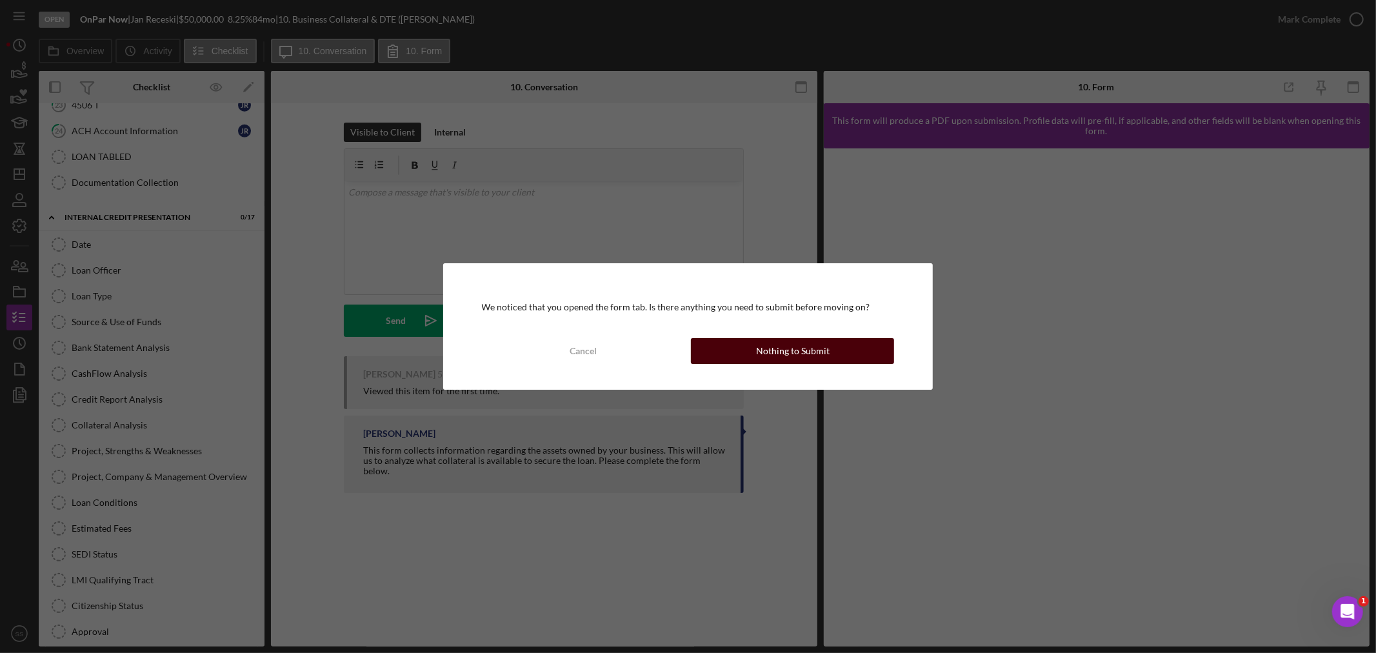
click at [756, 352] on button "Nothing to Submit" at bounding box center [792, 351] width 203 height 26
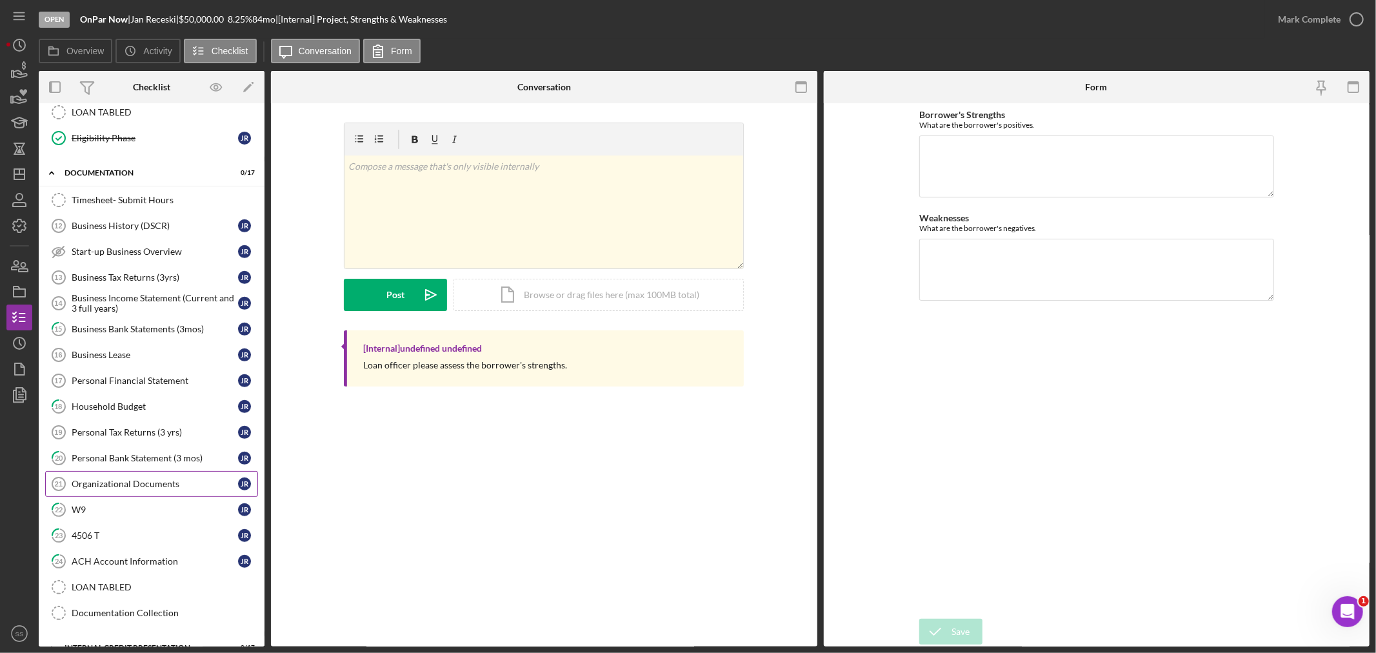
scroll to position [430, 0]
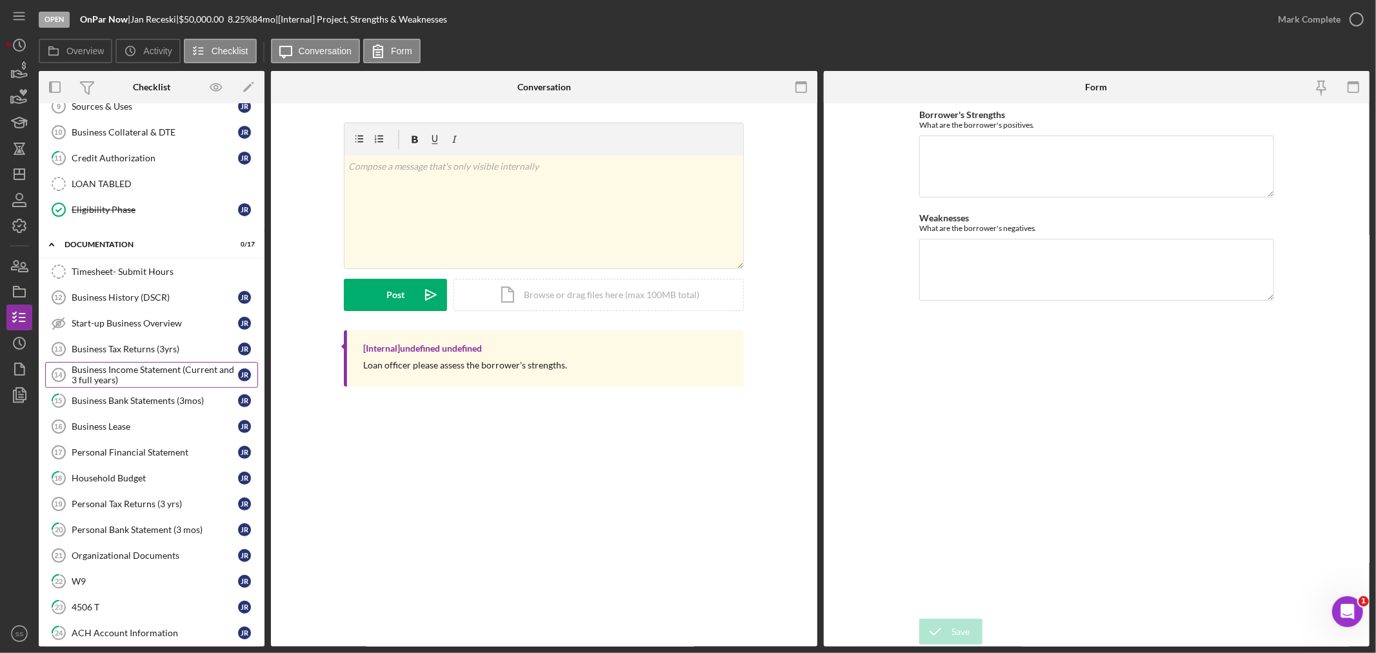
click at [119, 377] on div "Business Income Statement (Current and 3 full years)" at bounding box center [155, 375] width 166 height 21
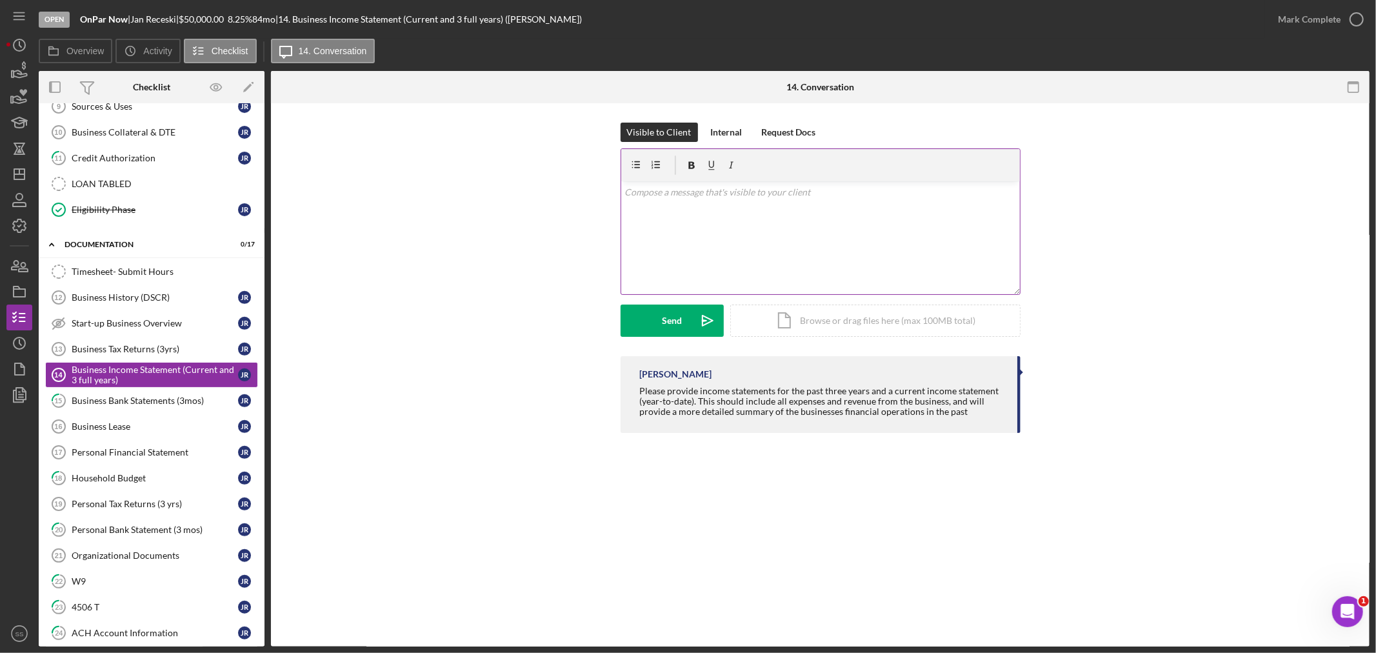
click at [646, 203] on div "v Color teal Color pink Remove color Add row above Add row below Add column bef…" at bounding box center [820, 237] width 399 height 113
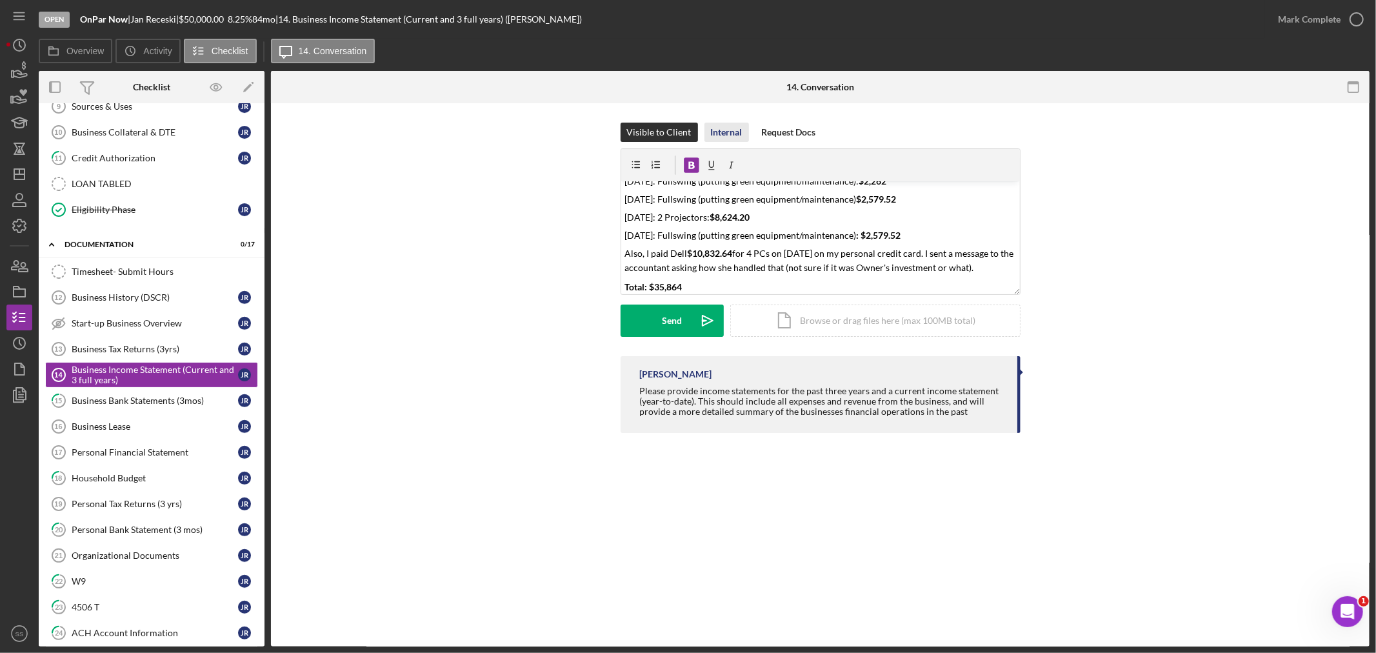
click at [725, 132] on div "Internal" at bounding box center [727, 132] width 32 height 19
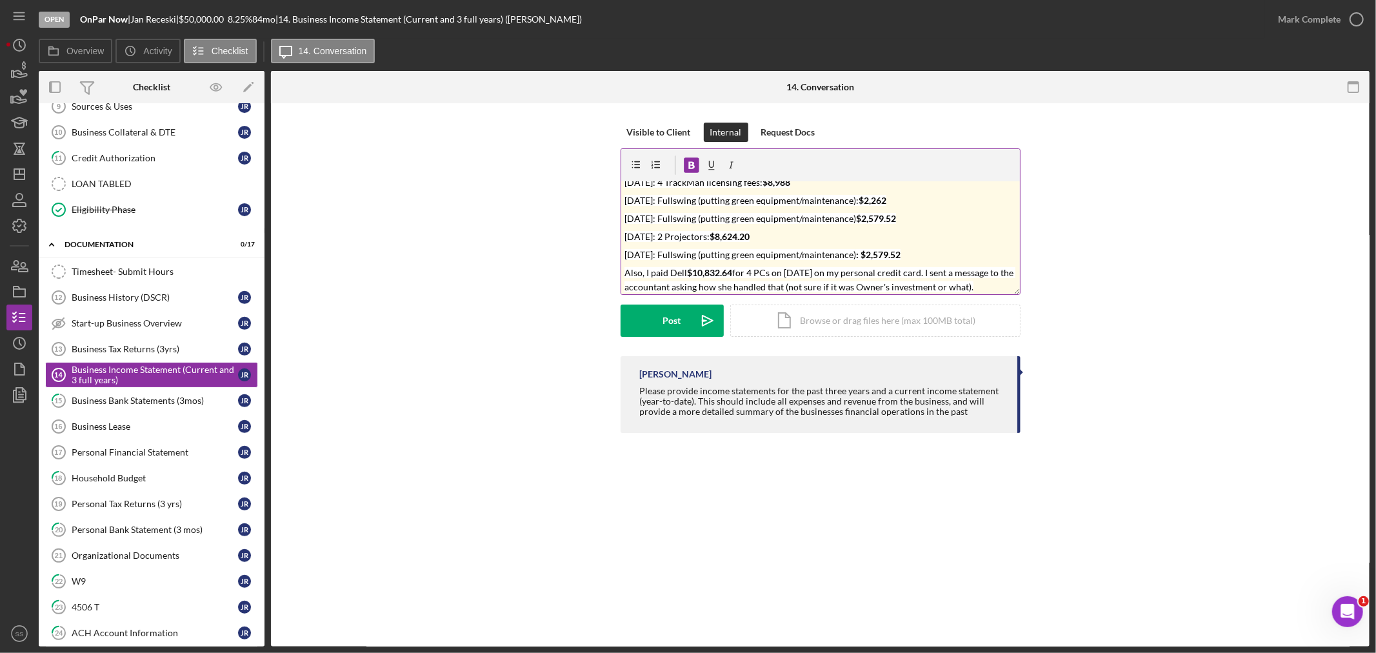
scroll to position [0, 0]
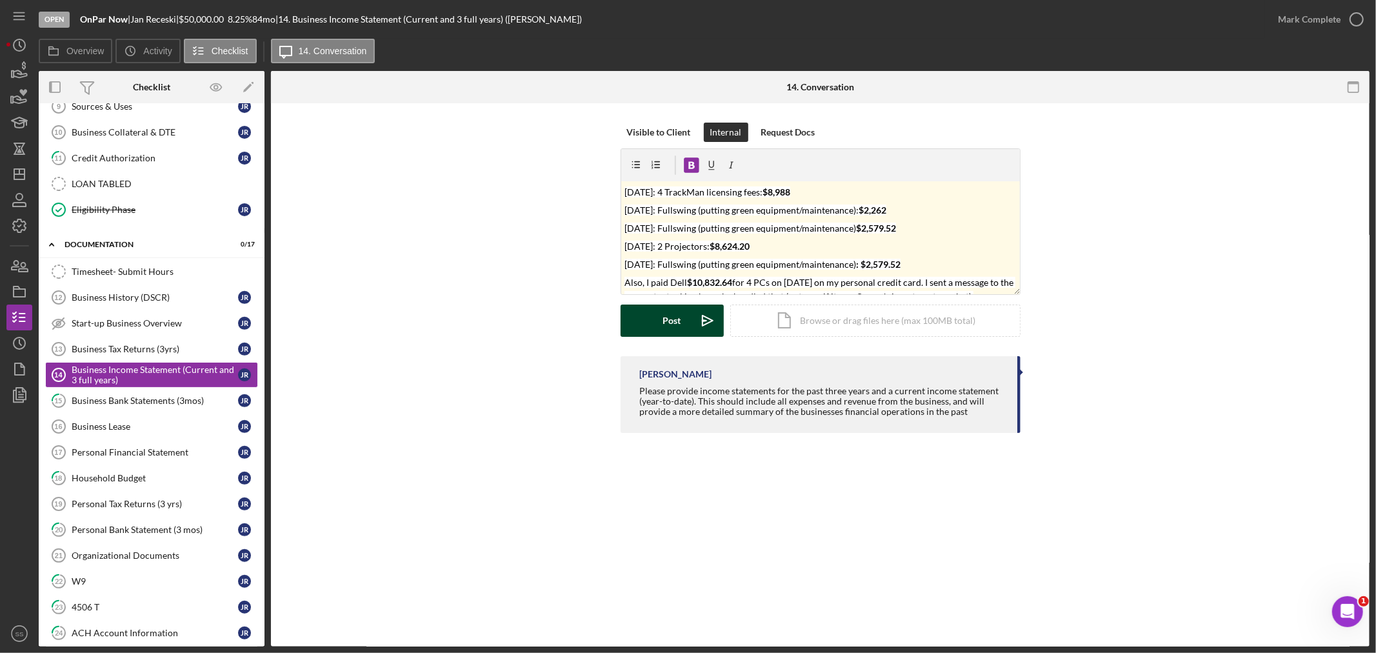
click at [680, 323] on div "Post" at bounding box center [672, 321] width 18 height 32
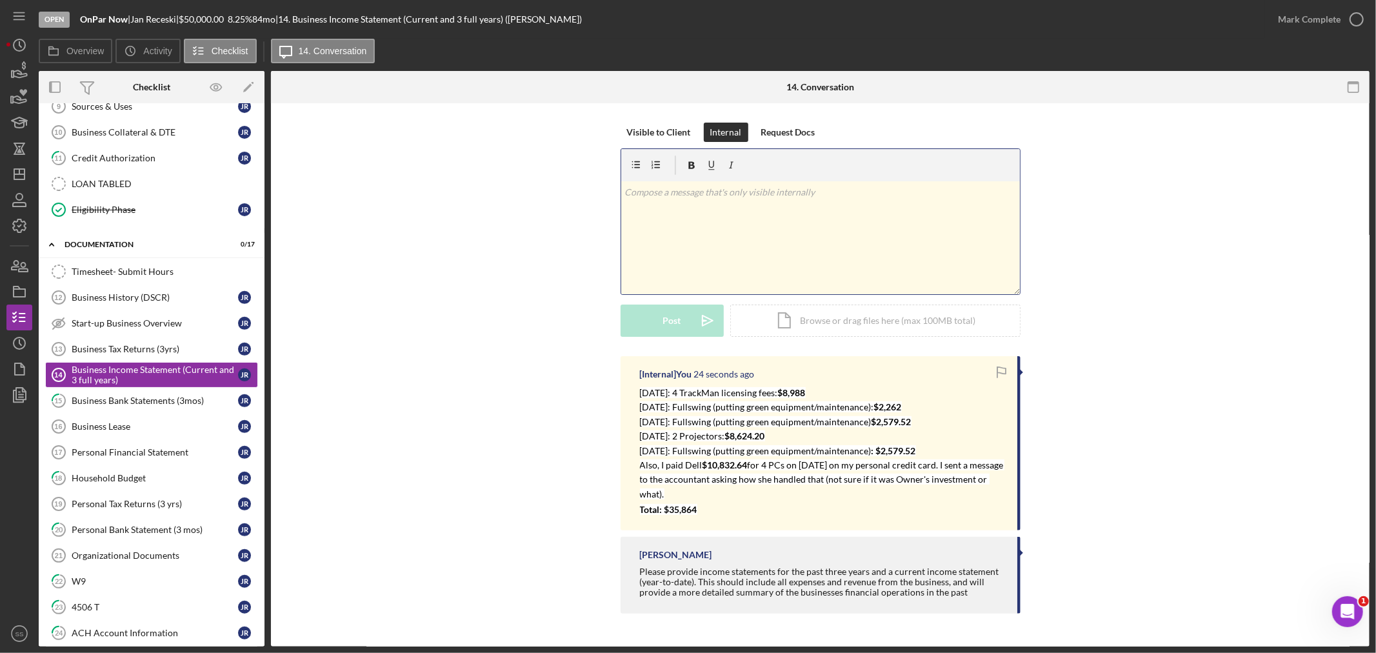
click at [660, 201] on div "v Color teal Color pink Remove color Add row above Add row below Add column bef…" at bounding box center [820, 237] width 399 height 113
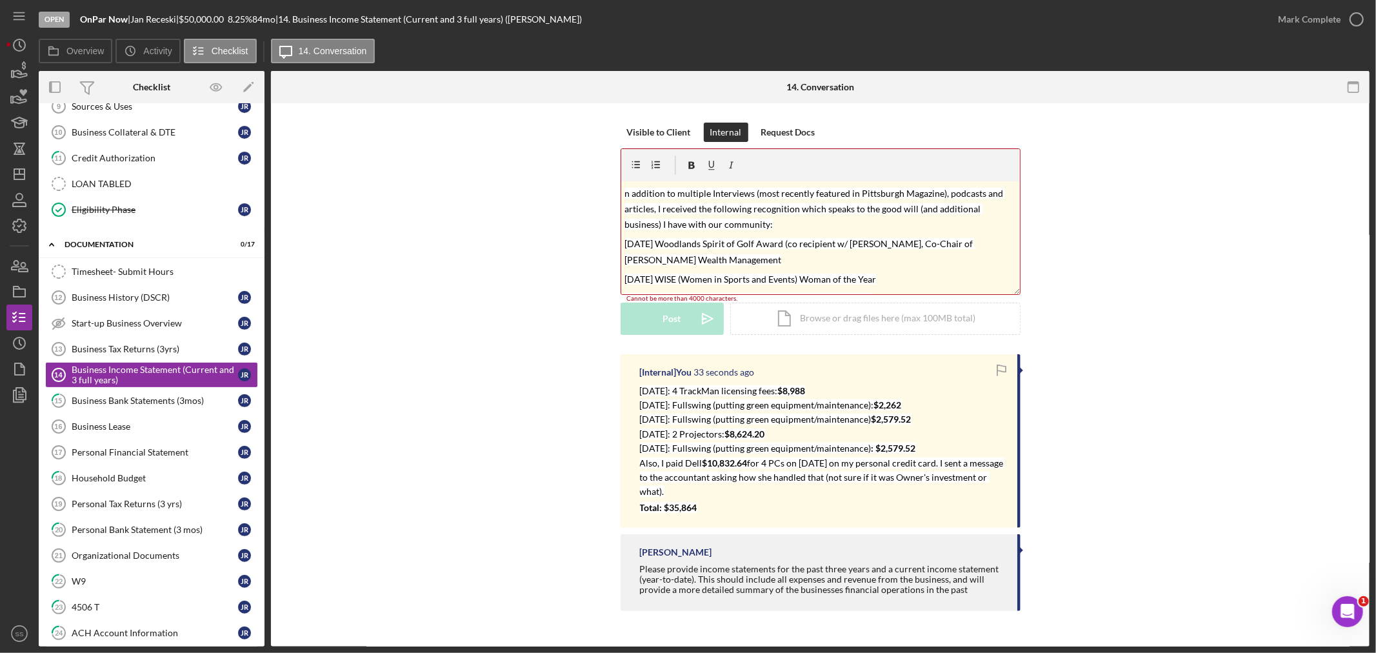
click at [623, 192] on div "v Color teal Color pink Remove color Add row above Add row below Add column bef…" at bounding box center [820, 237] width 399 height 113
drag, startPoint x: 680, startPoint y: 194, endPoint x: 613, endPoint y: 185, distance: 67.2
click at [618, 190] on div "Visible to Client Internal Request Docs v Color teal Color pink Remove color Ad…" at bounding box center [820, 239] width 1060 height 232
click at [727, 226] on p "Multiple Interviews (most recently featured in Pittsburgh Magazine), podcasts a…" at bounding box center [821, 208] width 392 height 47
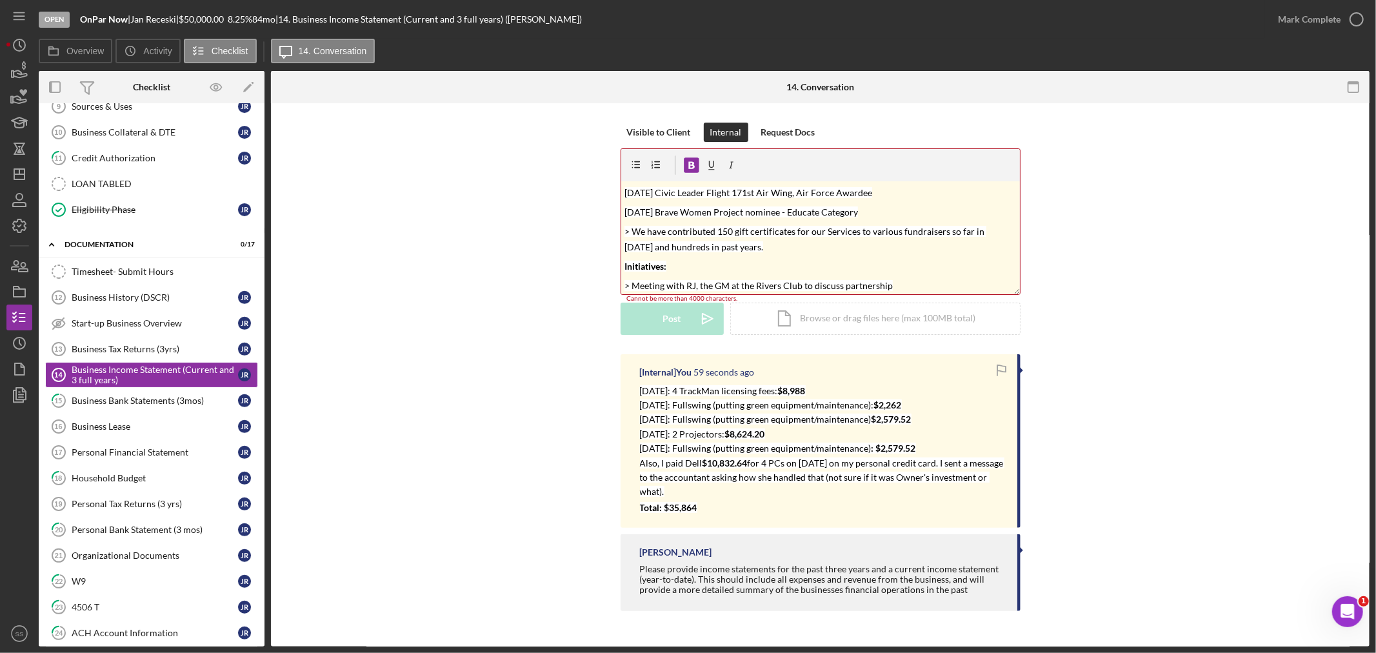
scroll to position [81, 0]
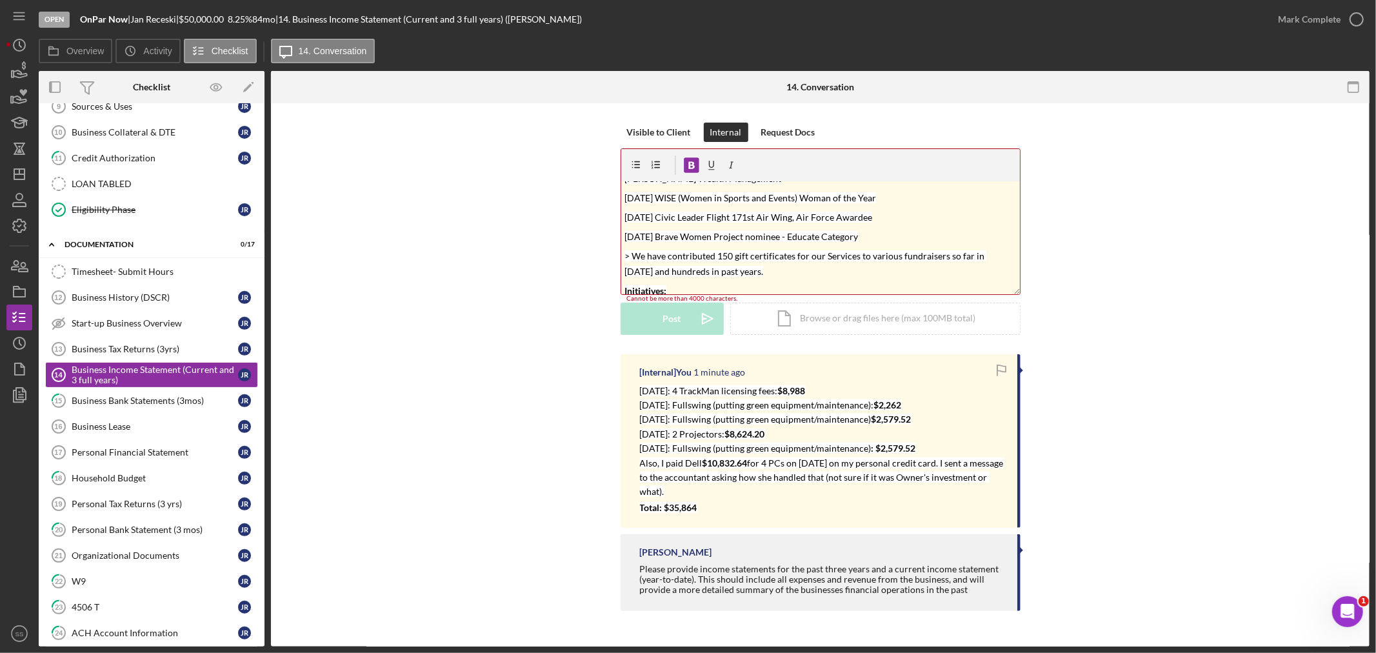
drag, startPoint x: 701, startPoint y: 291, endPoint x: 622, endPoint y: 279, distance: 79.6
click at [622, 279] on div "v Color teal Color pink Remove color Add row above Add row below Add column bef…" at bounding box center [820, 237] width 399 height 113
copy div "Initiatives: > Meeting with RJ, the GM at the Rivers Club to discuss partnershi…"
click at [687, 317] on button "Post Icon/icon-invite-send" at bounding box center [672, 321] width 103 height 32
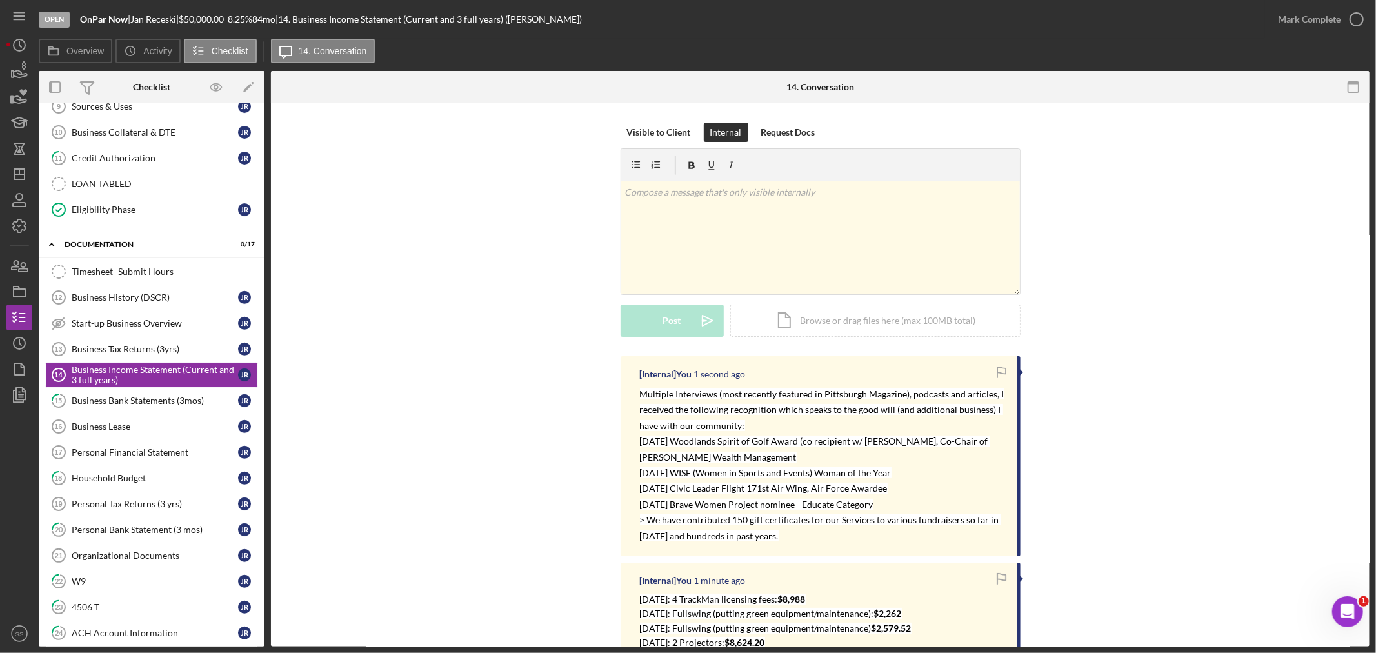
scroll to position [0, 0]
click at [656, 196] on p at bounding box center [821, 192] width 392 height 14
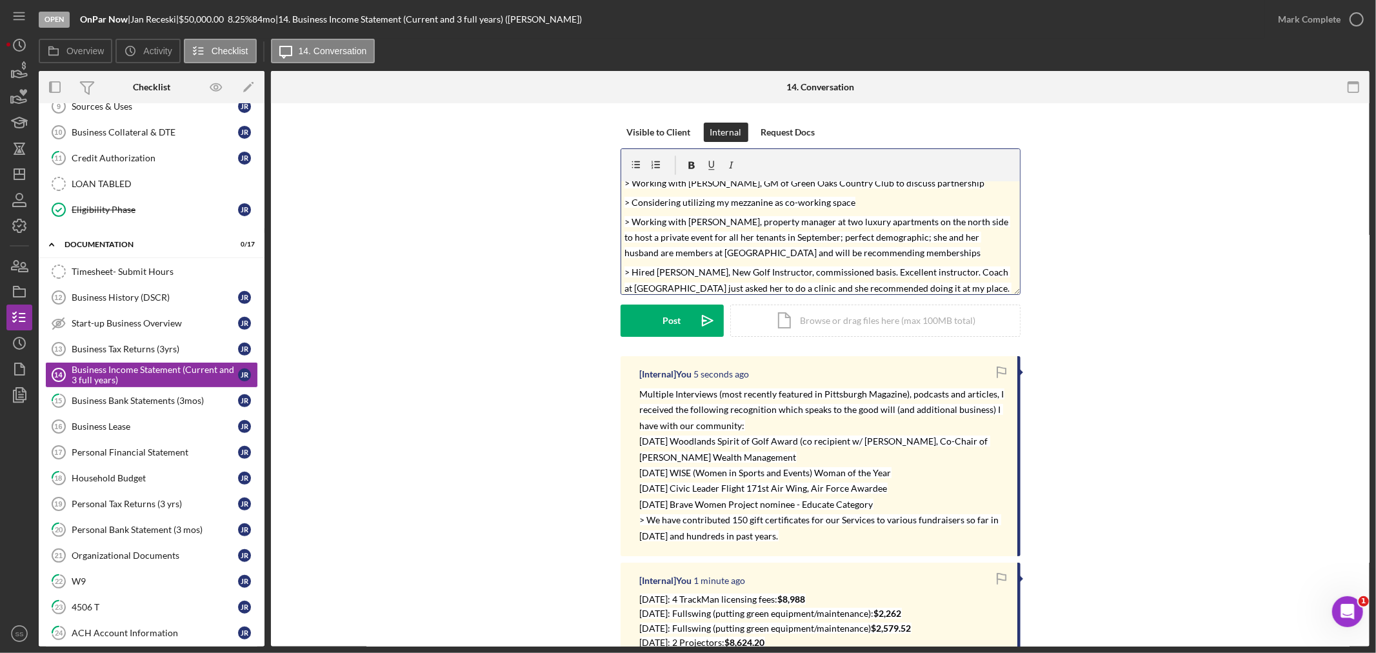
scroll to position [72, 0]
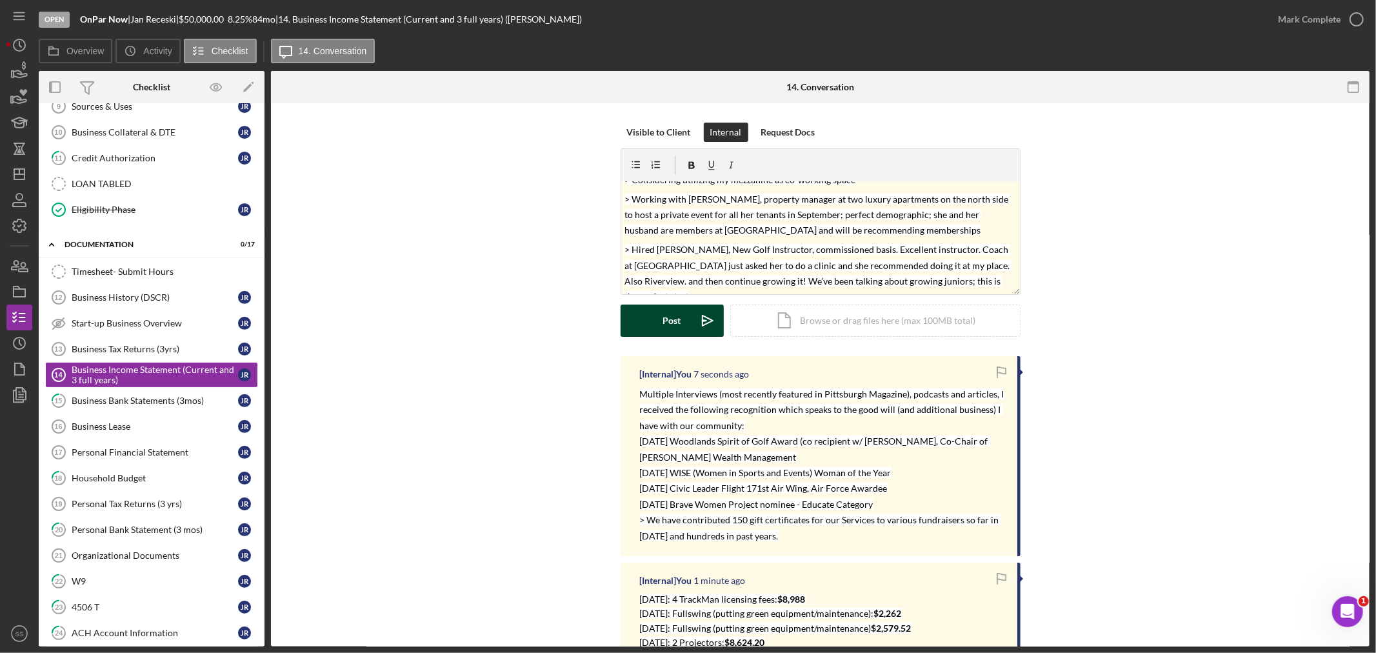
click at [692, 310] on icon "Icon/icon-invite-send" at bounding box center [708, 321] width 32 height 32
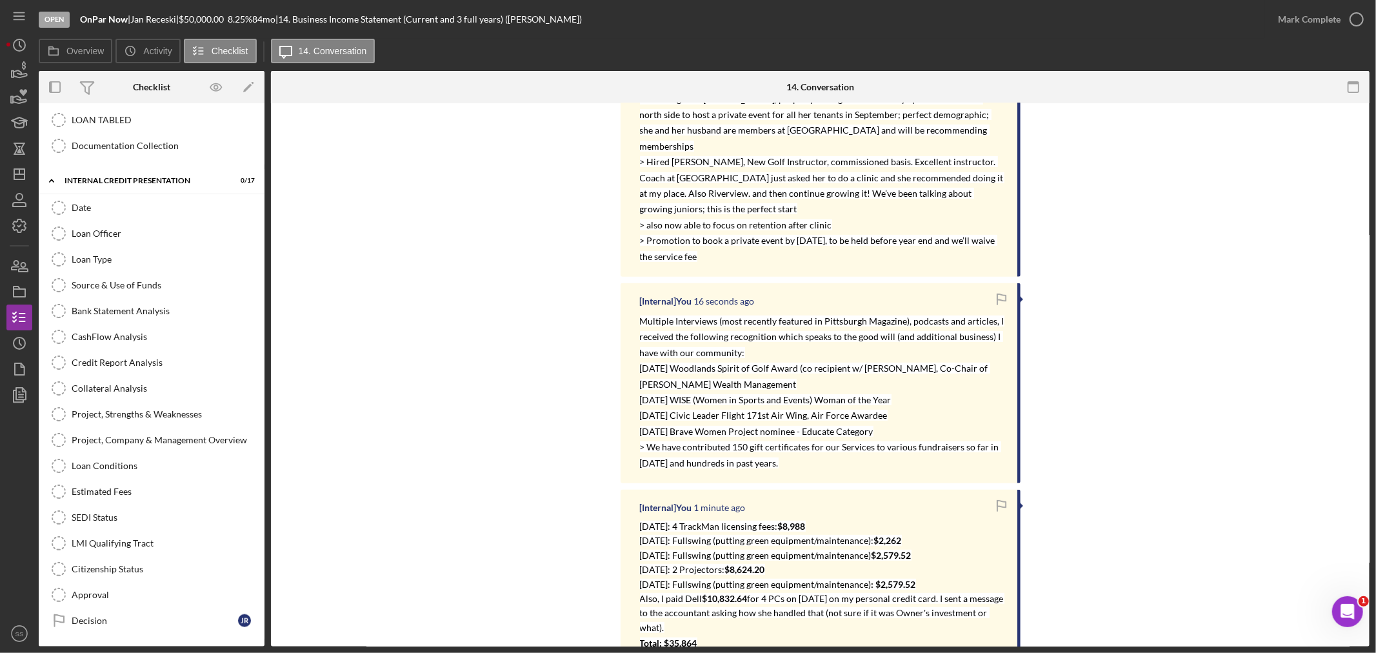
scroll to position [976, 0]
click at [157, 421] on link "Project, Strengths & Weaknesses Project, Strengths & Weaknesses" at bounding box center [151, 414] width 213 height 26
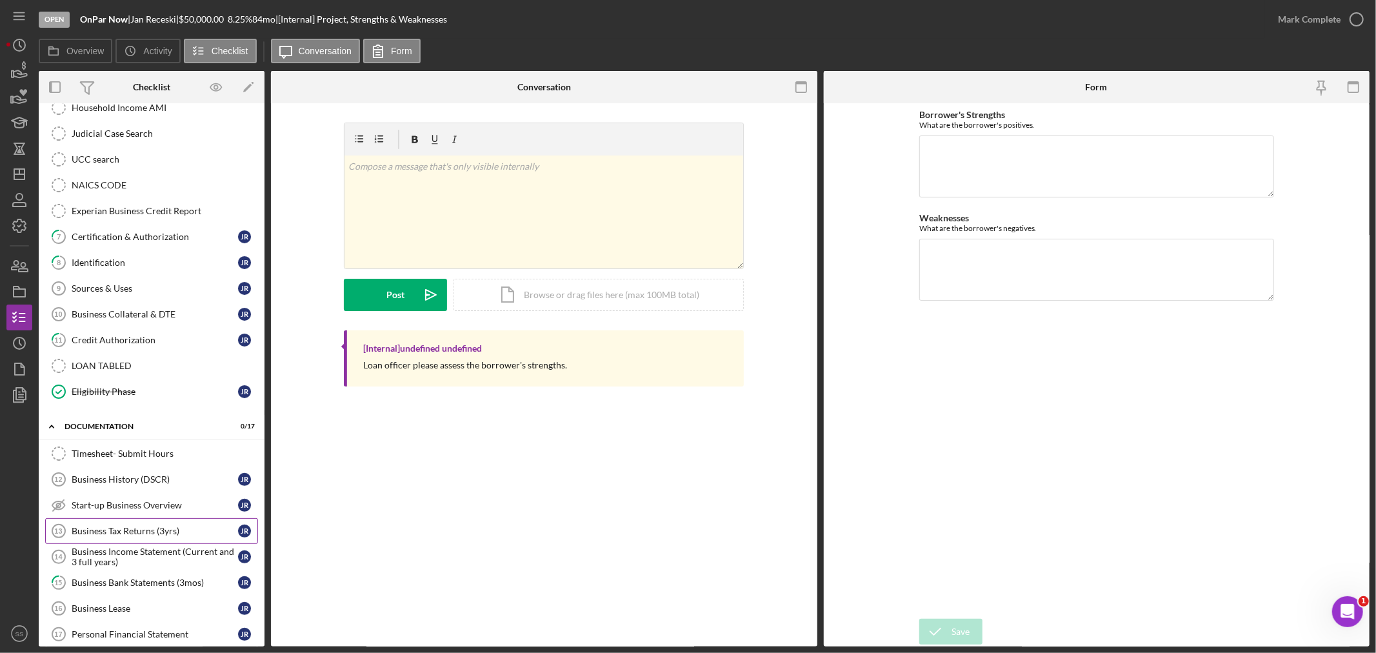
scroll to position [259, 0]
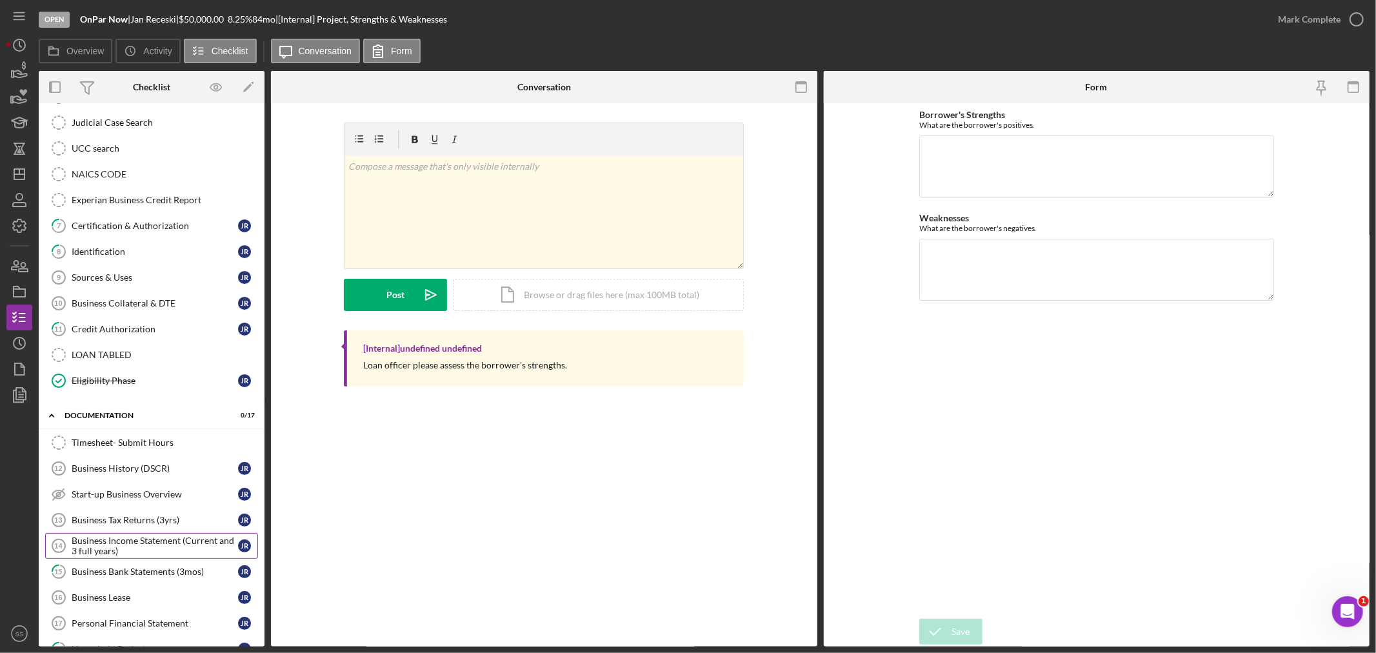
click at [132, 544] on div "Business Income Statement (Current and 3 full years)" at bounding box center [155, 546] width 166 height 21
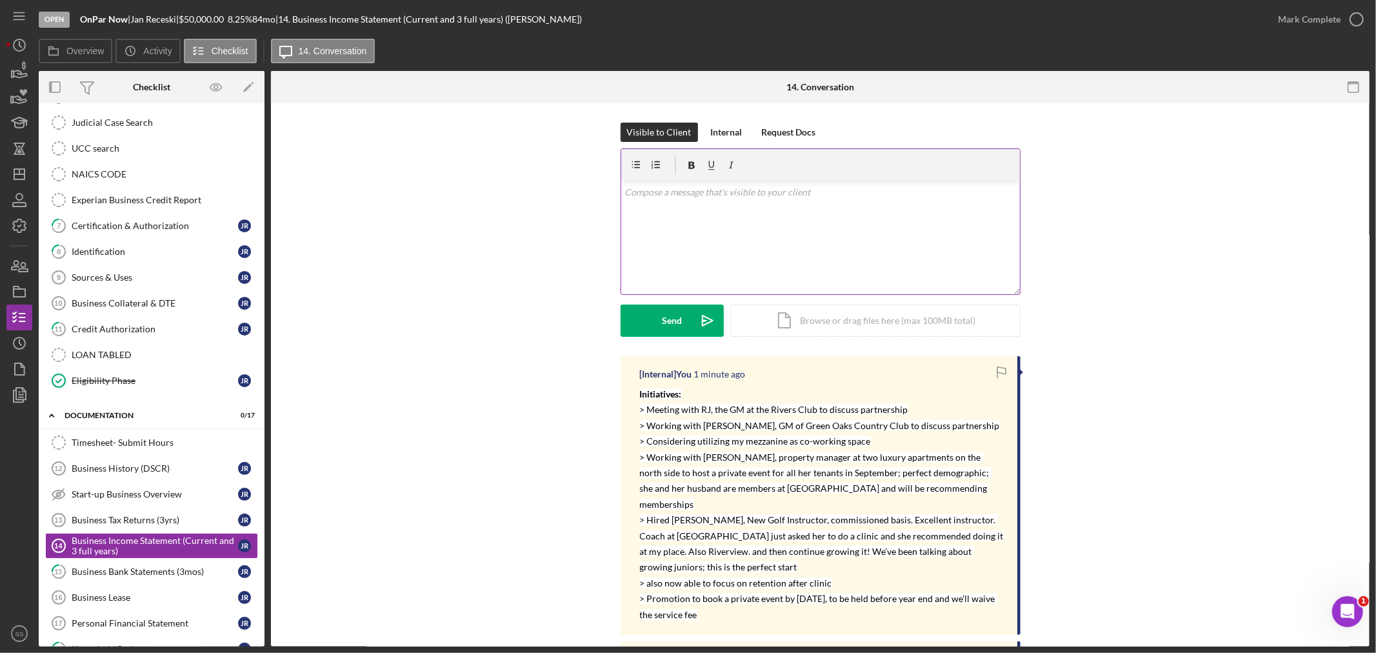
click at [670, 207] on div "v Color teal Color pink Remove color Add row above Add row below Add column bef…" at bounding box center [820, 237] width 399 height 113
click at [718, 125] on div "Internal" at bounding box center [727, 132] width 32 height 19
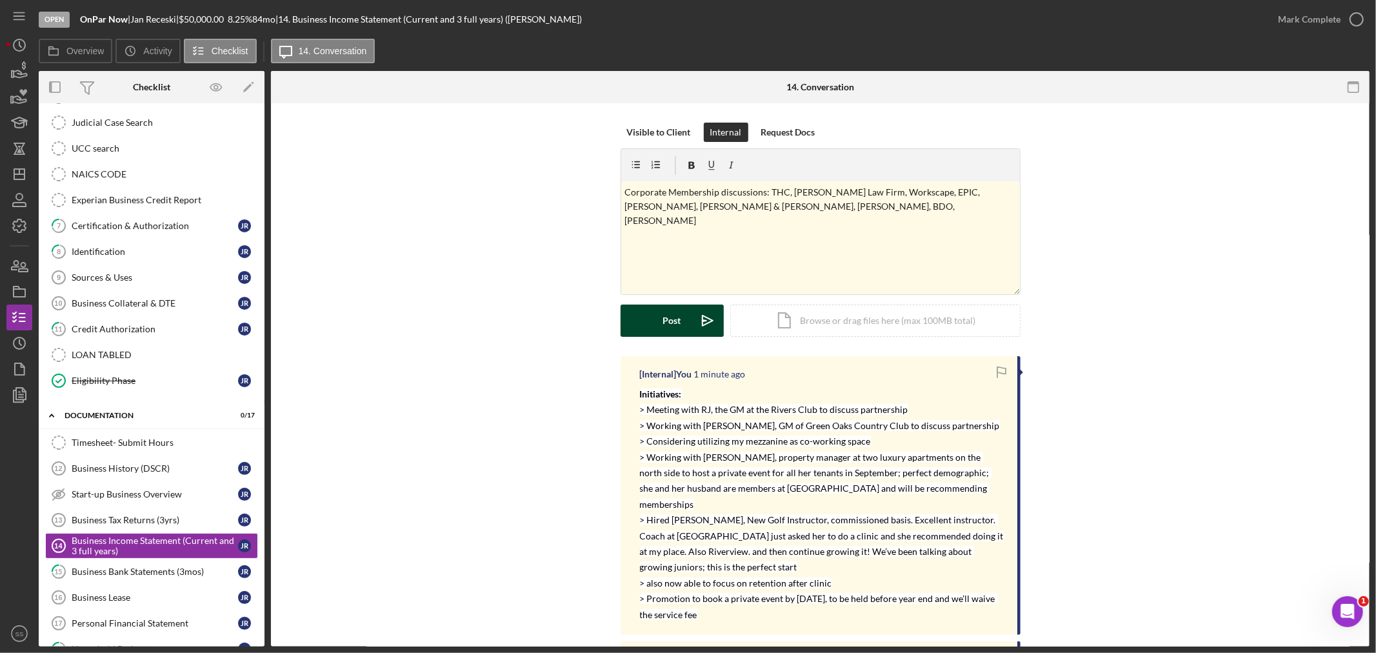
click at [654, 317] on button "Post Icon/icon-invite-send" at bounding box center [672, 321] width 103 height 32
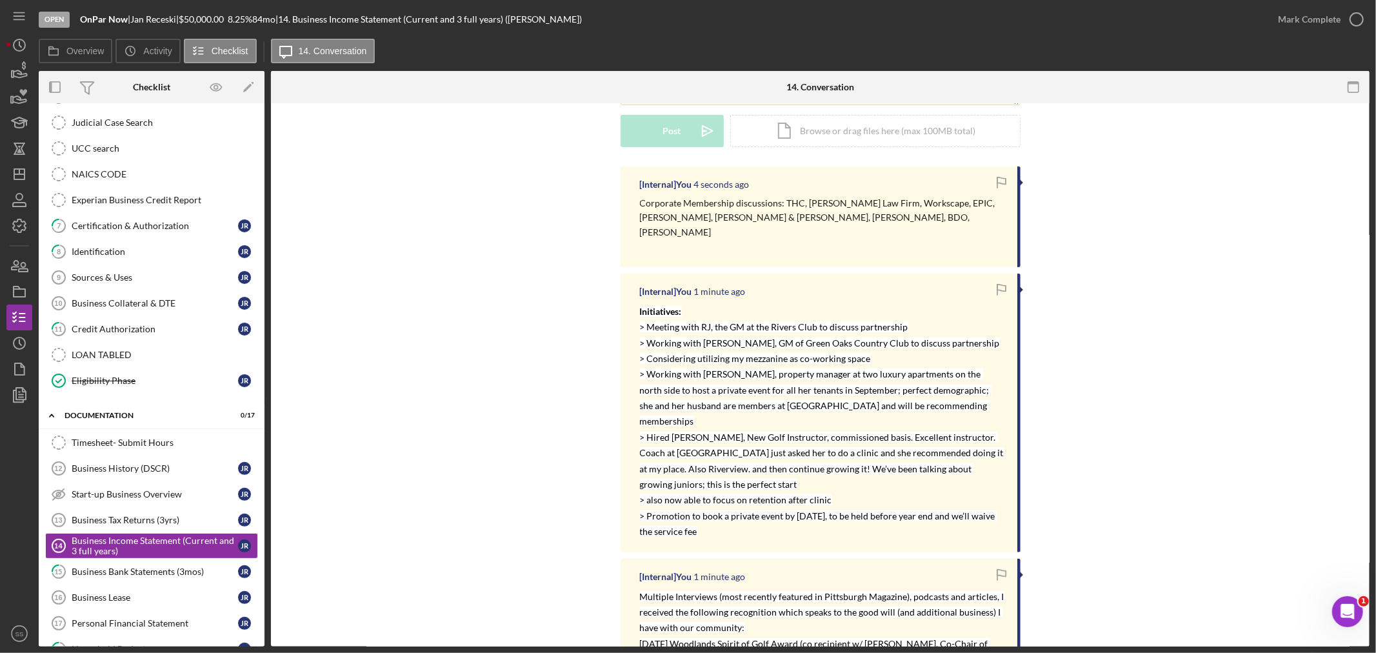
scroll to position [215, 0]
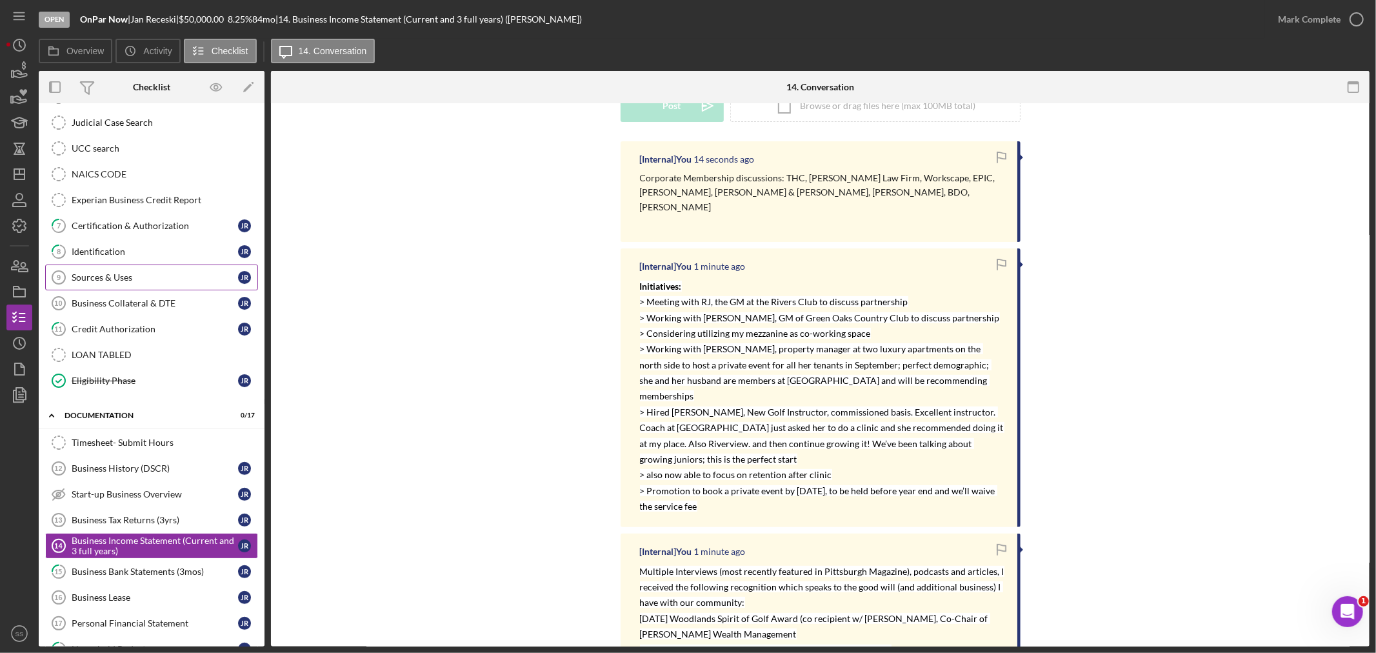
click at [125, 277] on div "Sources & Uses" at bounding box center [155, 277] width 166 height 10
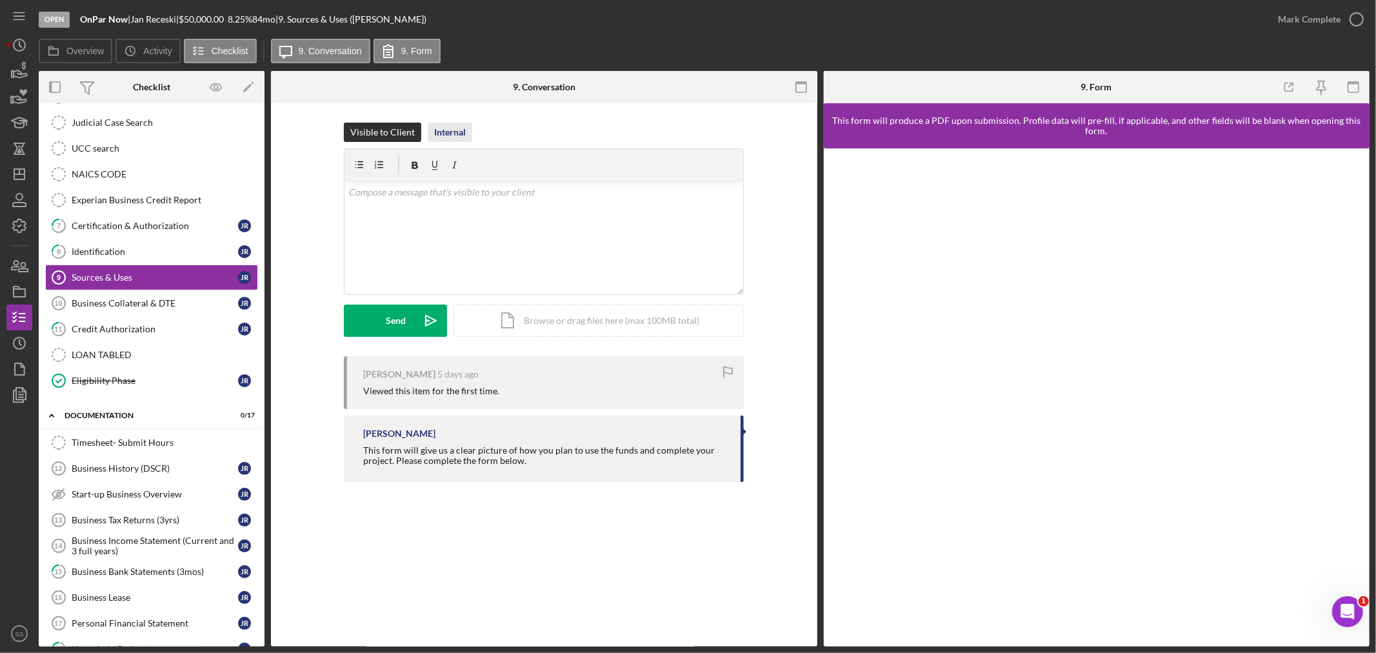
click at [443, 128] on div "Internal" at bounding box center [450, 132] width 32 height 19
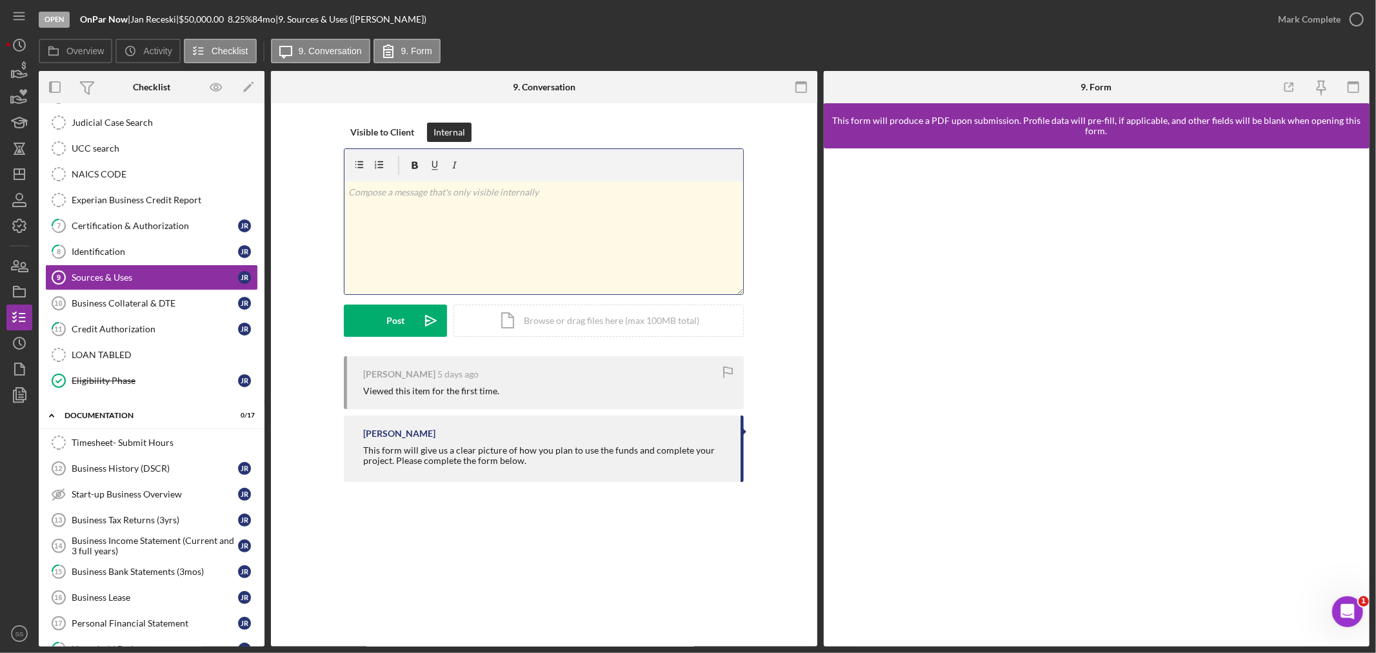
click at [404, 207] on div "v Color teal Color pink Remove color Add row above Add row below Add column bef…" at bounding box center [544, 237] width 399 height 113
click at [399, 318] on div "Post" at bounding box center [396, 321] width 18 height 32
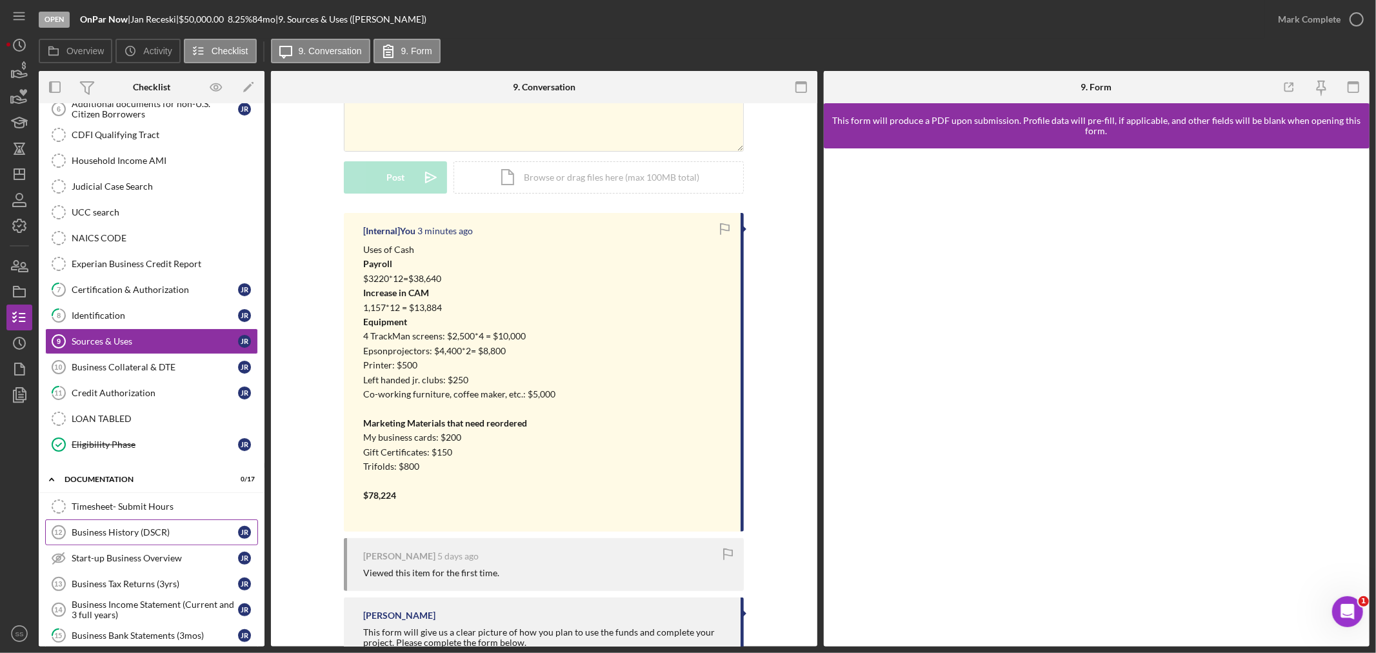
scroll to position [187, 0]
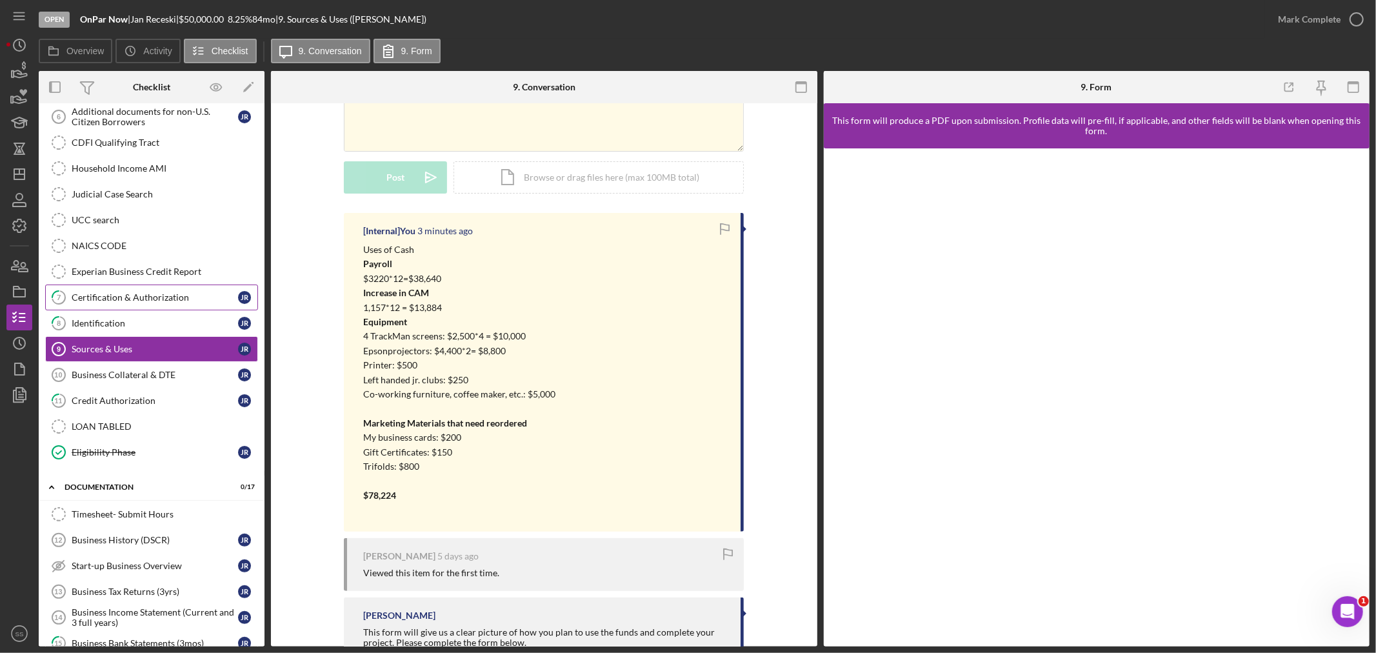
click at [145, 287] on link "7 Certification & Authorization J R" at bounding box center [151, 298] width 213 height 26
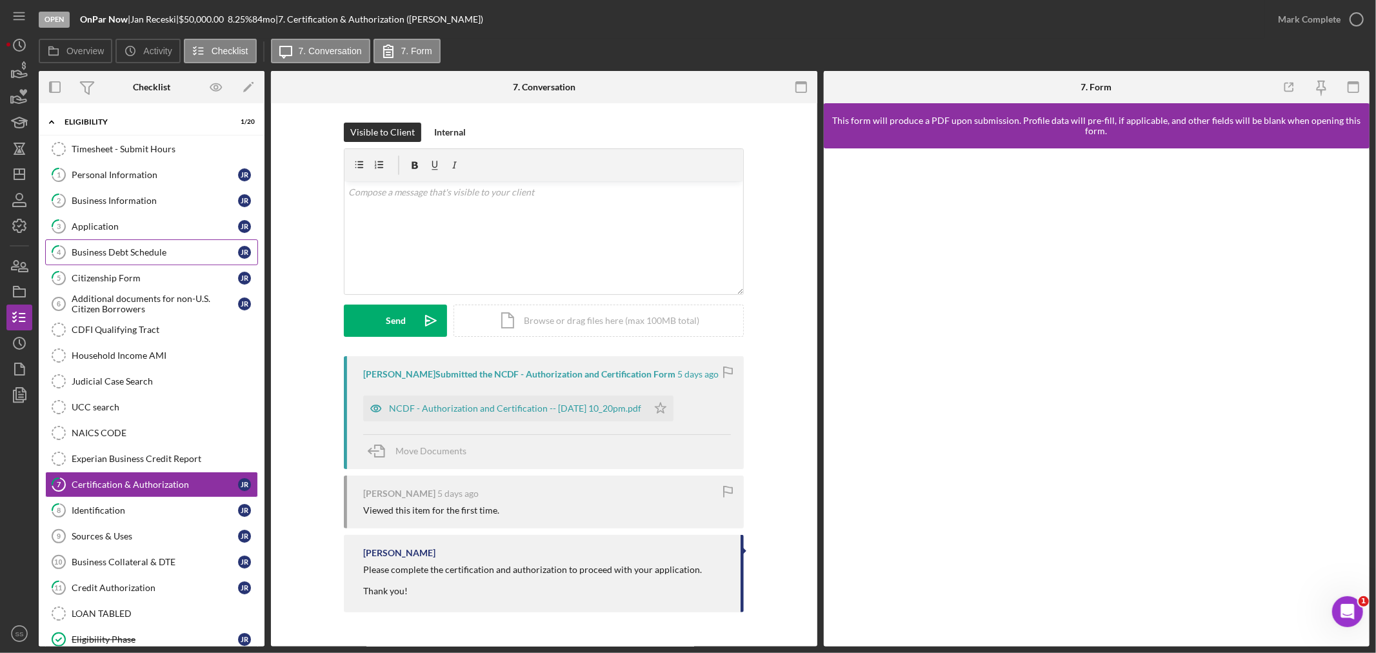
click at [148, 254] on div "Business Debt Schedule" at bounding box center [155, 252] width 166 height 10
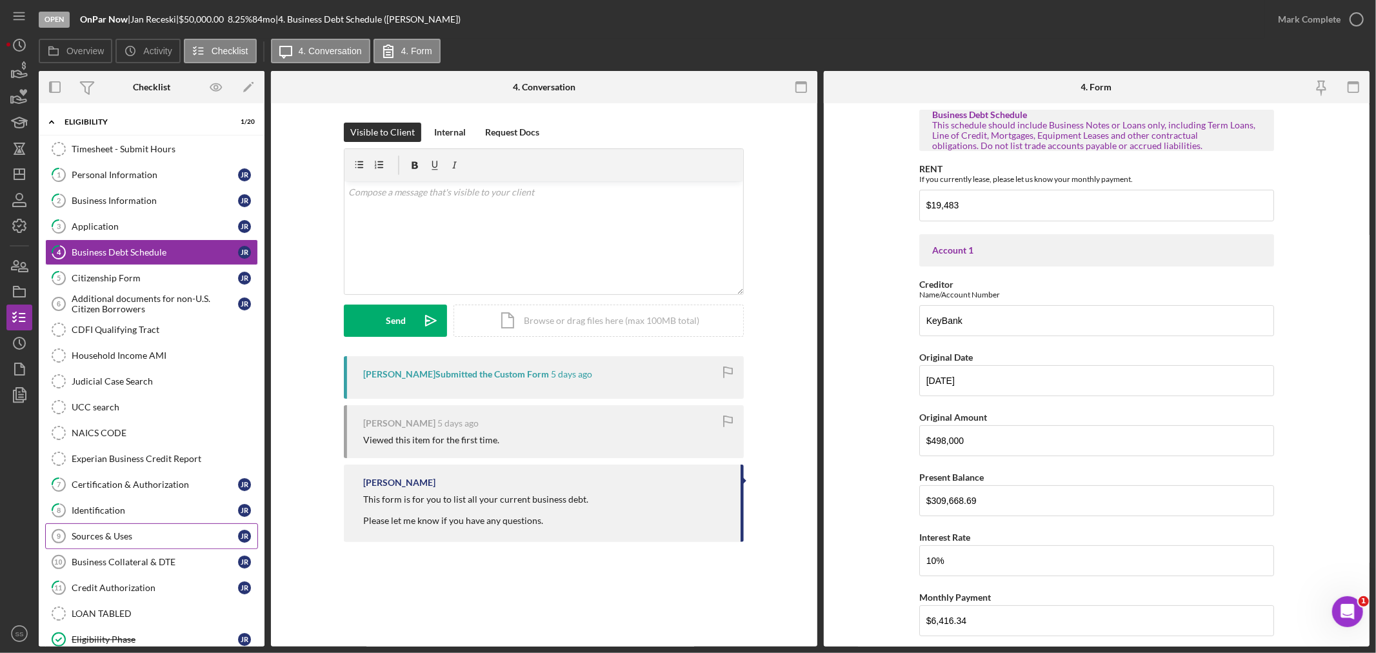
click at [108, 536] on div "Sources & Uses" at bounding box center [155, 536] width 166 height 10
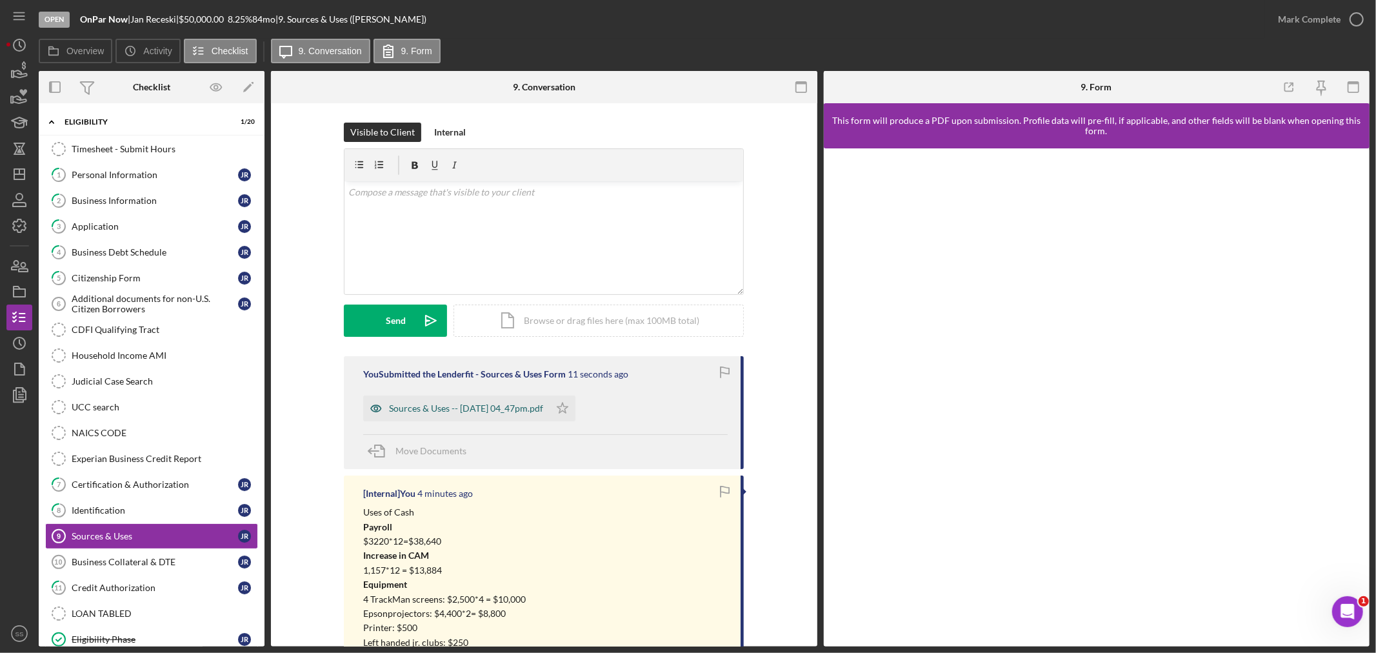
click at [511, 408] on div "Sources & Uses -- [DATE] 04_47pm.pdf" at bounding box center [466, 408] width 154 height 10
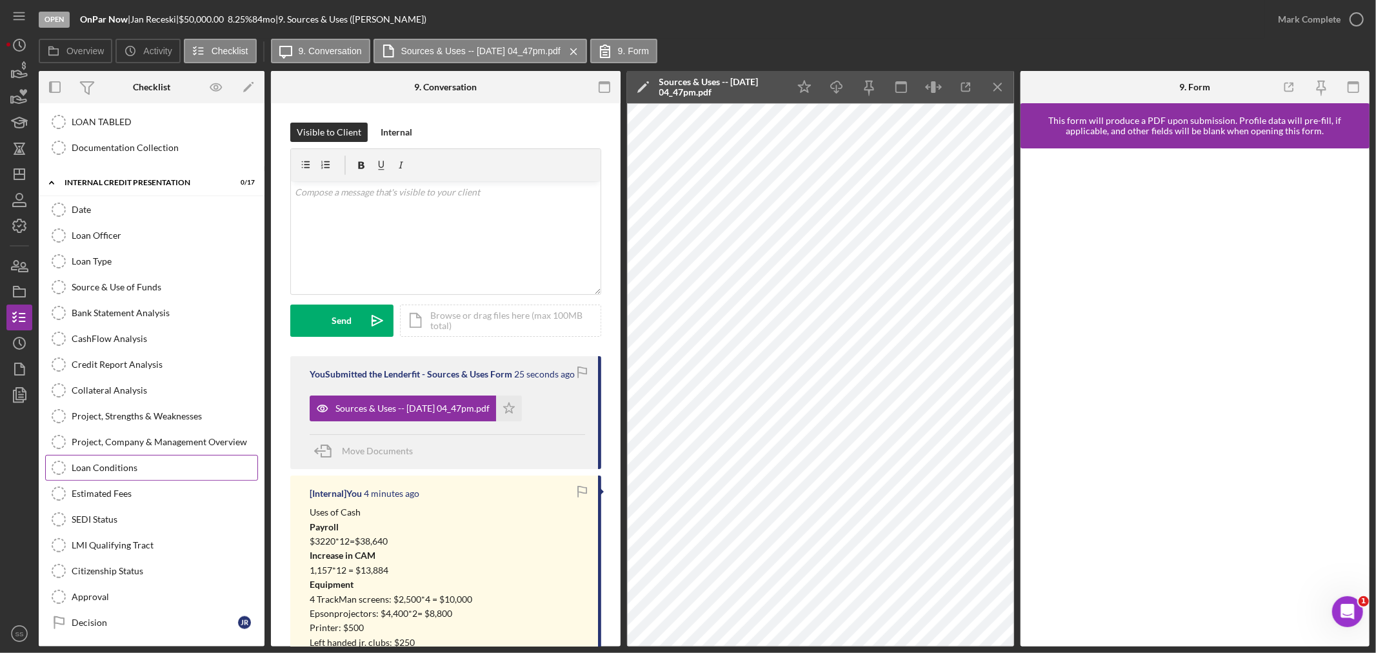
scroll to position [976, 0]
click at [117, 468] on div "Loan Conditions" at bounding box center [165, 466] width 186 height 10
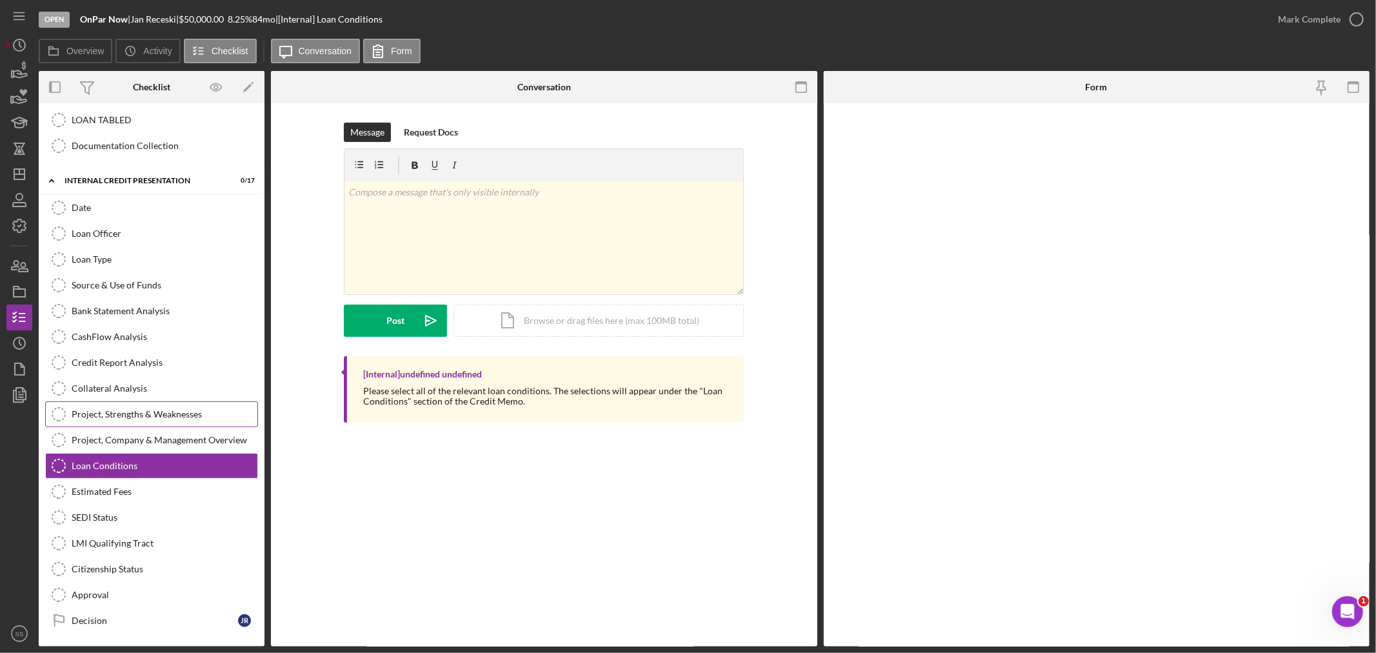
scroll to position [976, 0]
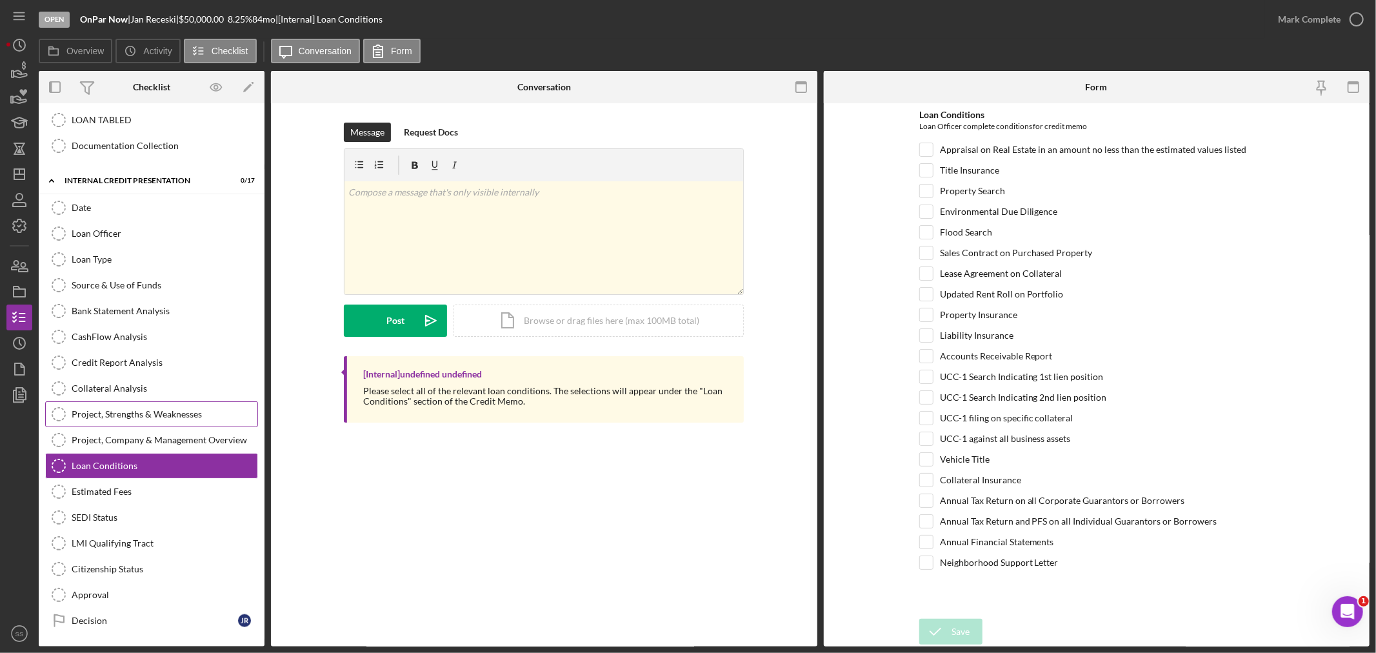
click at [125, 409] on div "Project, Strengths & Weaknesses" at bounding box center [165, 414] width 186 height 10
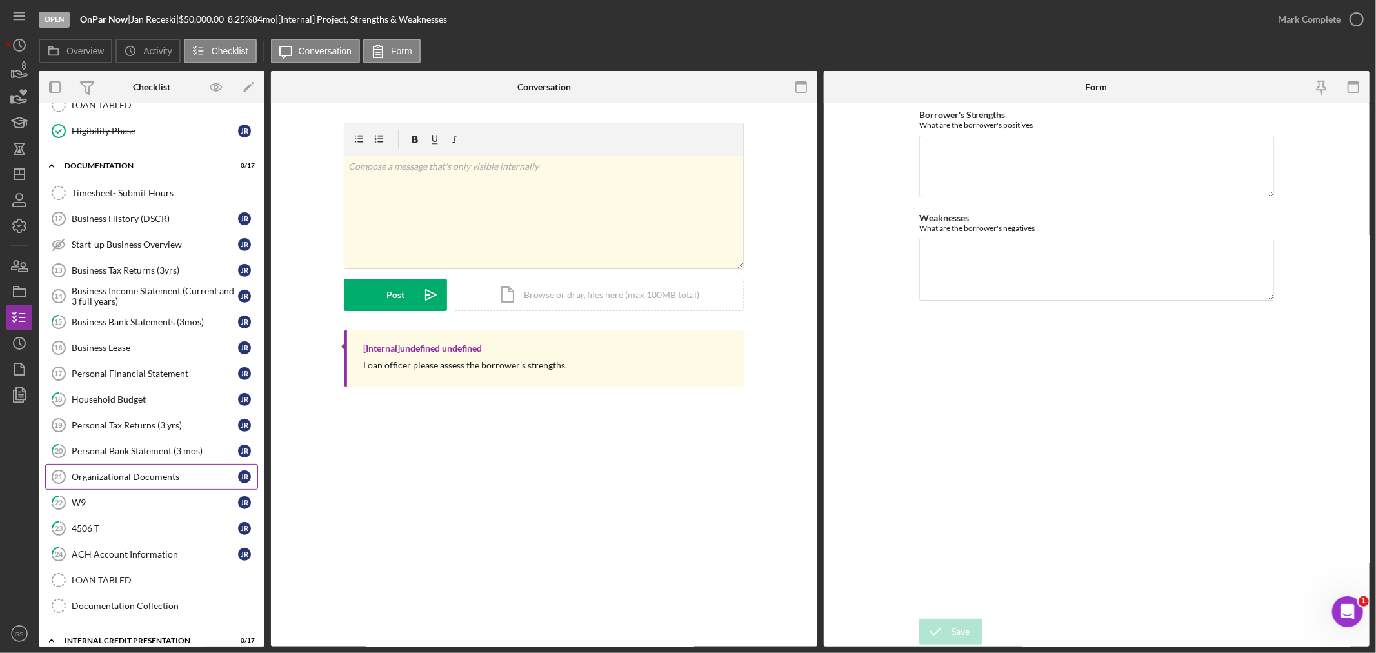
scroll to position [474, 0]
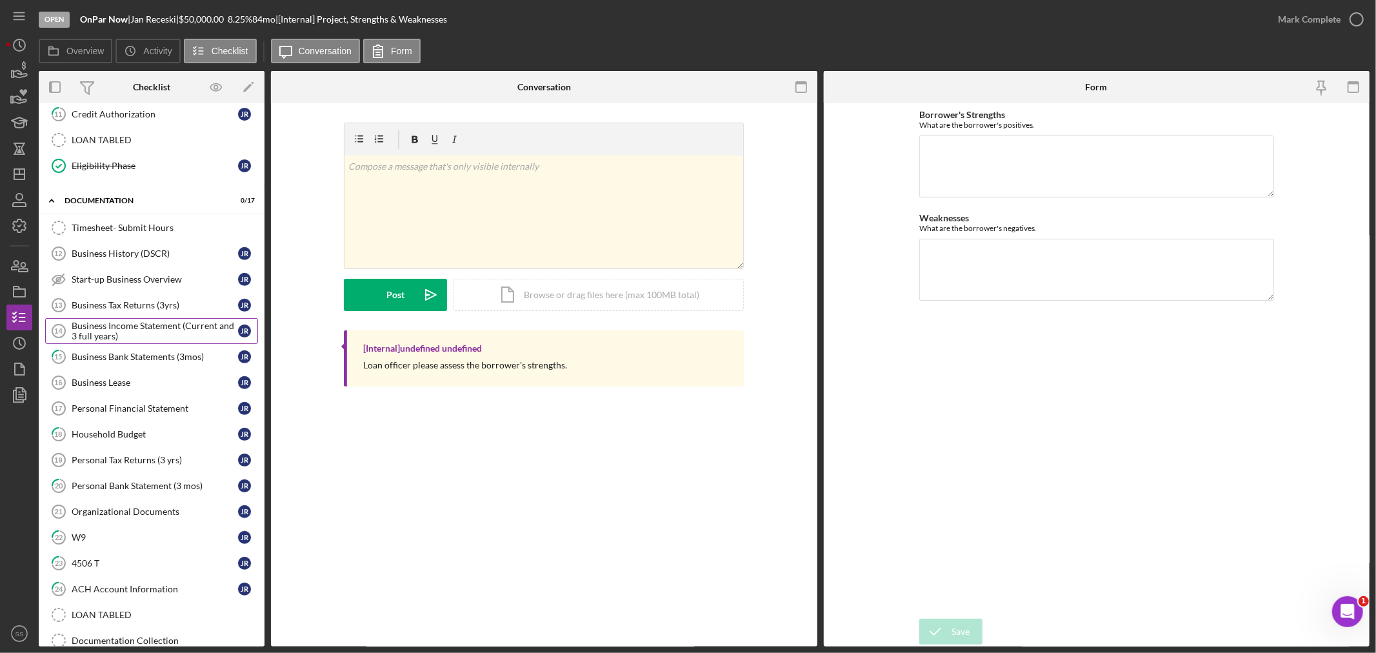
click at [117, 328] on div "Business Income Statement (Current and 3 full years)" at bounding box center [155, 331] width 166 height 21
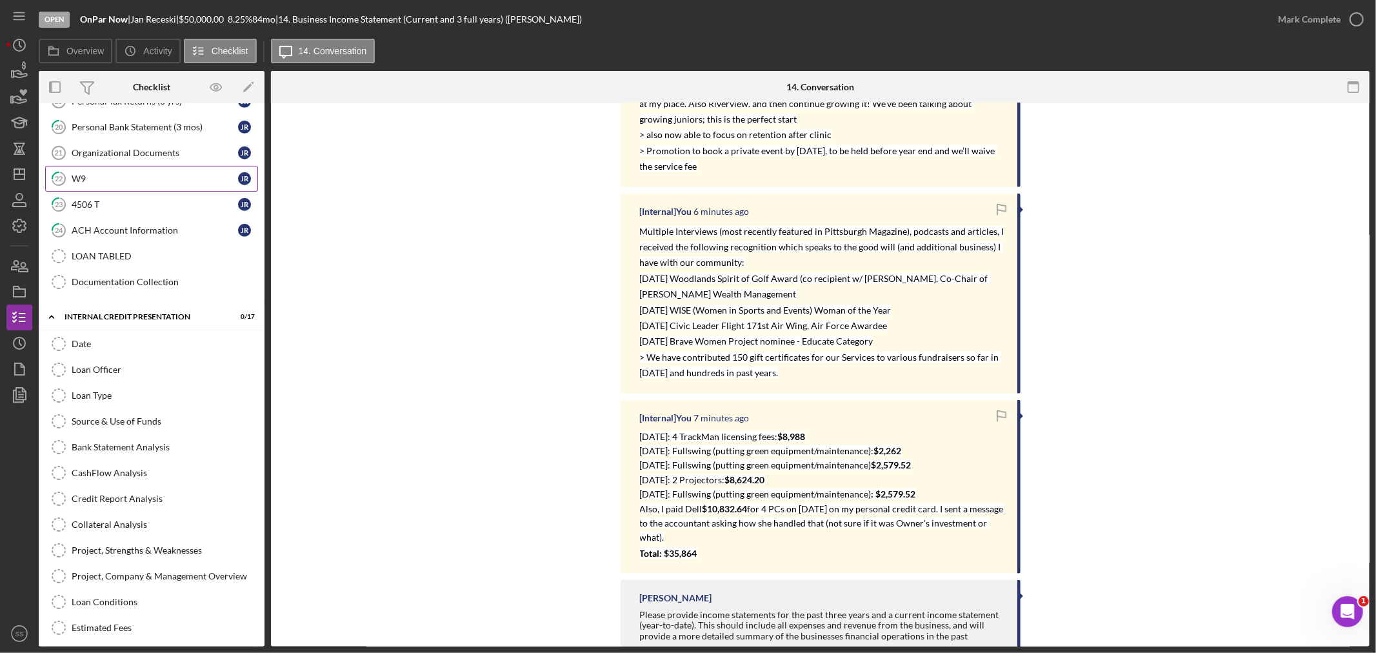
scroll to position [904, 0]
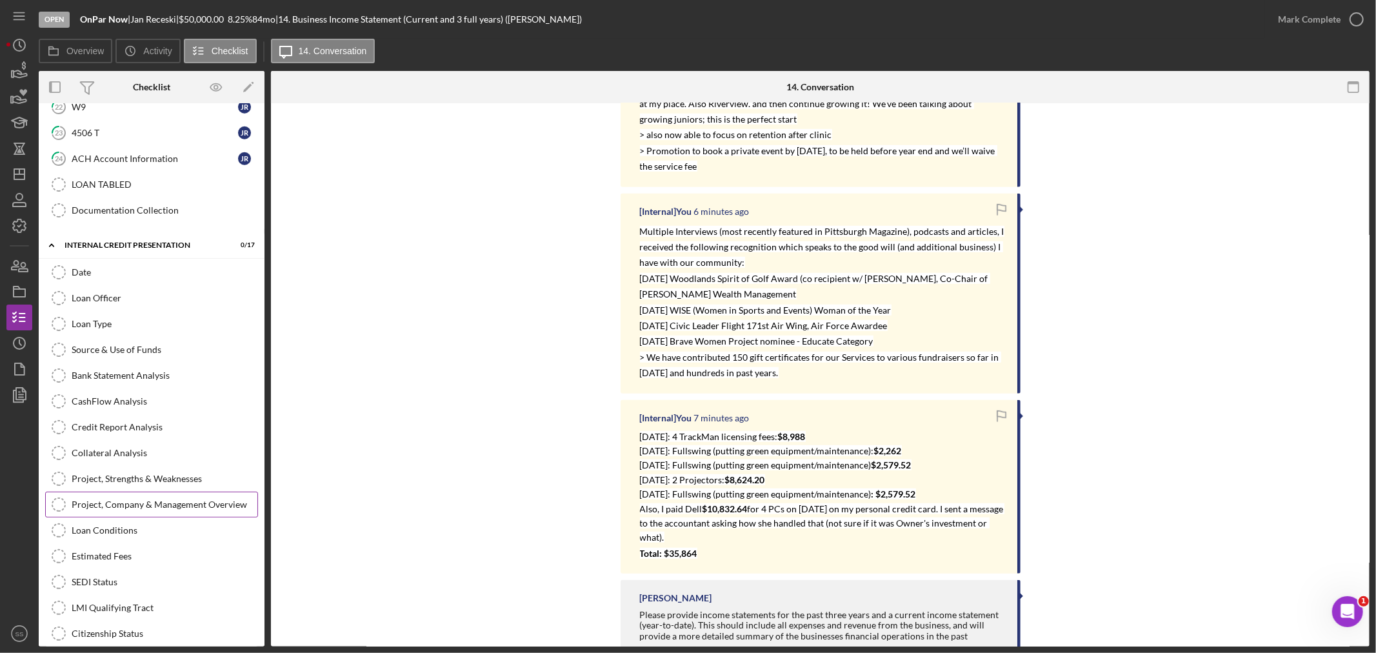
click at [105, 505] on link "Project, Company & Management Overview Project, Company & Management Overview" at bounding box center [151, 505] width 213 height 26
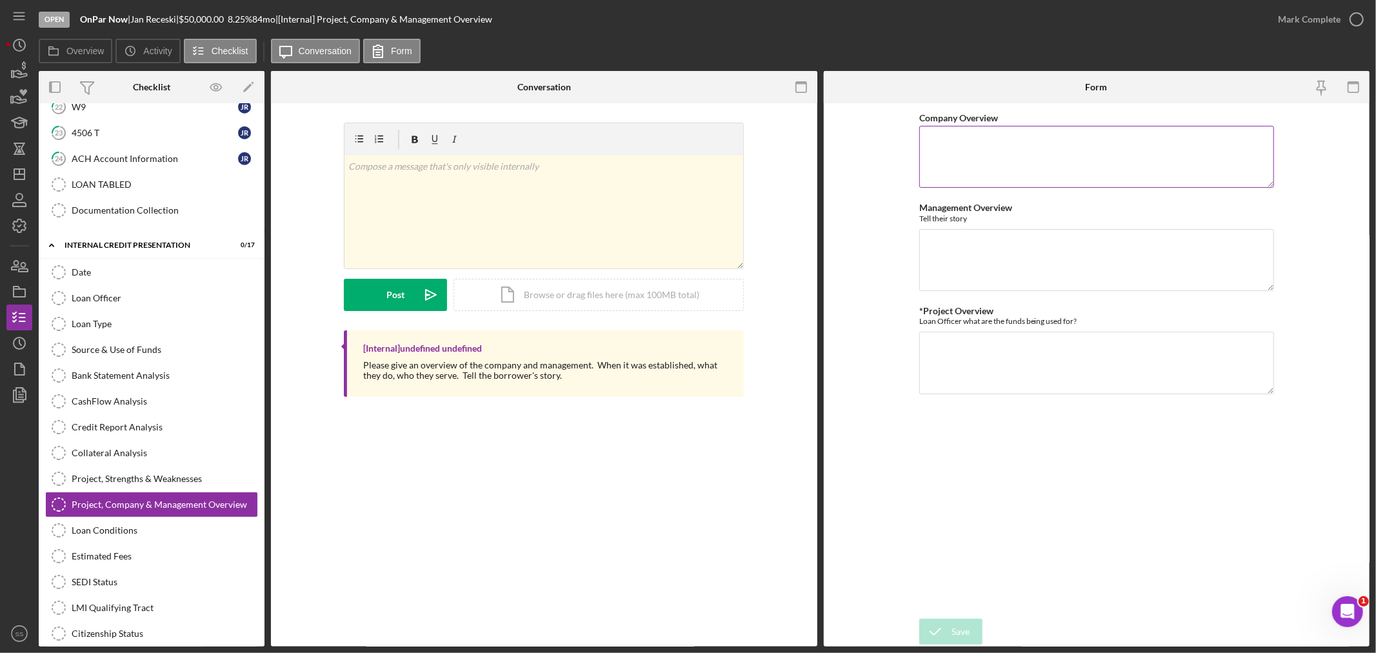
click at [949, 145] on textarea "Company Overview" at bounding box center [1097, 157] width 355 height 62
paste textarea "OnPar Now is a state-of-the-art indoor golf instruction, practice, and event ve…"
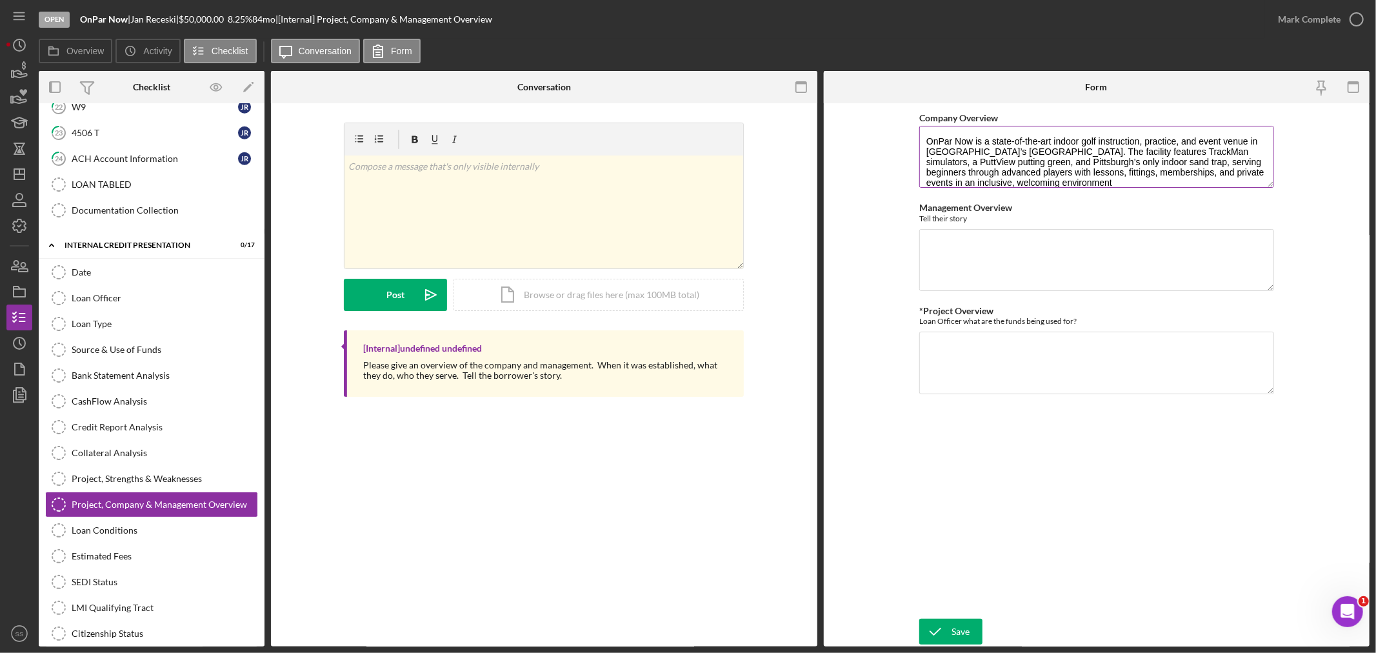
scroll to position [1, 0]
type textarea "OnPar Now is a state-of-the-art indoor golf instruction, practice, and event ve…"
click at [962, 243] on textarea "Management Overview" at bounding box center [1097, 260] width 355 height 62
paste textarea "[PERSON_NAME] founded OnPar Now after a 30-year corporate career at The [PERSON…"
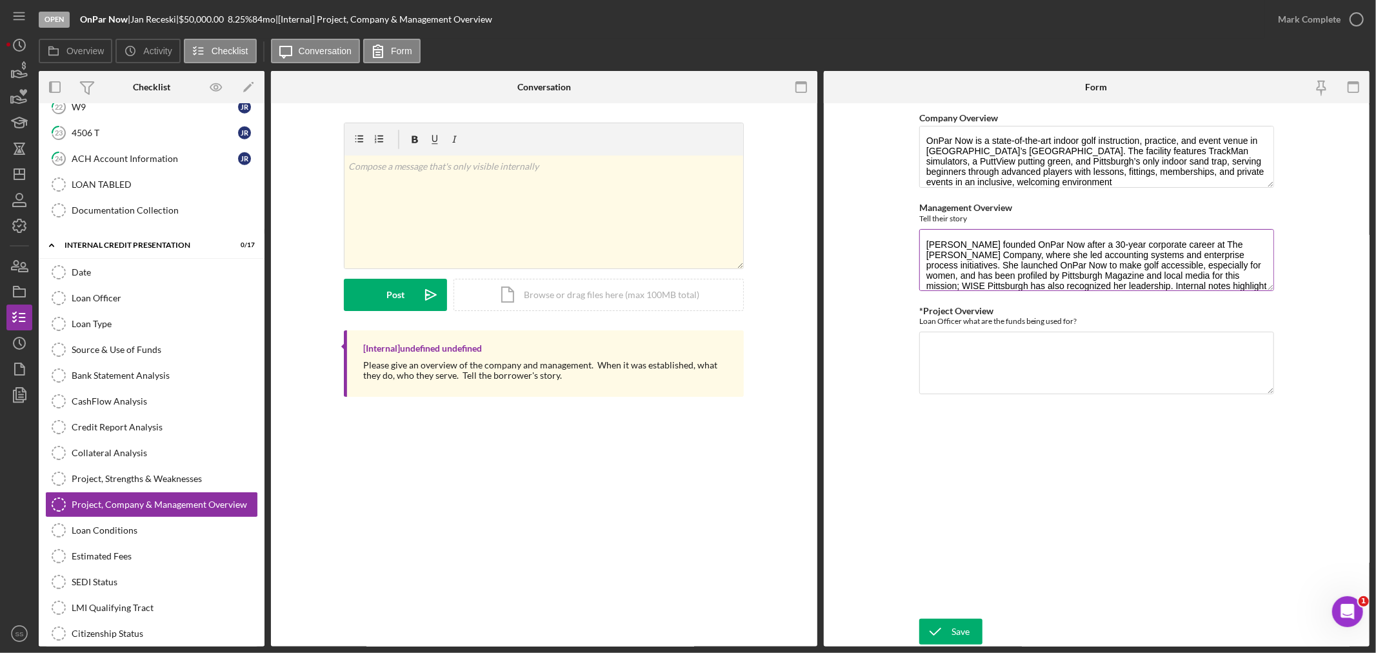
scroll to position [10, 0]
type textarea "[PERSON_NAME] founded OnPar Now after a 30-year corporate career at The [PERSON…"
click at [943, 340] on textarea "*Project Overview" at bounding box center [1097, 363] width 355 height 62
paste textarea "OnPar Now is advancing several revenue and visibility initiatives: partnership …"
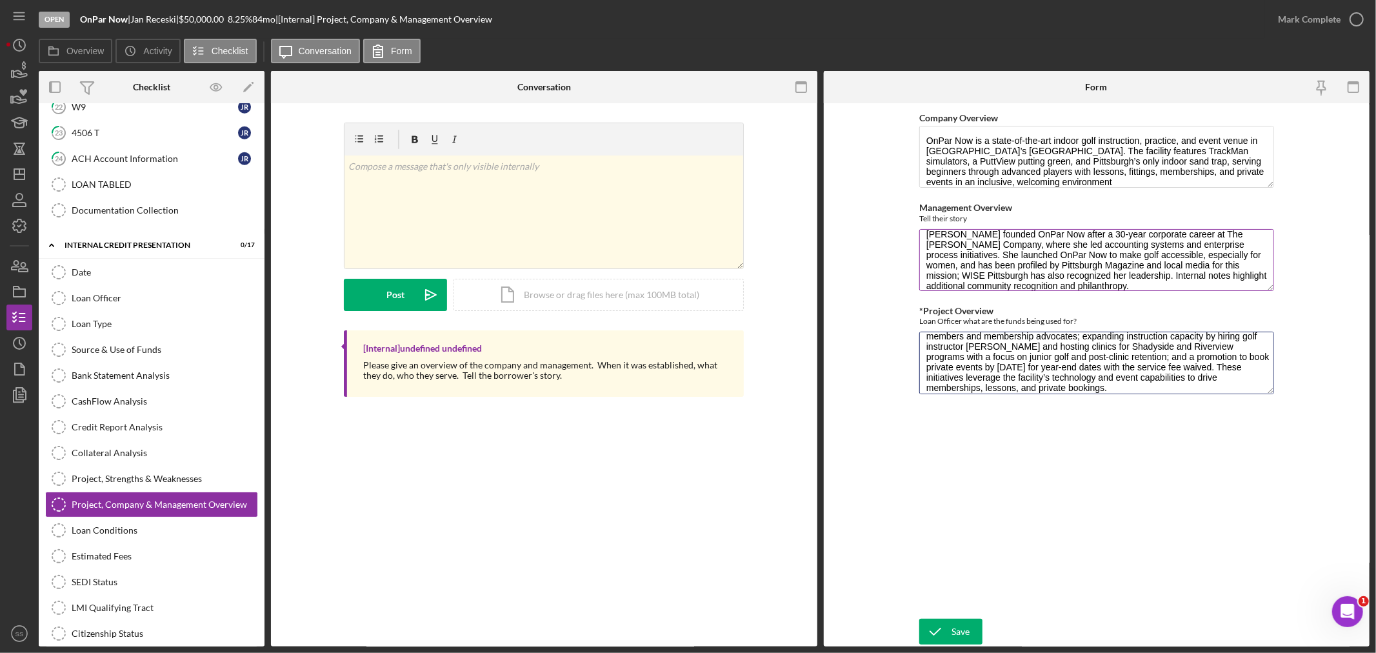
scroll to position [0, 0]
type textarea "OnPar Now is advancing several revenue and visibility initiatives: partnership …"
click at [953, 628] on div "Save" at bounding box center [961, 632] width 18 height 26
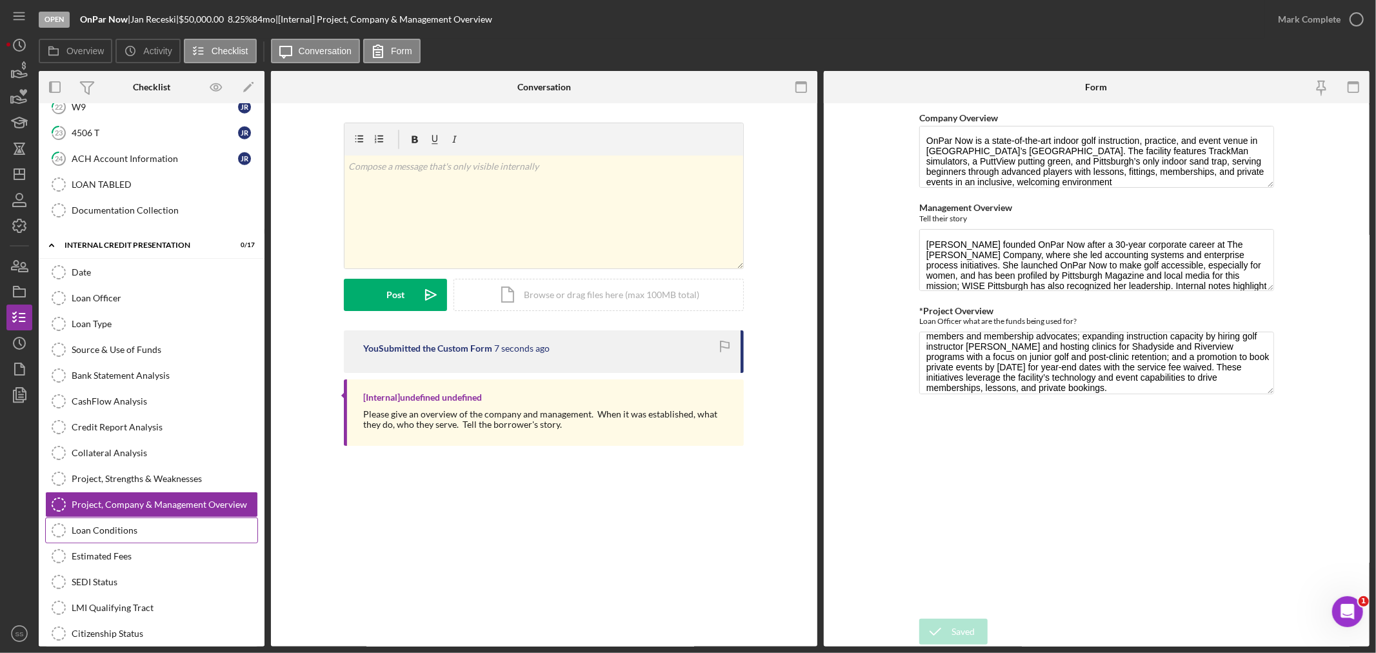
click at [159, 536] on div "Loan Conditions" at bounding box center [165, 530] width 186 height 10
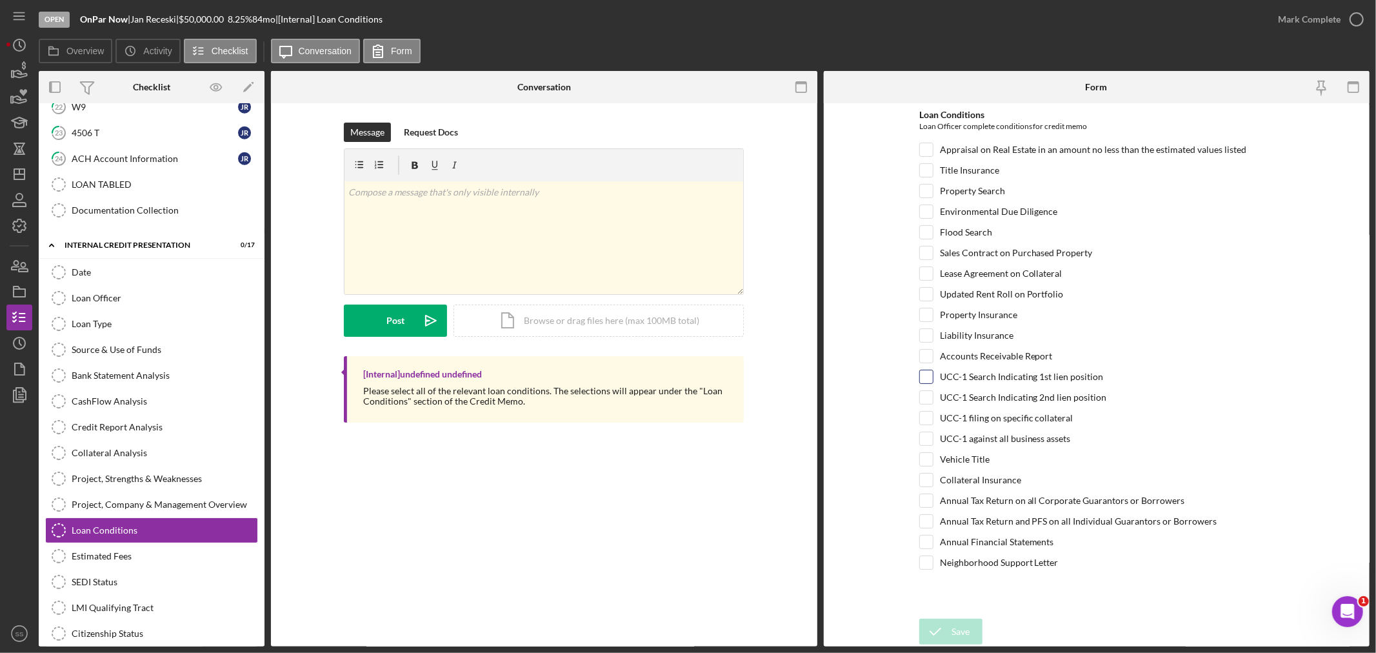
click at [934, 376] on div "UCC-1 Search Indicating 1st lien position" at bounding box center [1097, 380] width 355 height 21
click at [927, 441] on input "UCC-1 against all business assets" at bounding box center [926, 438] width 13 height 13
checkbox input "true"
click at [947, 627] on icon "submit" at bounding box center [936, 632] width 32 height 32
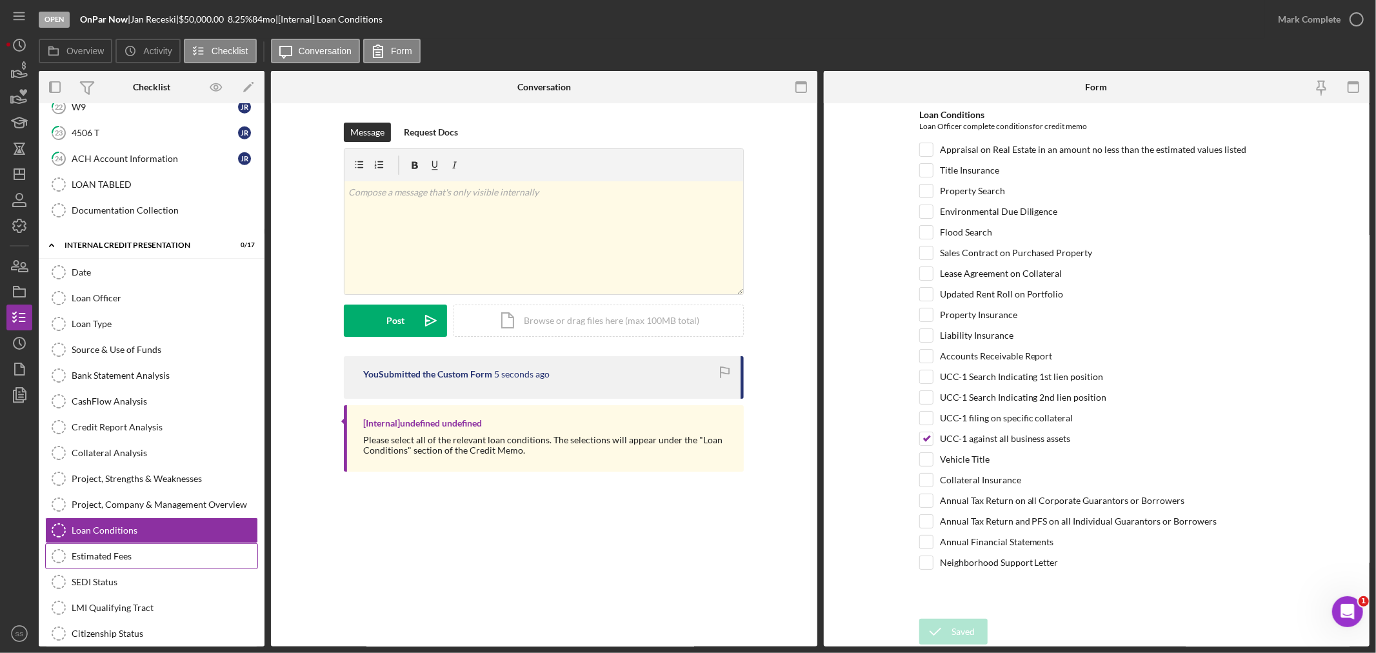
click at [113, 560] on div "Estimated Fees" at bounding box center [165, 556] width 186 height 10
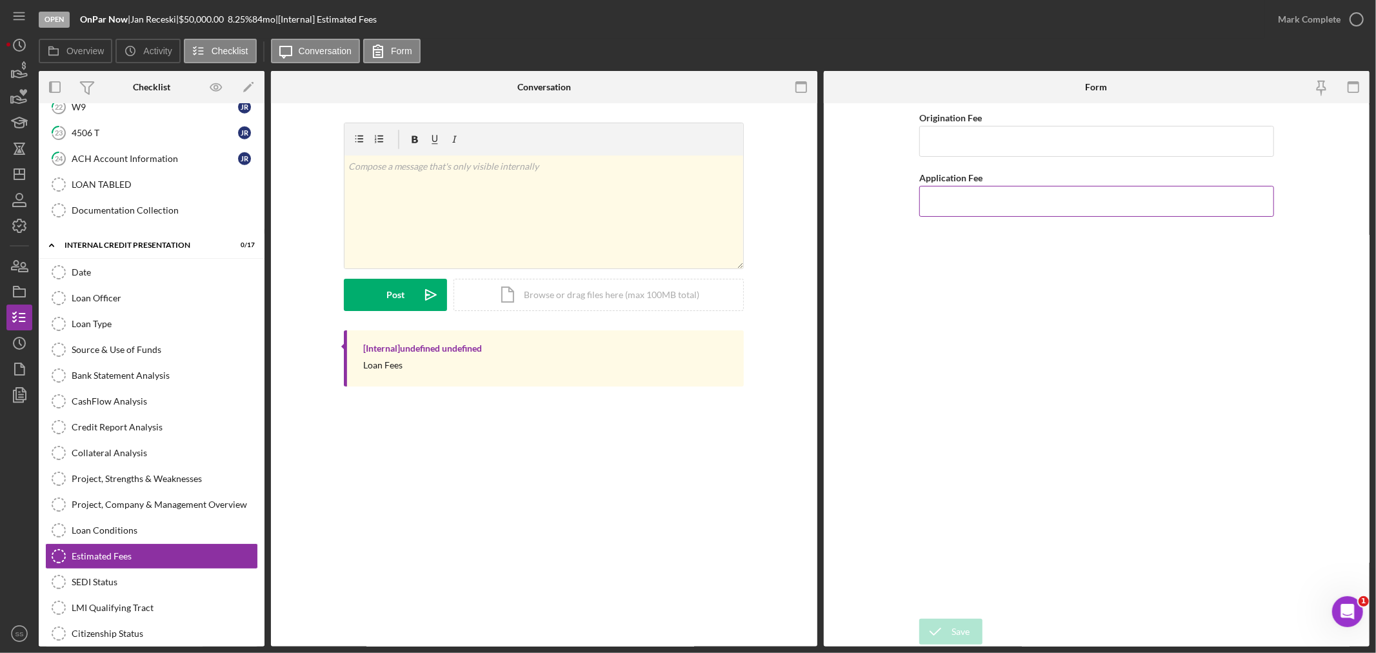
click at [962, 205] on input "Application Fee" at bounding box center [1097, 201] width 355 height 31
type input "$200"
click at [952, 149] on input "Origination Fee" at bounding box center [1097, 141] width 355 height 31
type input "$250"
click at [943, 634] on icon "submit" at bounding box center [936, 632] width 32 height 32
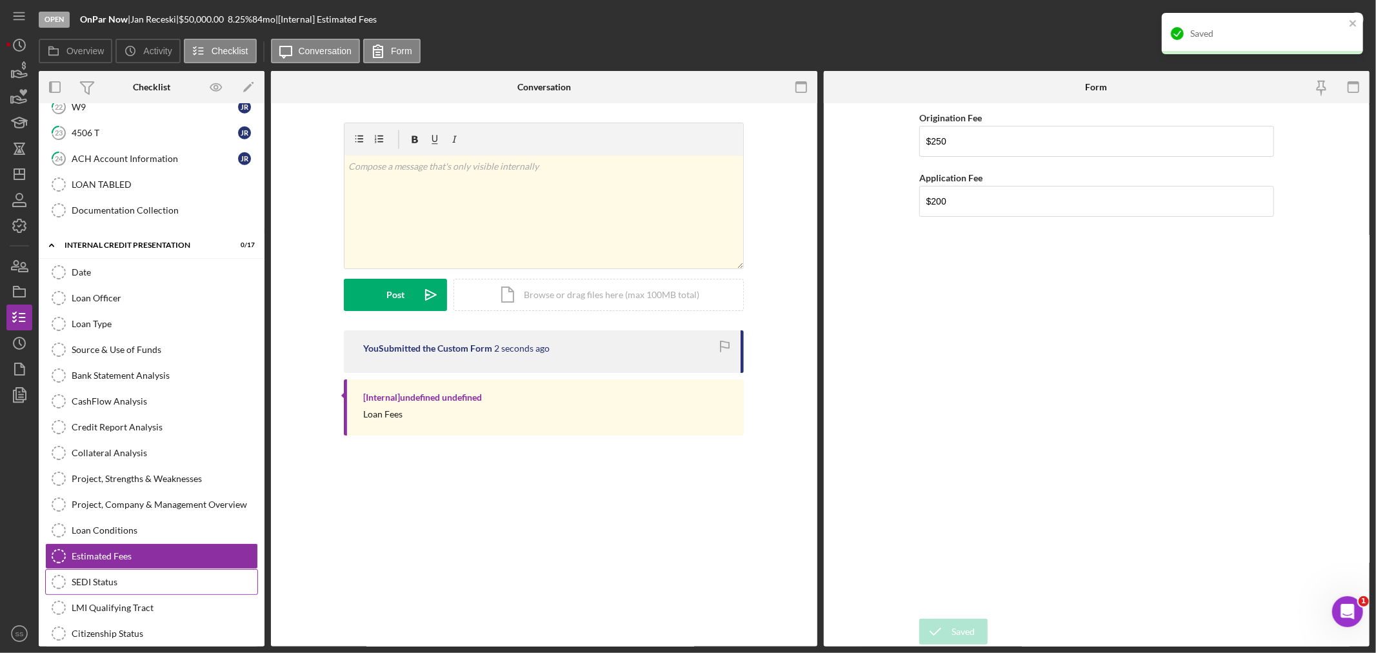
click at [86, 585] on div "SEDI Status" at bounding box center [165, 582] width 186 height 10
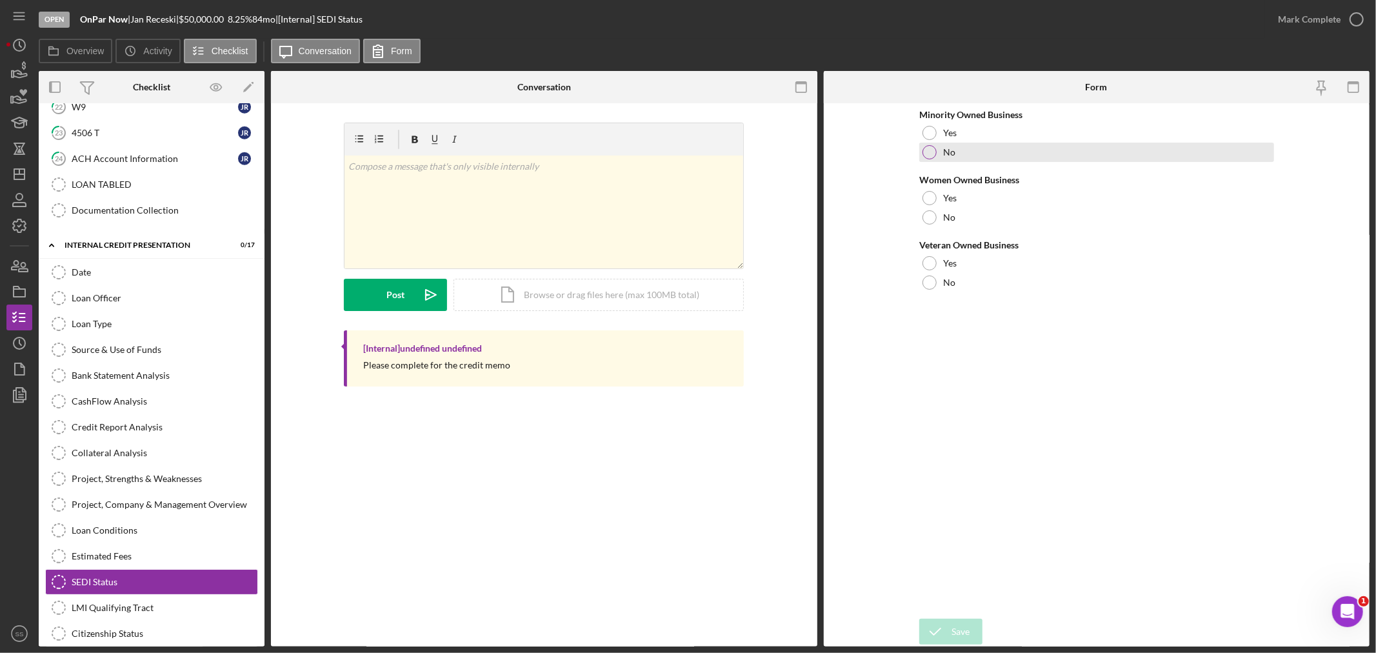
click at [929, 154] on div at bounding box center [930, 152] width 14 height 14
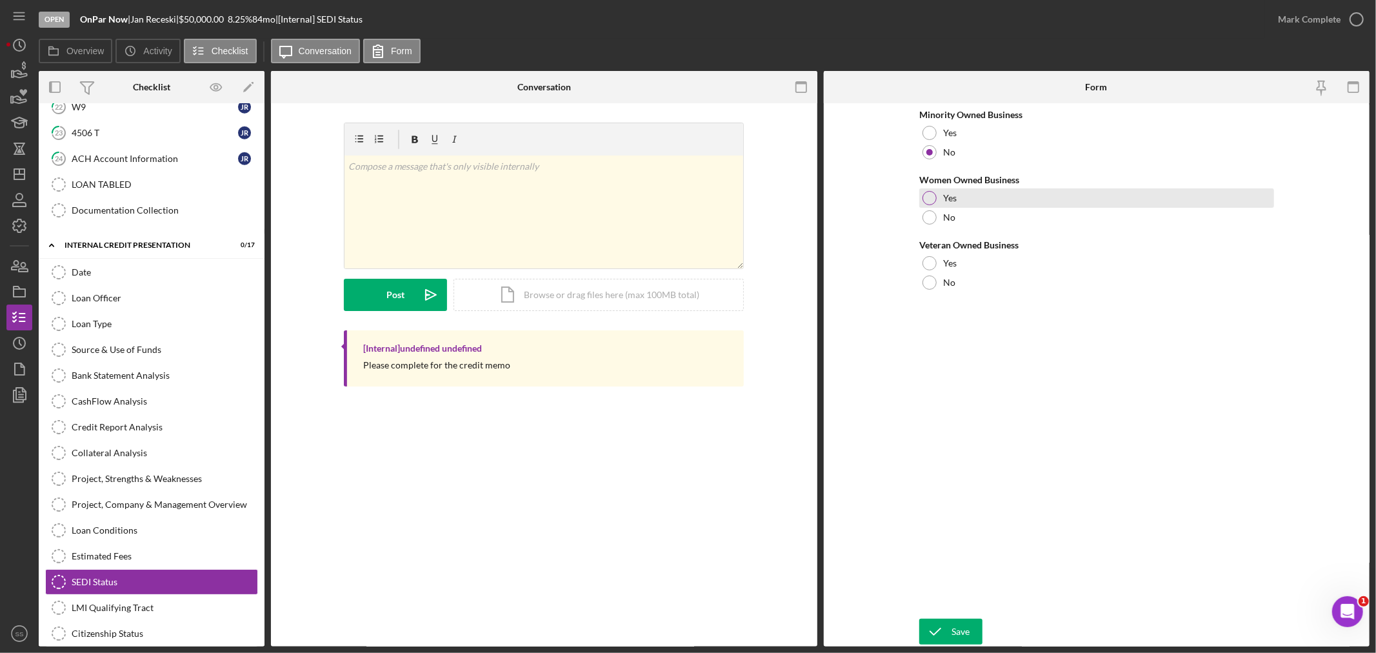
click at [920, 199] on div "Yes" at bounding box center [1097, 197] width 355 height 19
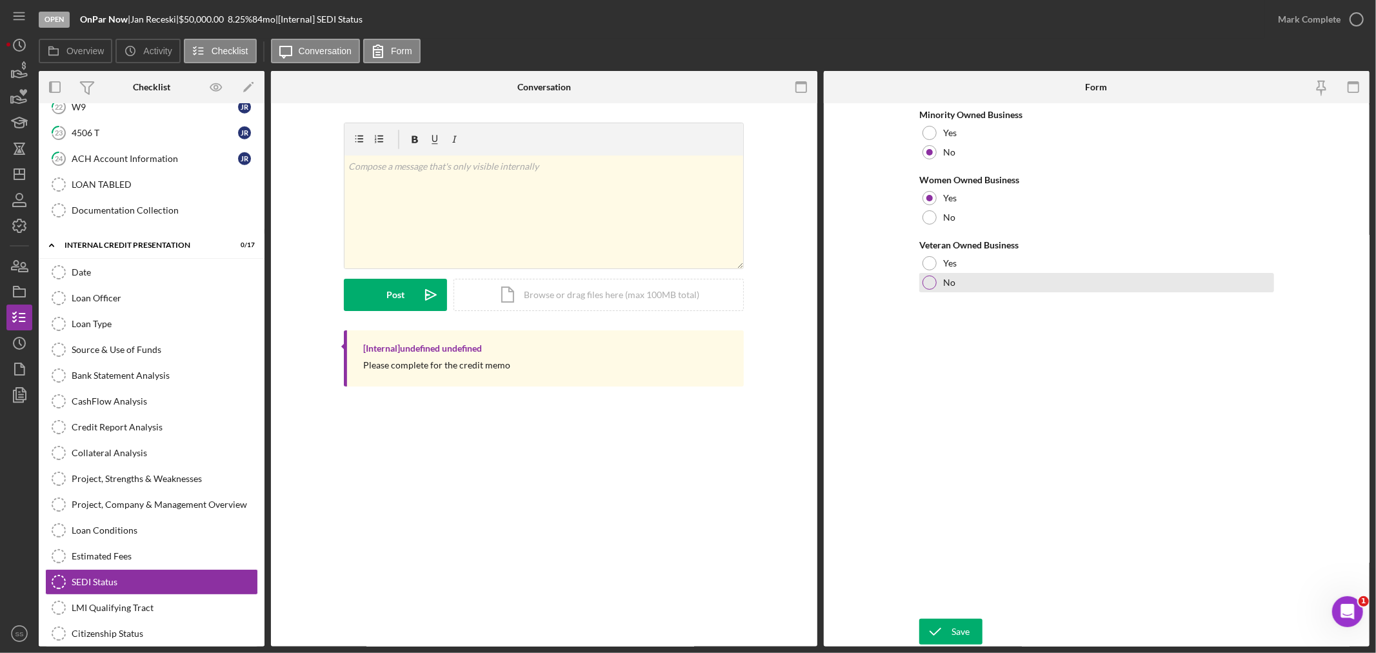
click at [930, 280] on div at bounding box center [930, 283] width 14 height 14
click at [949, 623] on icon "submit" at bounding box center [936, 632] width 32 height 32
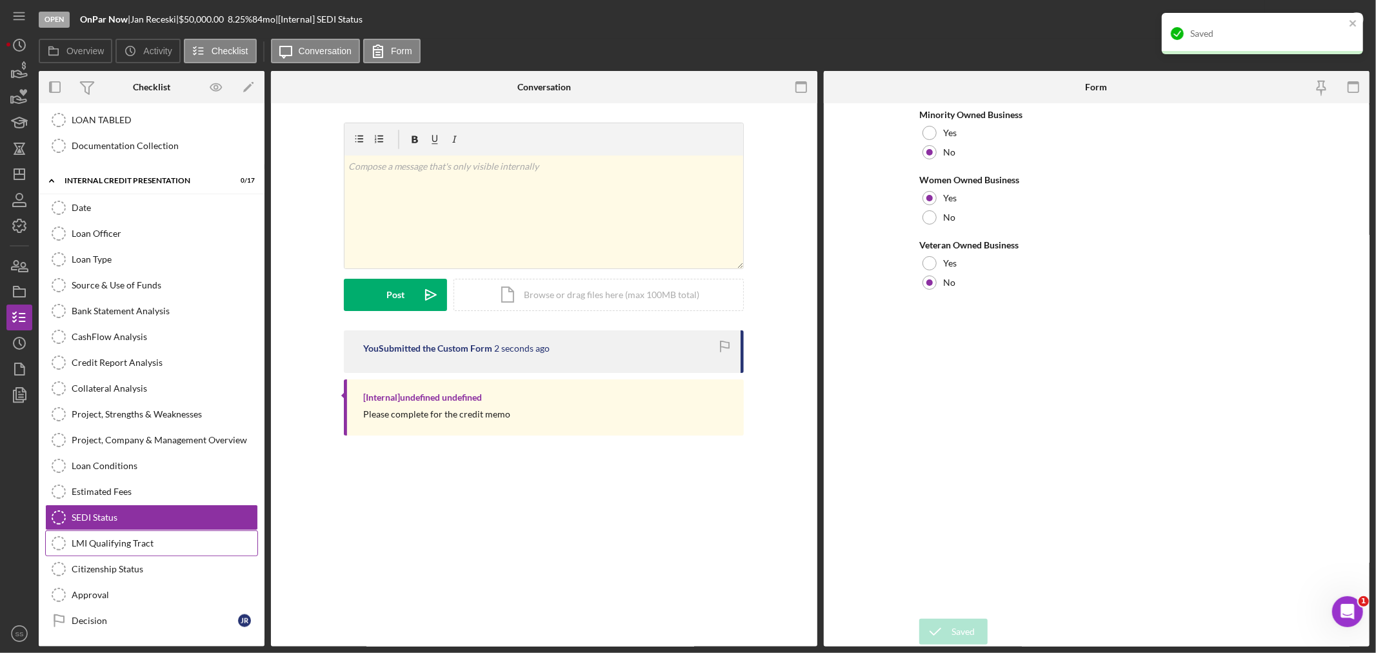
click at [142, 545] on div "LMI Qualifying Tract" at bounding box center [165, 543] width 186 height 10
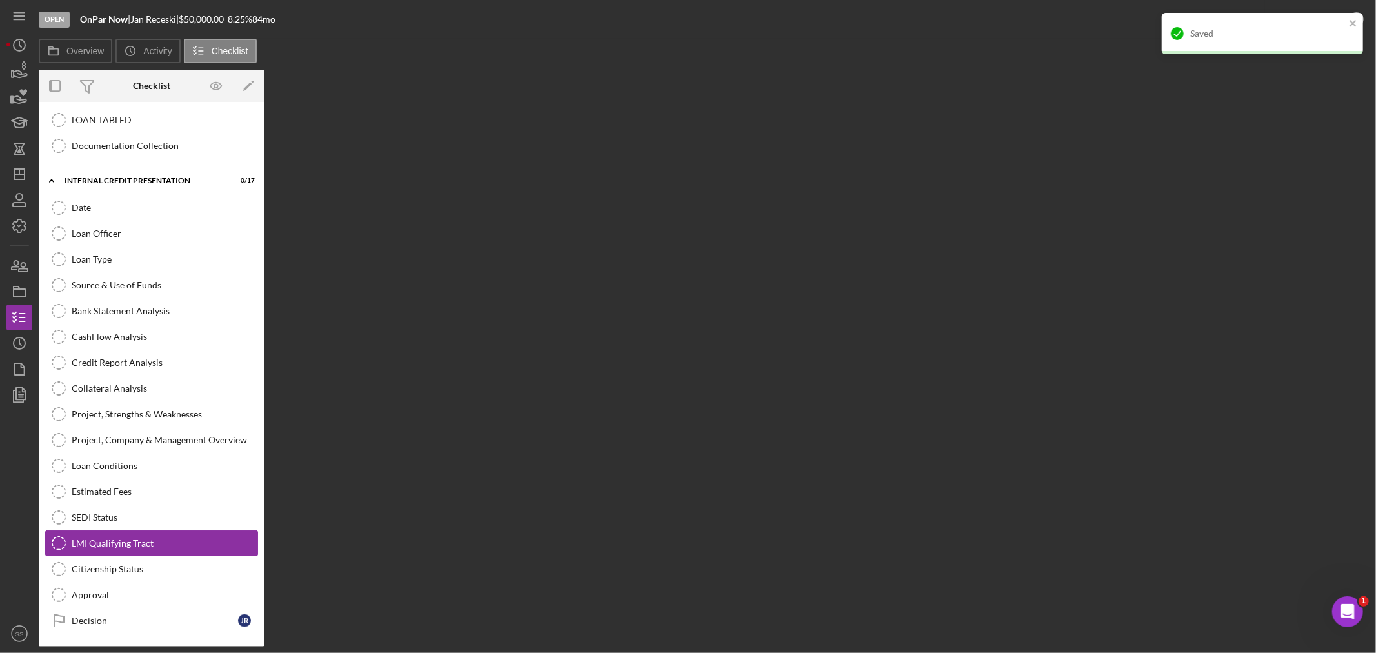
scroll to position [976, 0]
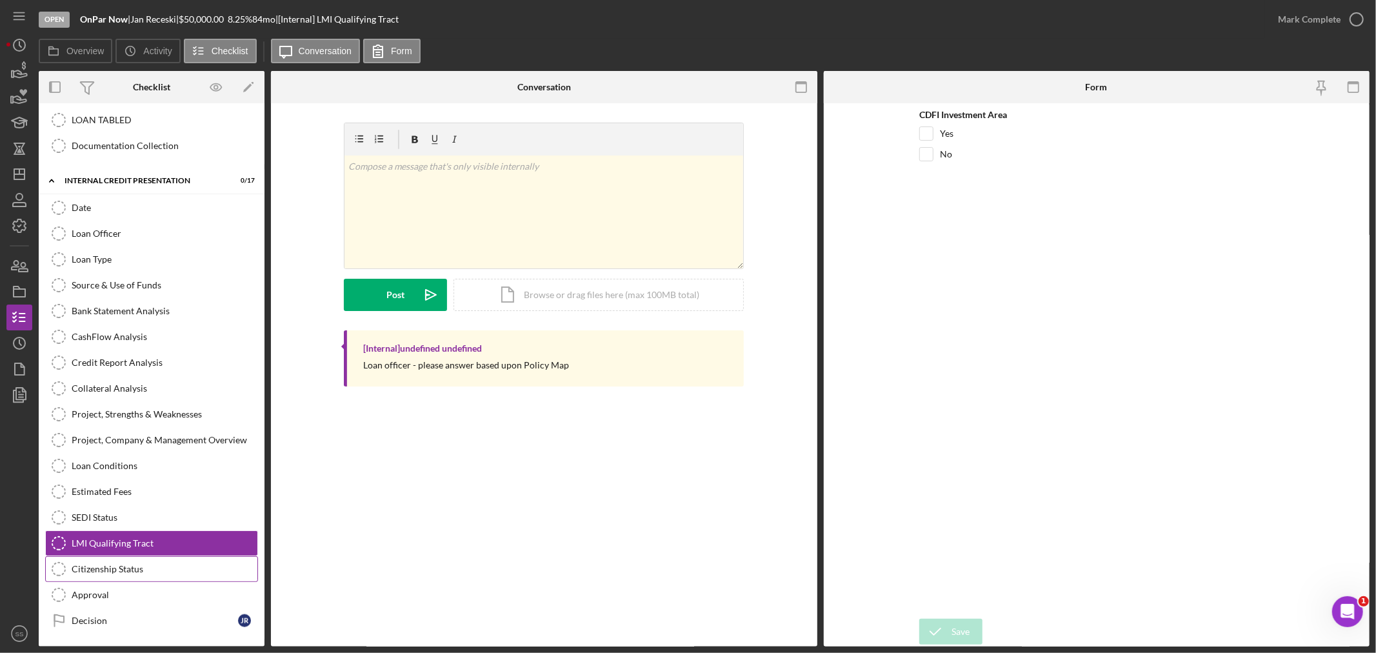
click at [117, 561] on link "Citizenship Status Citizenship Status" at bounding box center [151, 569] width 213 height 26
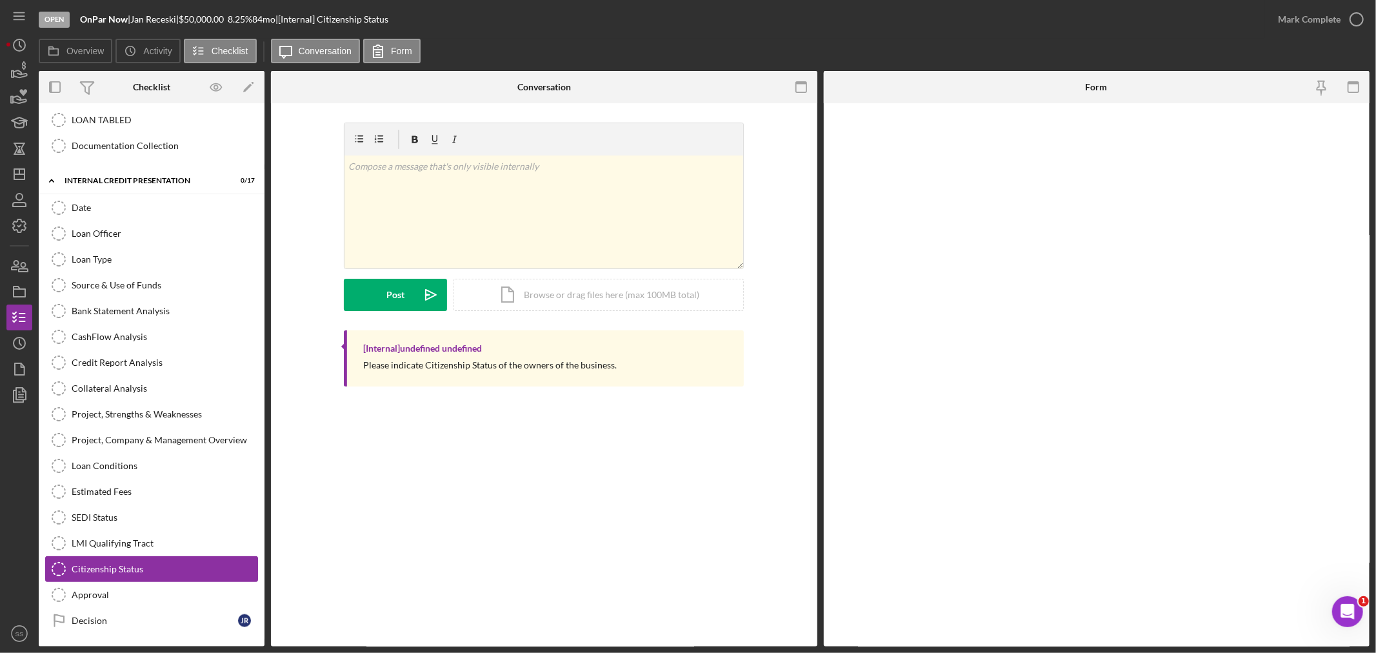
scroll to position [976, 0]
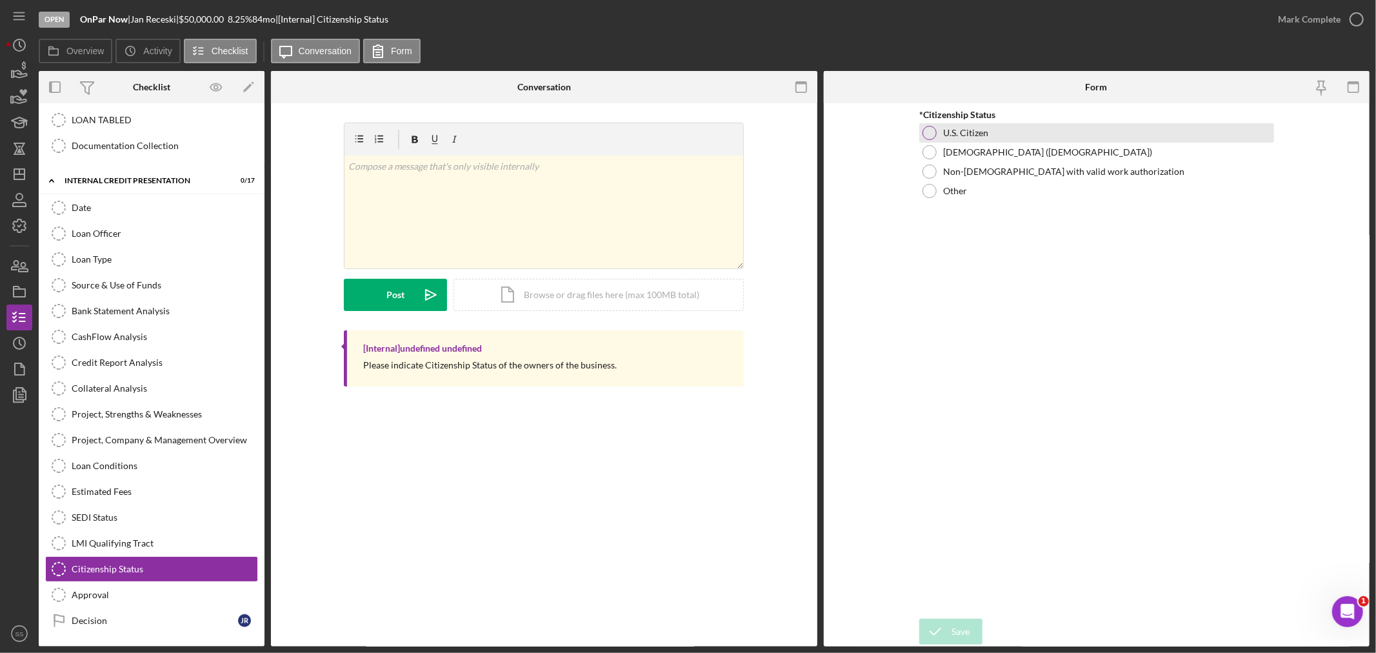
click at [931, 136] on div at bounding box center [930, 133] width 14 height 14
click at [951, 630] on icon "submit" at bounding box center [936, 632] width 32 height 32
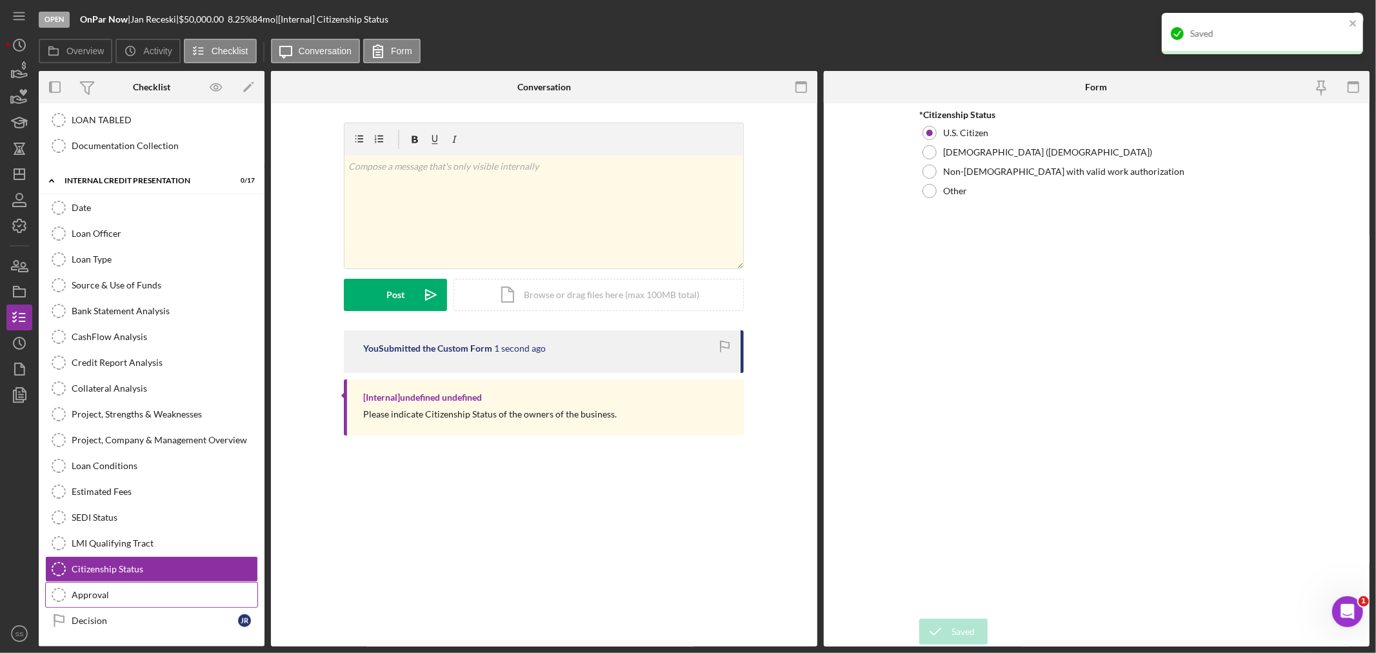
click at [86, 598] on div "Approval" at bounding box center [165, 595] width 186 height 10
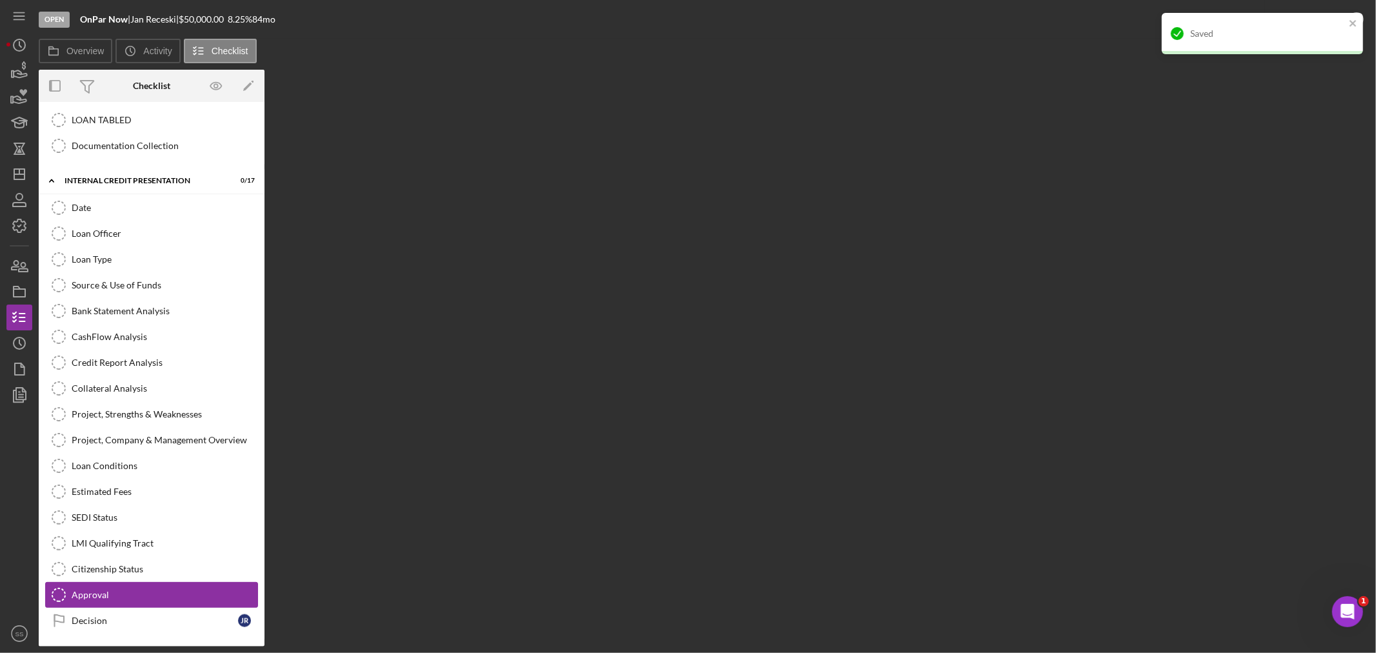
scroll to position [976, 0]
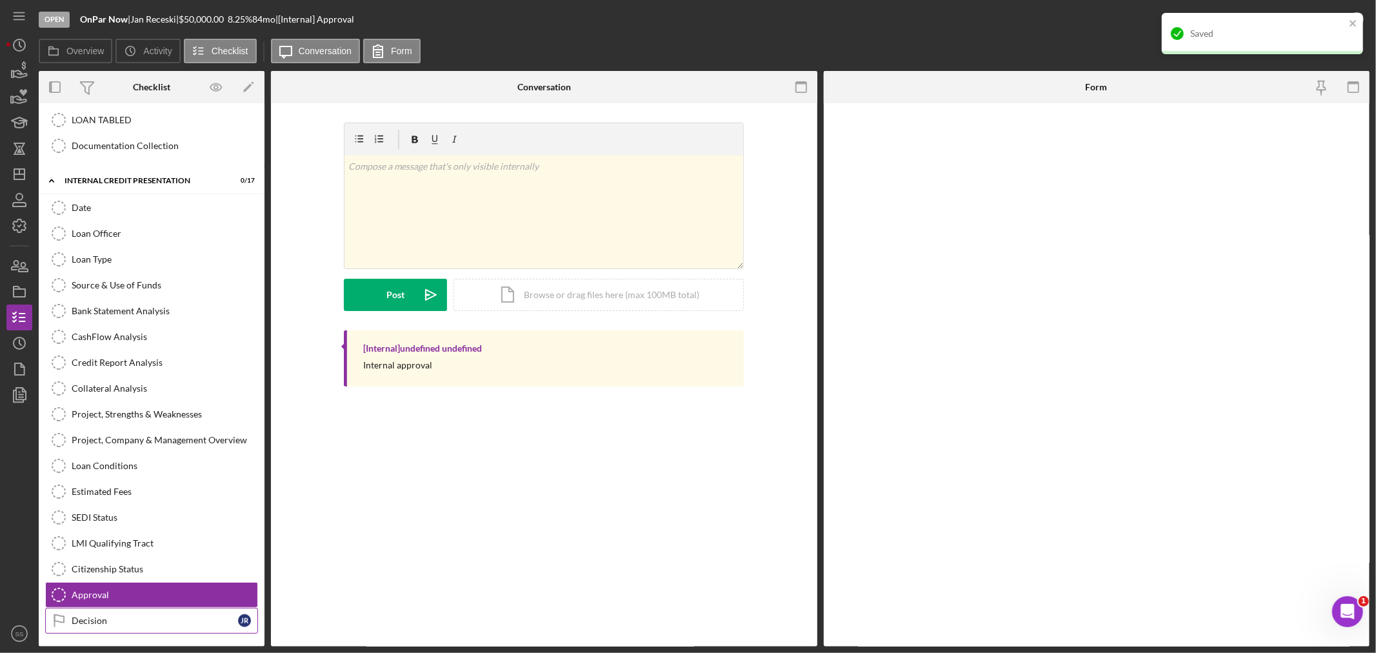
click at [99, 626] on div "Decision" at bounding box center [155, 621] width 166 height 10
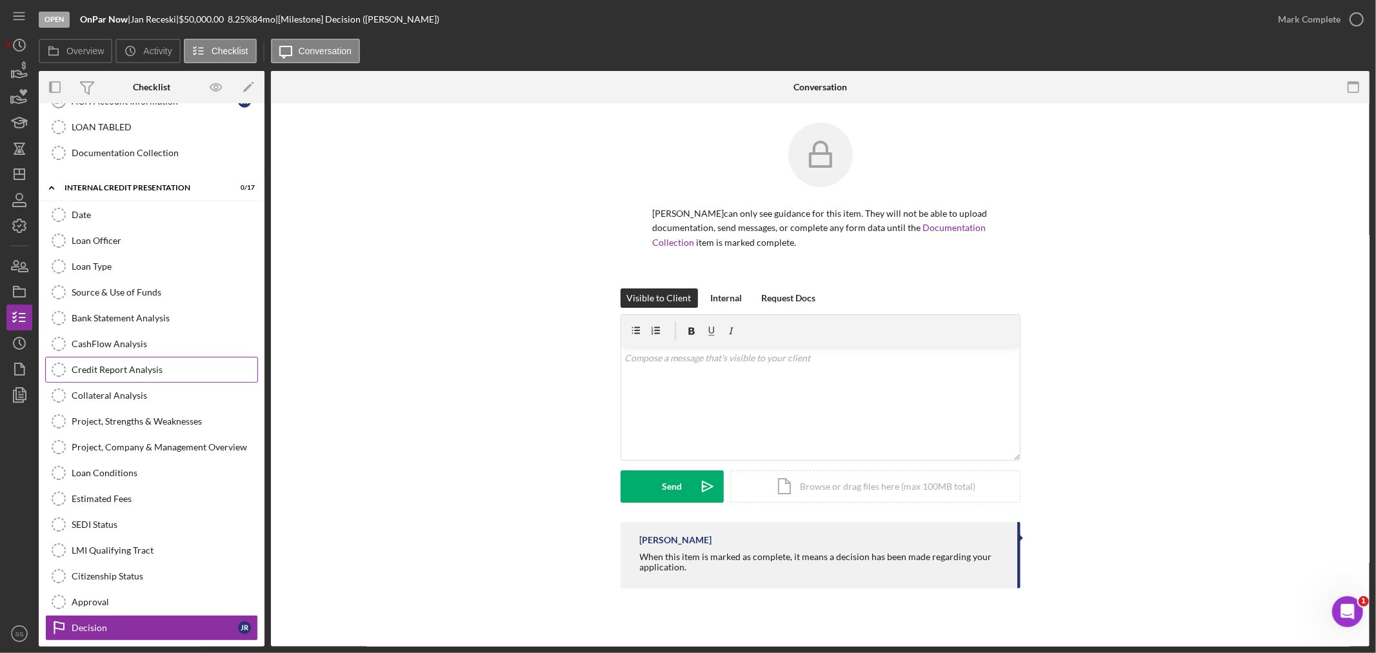
scroll to position [976, 0]
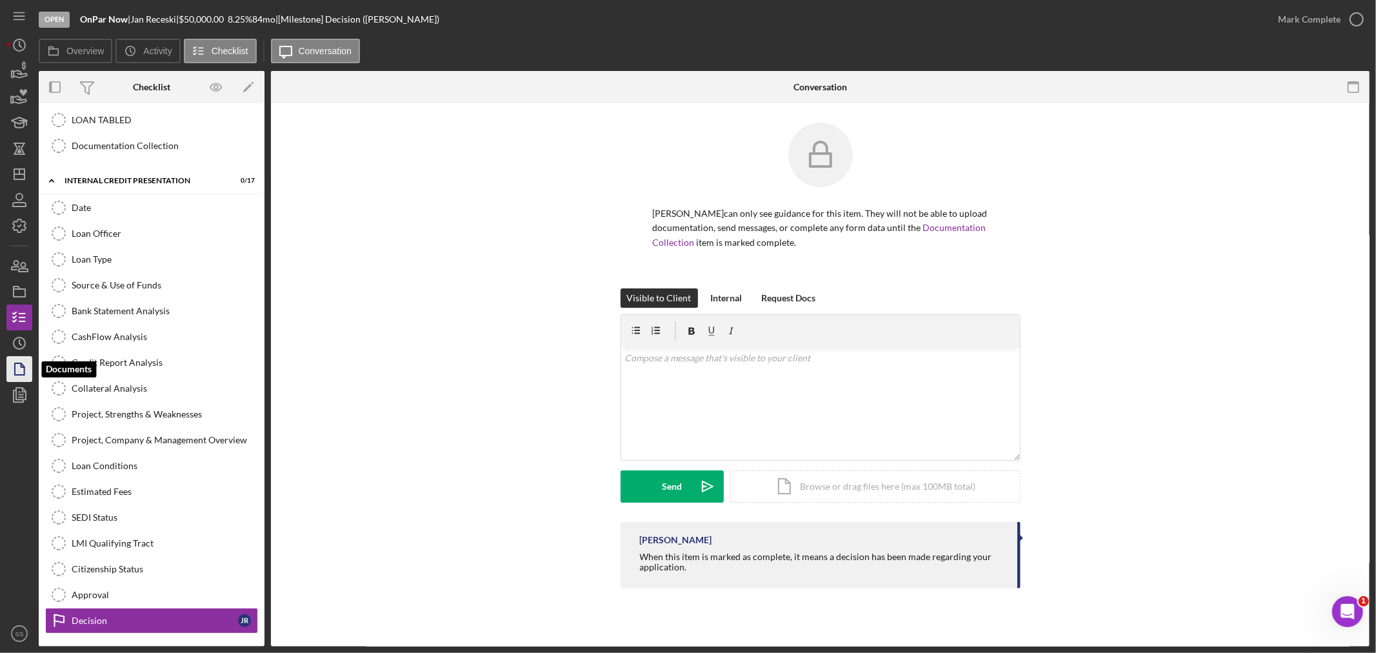
click at [21, 367] on icon "button" at bounding box center [22, 365] width 3 height 3
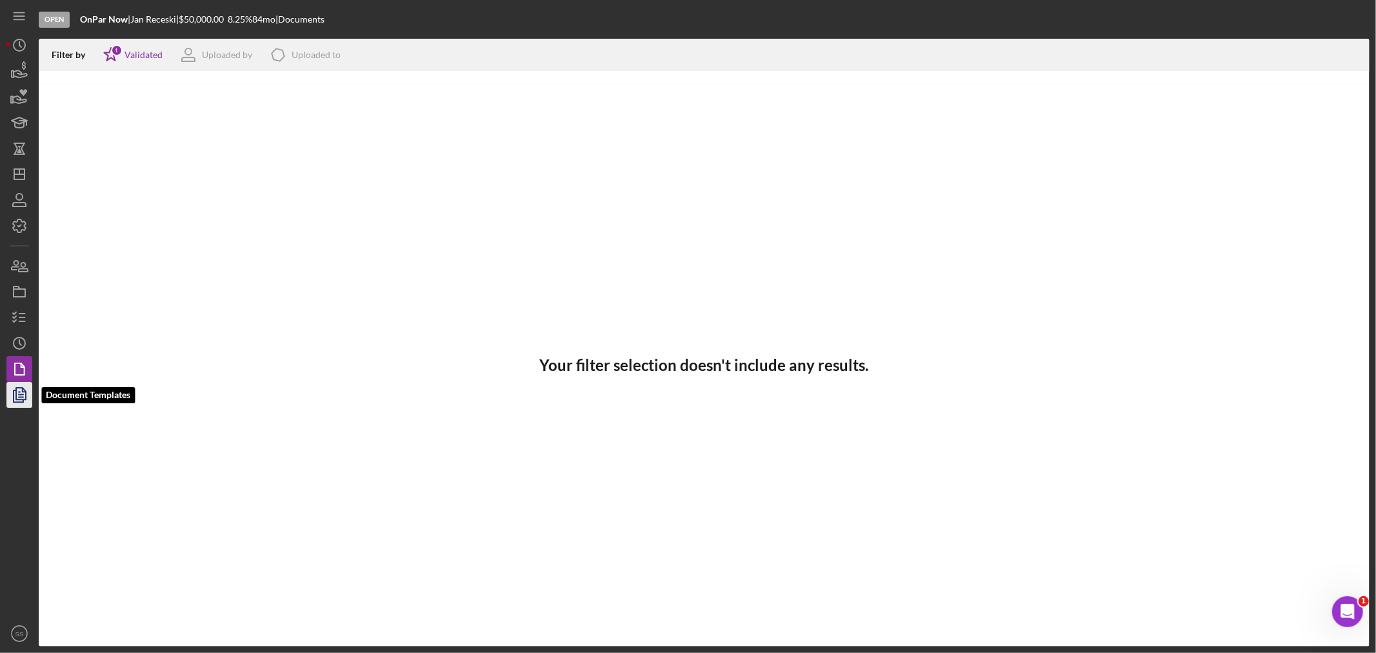
click at [16, 394] on polygon "button" at bounding box center [21, 394] width 10 height 12
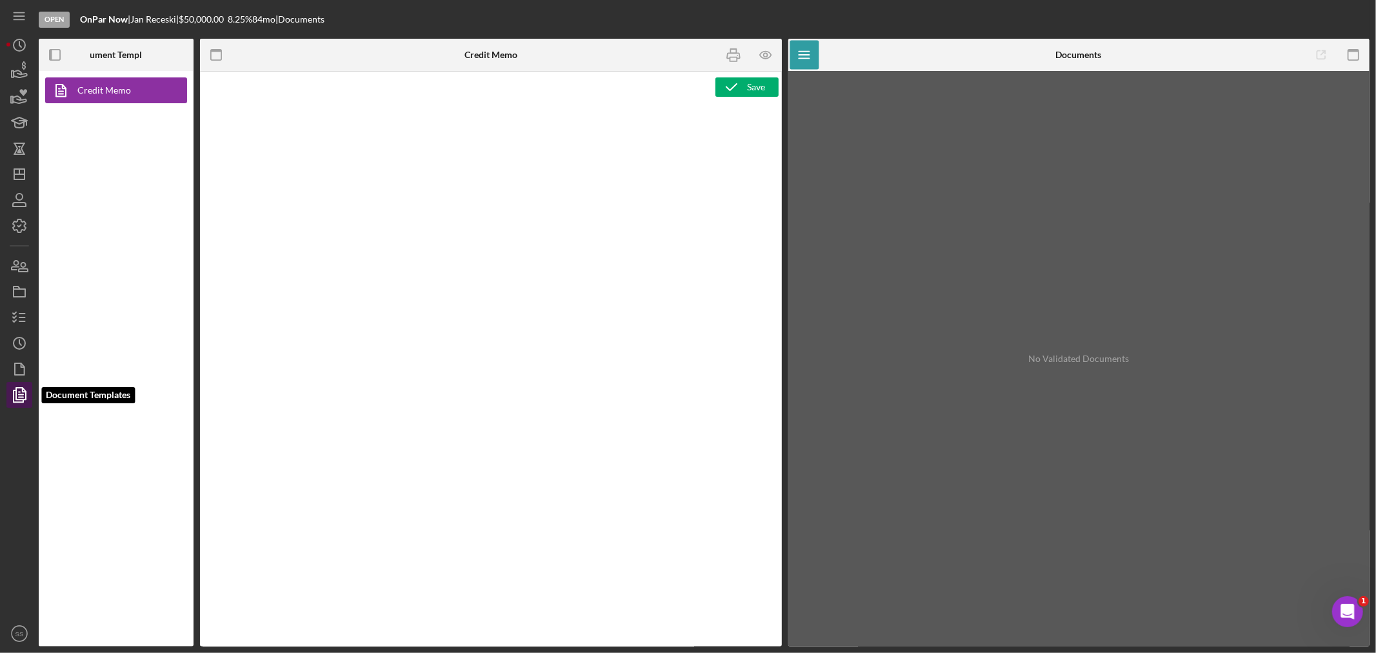
type textarea "<p style="margin: 0 0 0 149.8pt; font-size: 10pt; font-family: 'Times New Roman…"
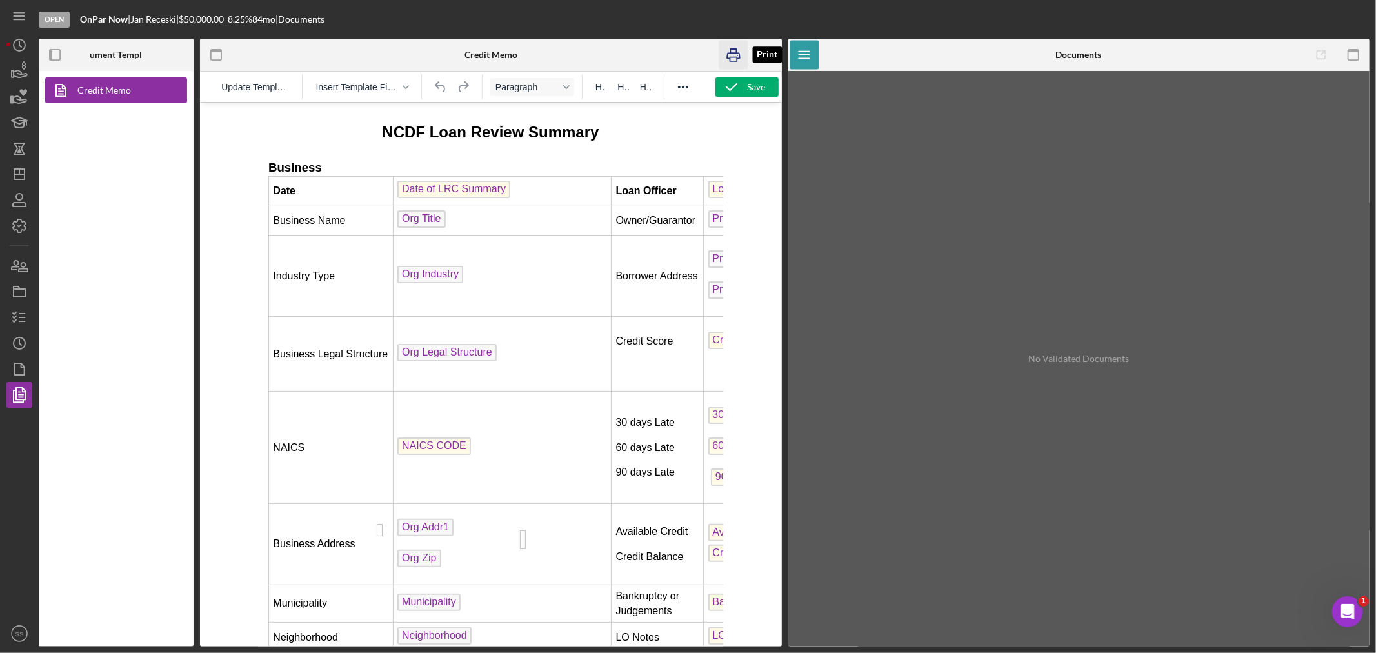
click at [736, 59] on icon "button" at bounding box center [733, 55] width 29 height 29
